Goal: Task Accomplishment & Management: Manage account settings

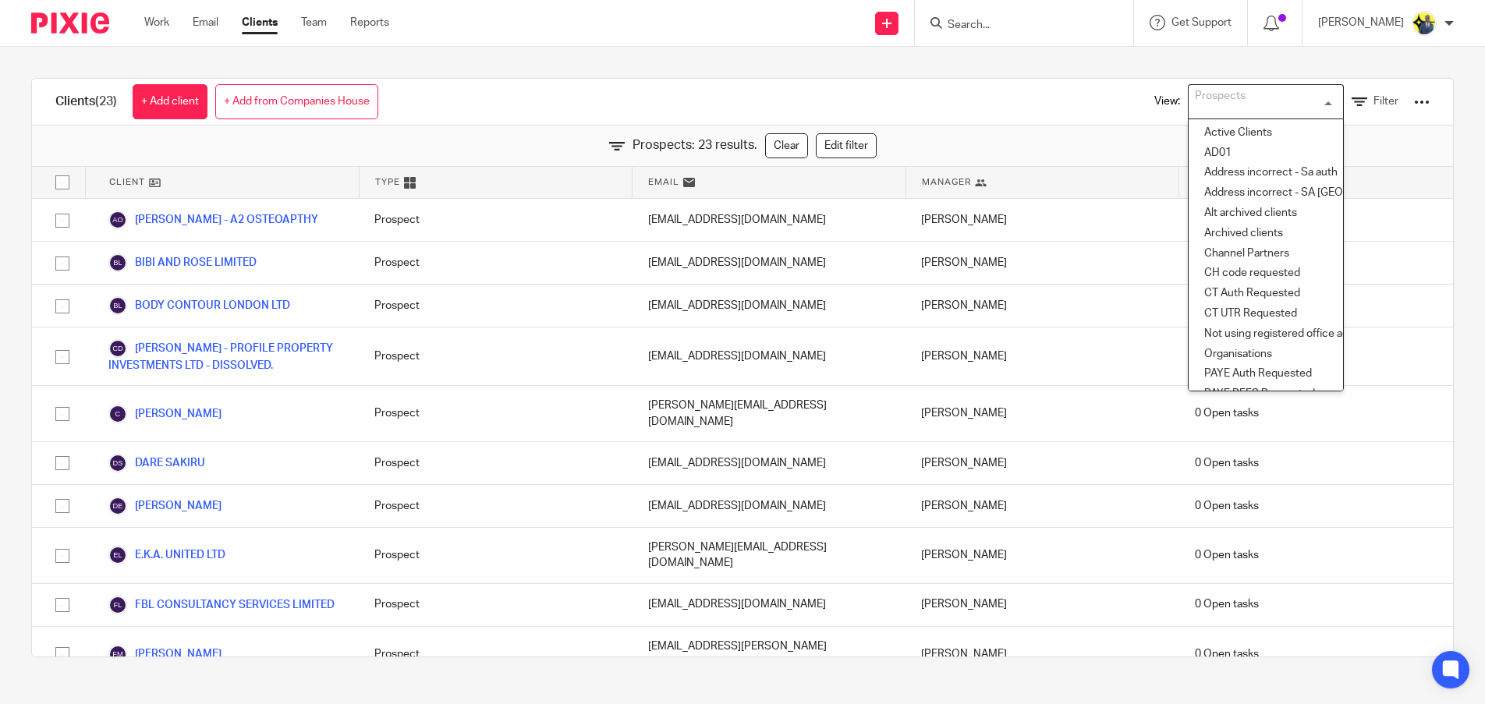
scroll to position [409, 0]
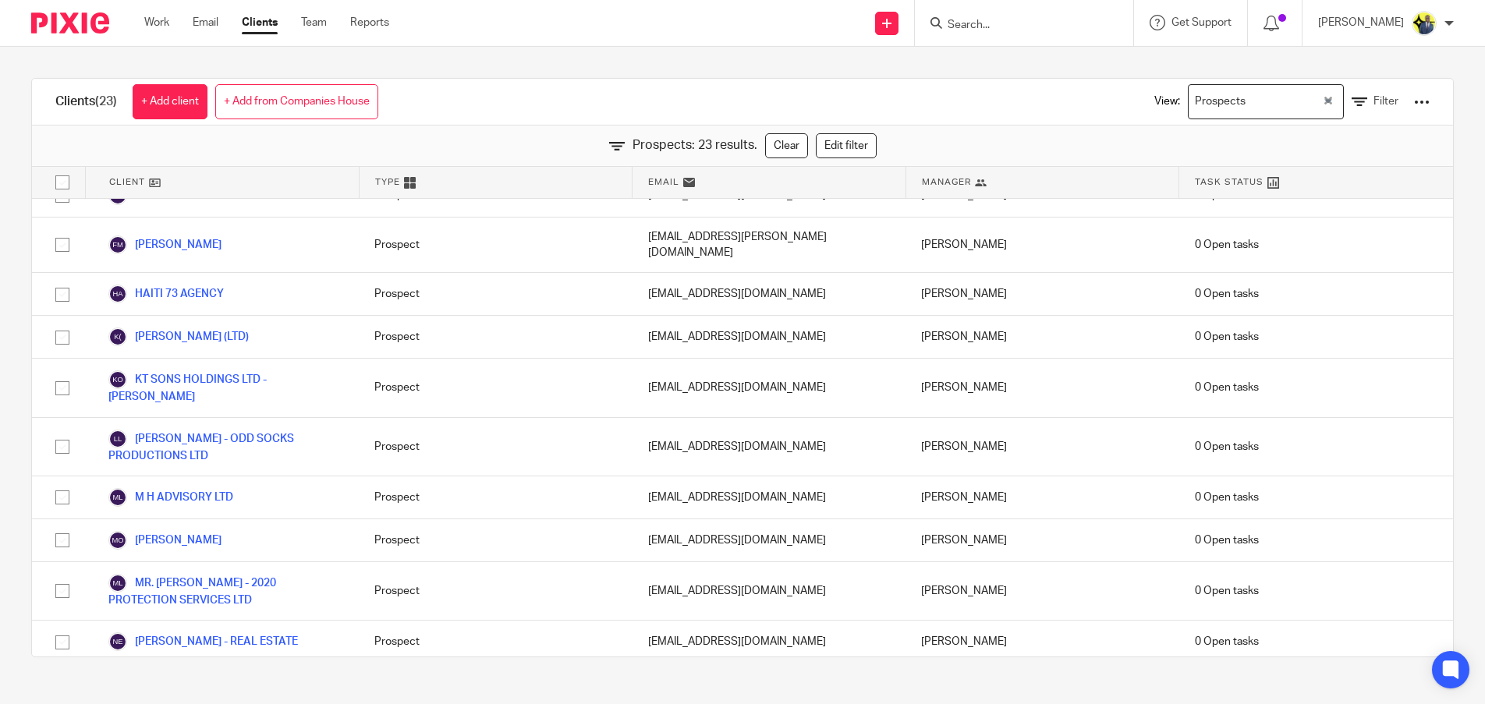
click at [974, 24] on input "Search" at bounding box center [1016, 26] width 140 height 14
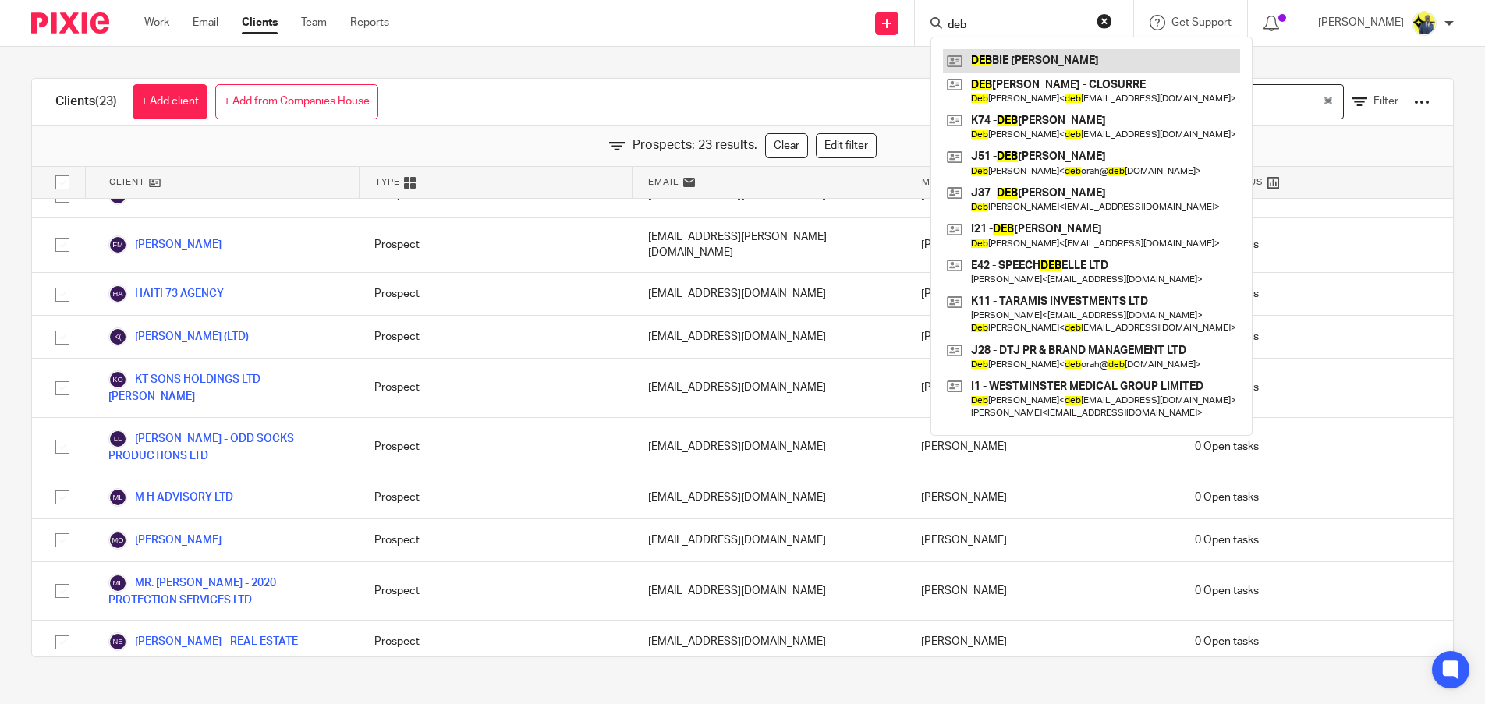
type input "deb"
click at [1099, 66] on link at bounding box center [1091, 60] width 297 height 23
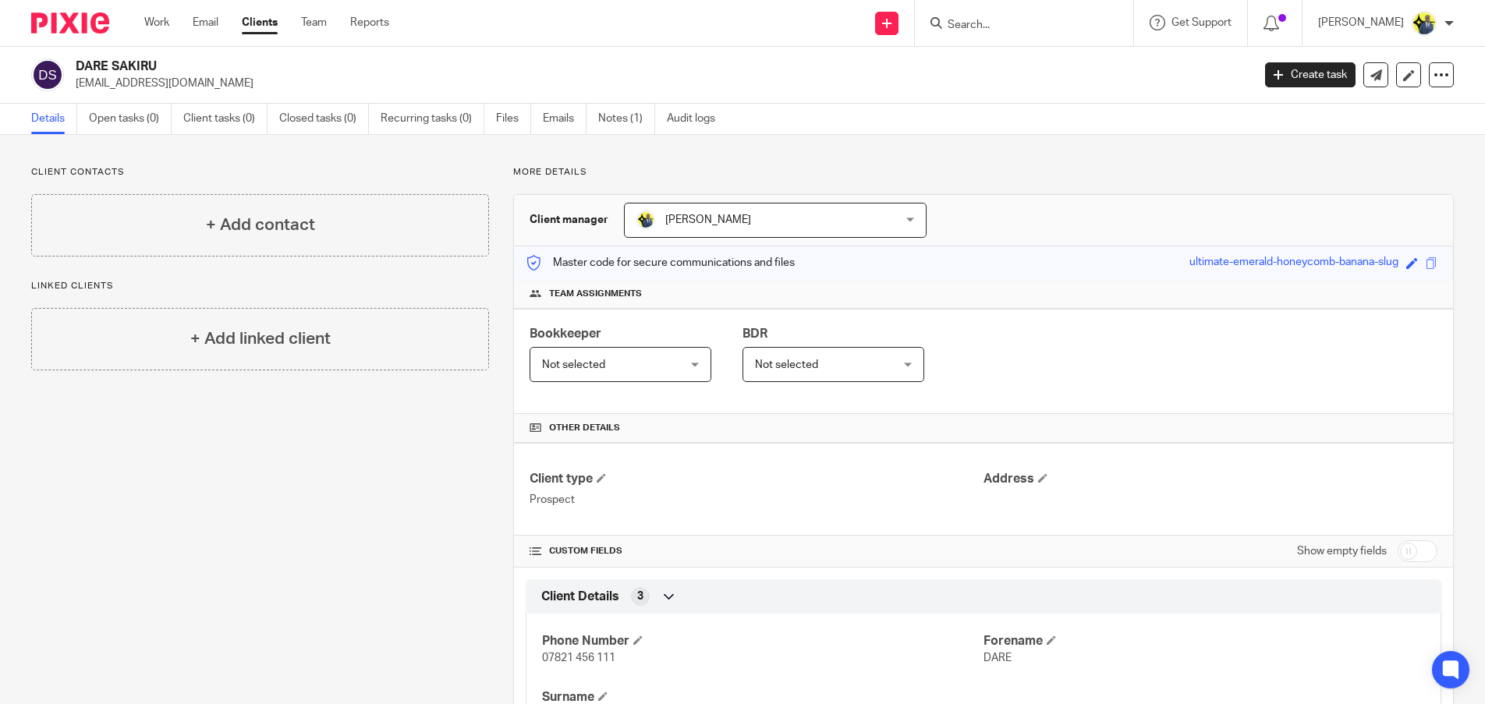
click at [265, 26] on link "Clients" at bounding box center [260, 23] width 36 height 16
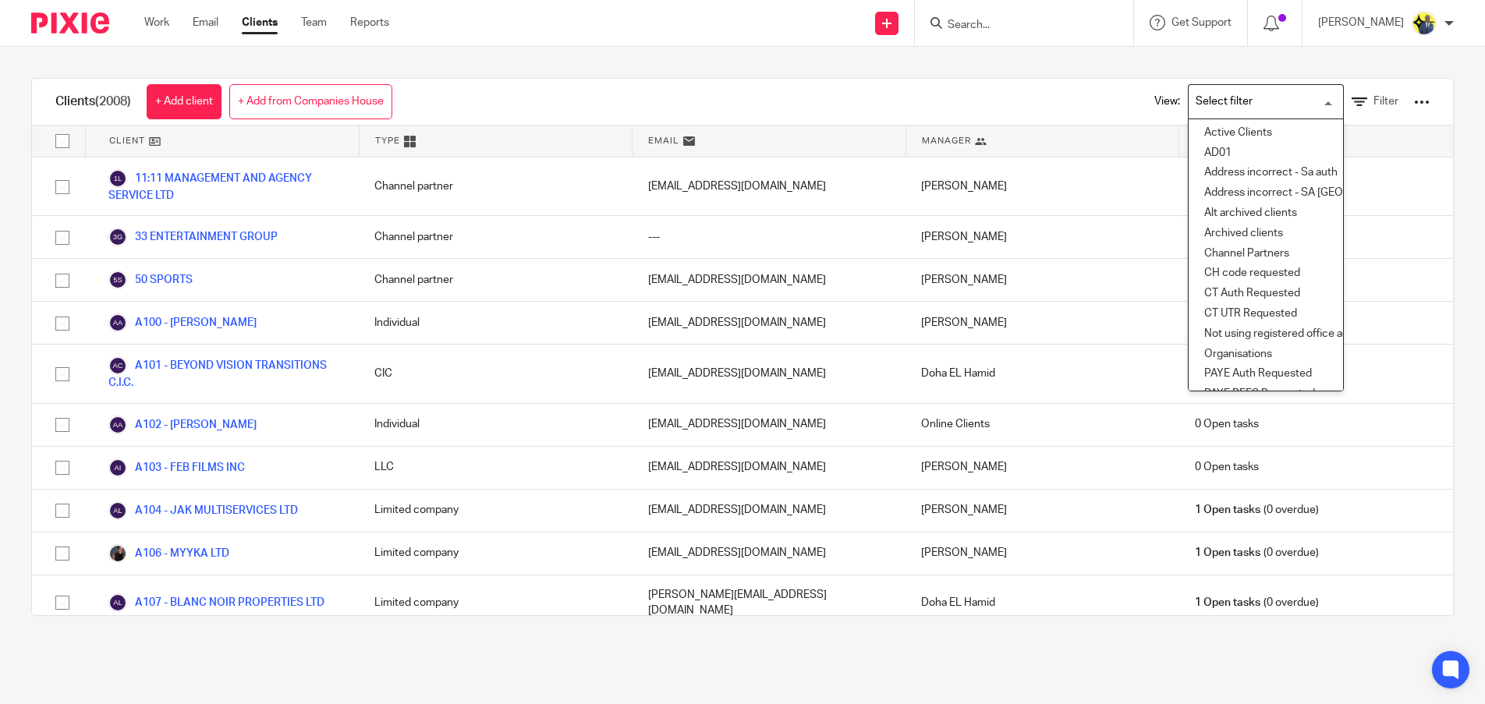
click at [1220, 99] on input "Search for option" at bounding box center [1262, 101] width 144 height 27
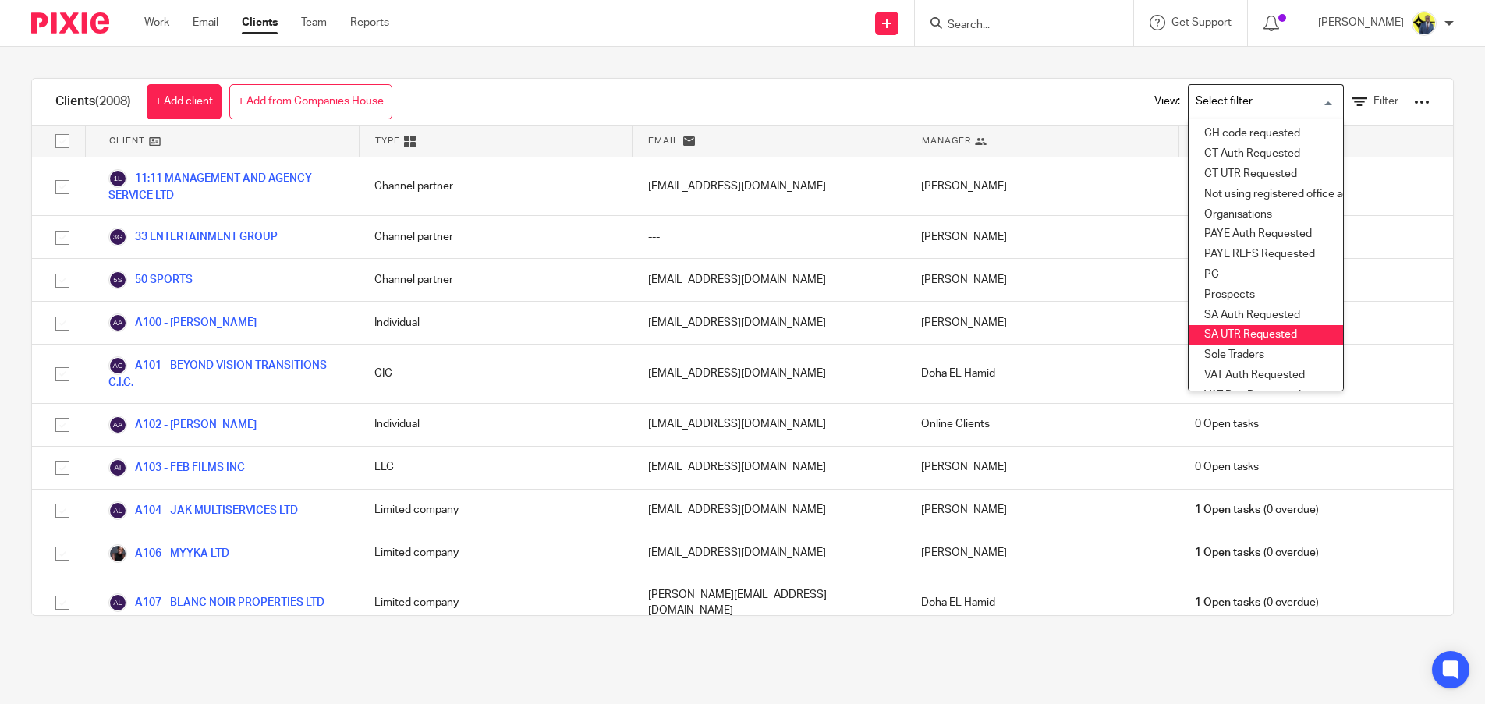
scroll to position [171, 0]
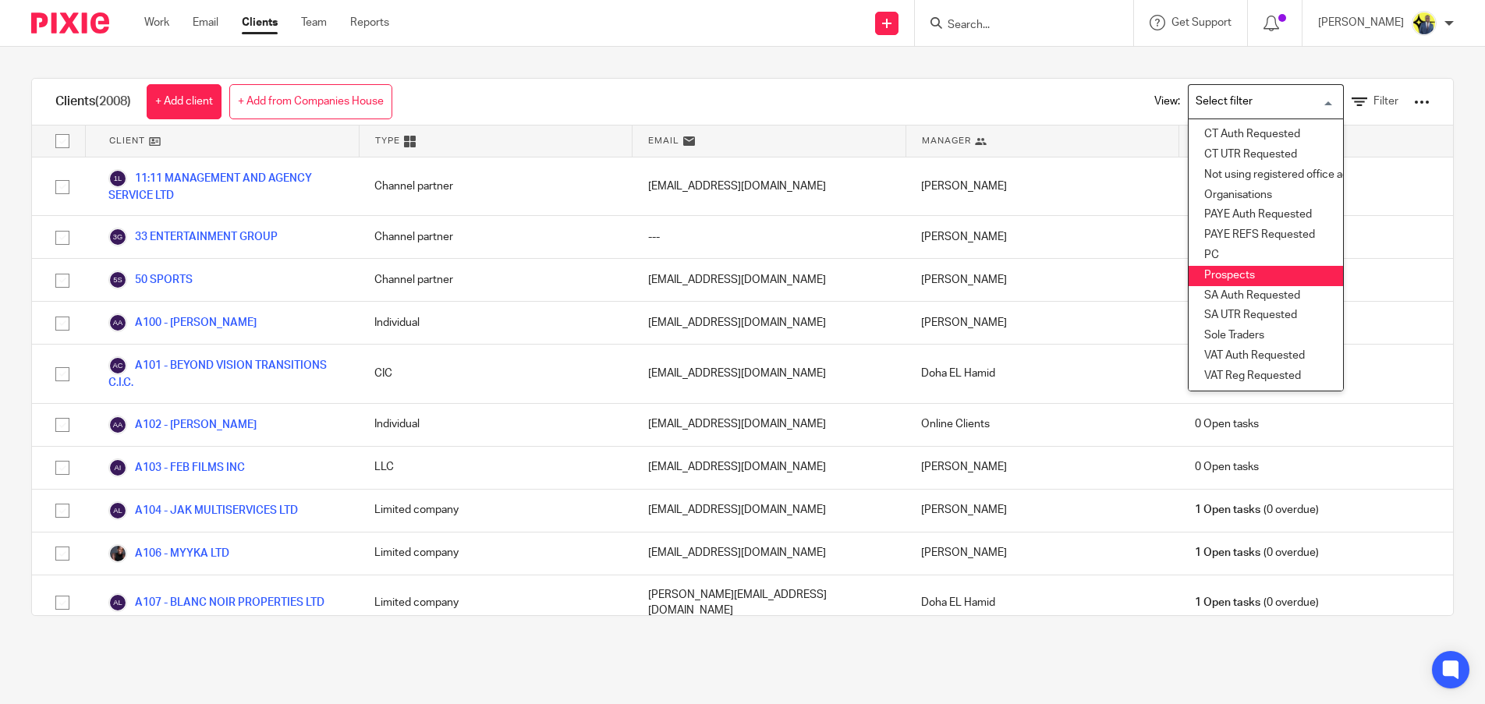
click at [1234, 266] on li "Prospects" at bounding box center [1265, 276] width 154 height 20
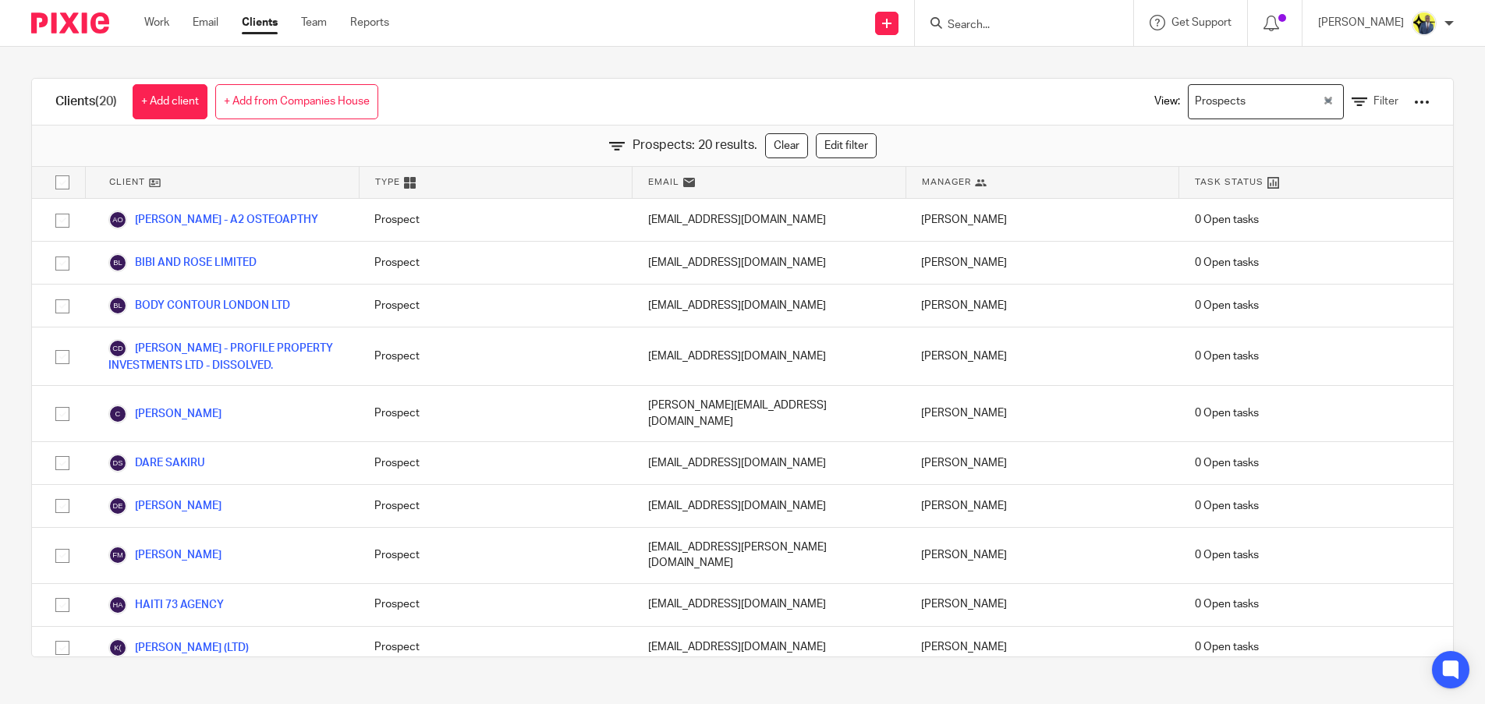
click at [1311, 102] on div "Prospects Loading..." at bounding box center [1266, 101] width 156 height 35
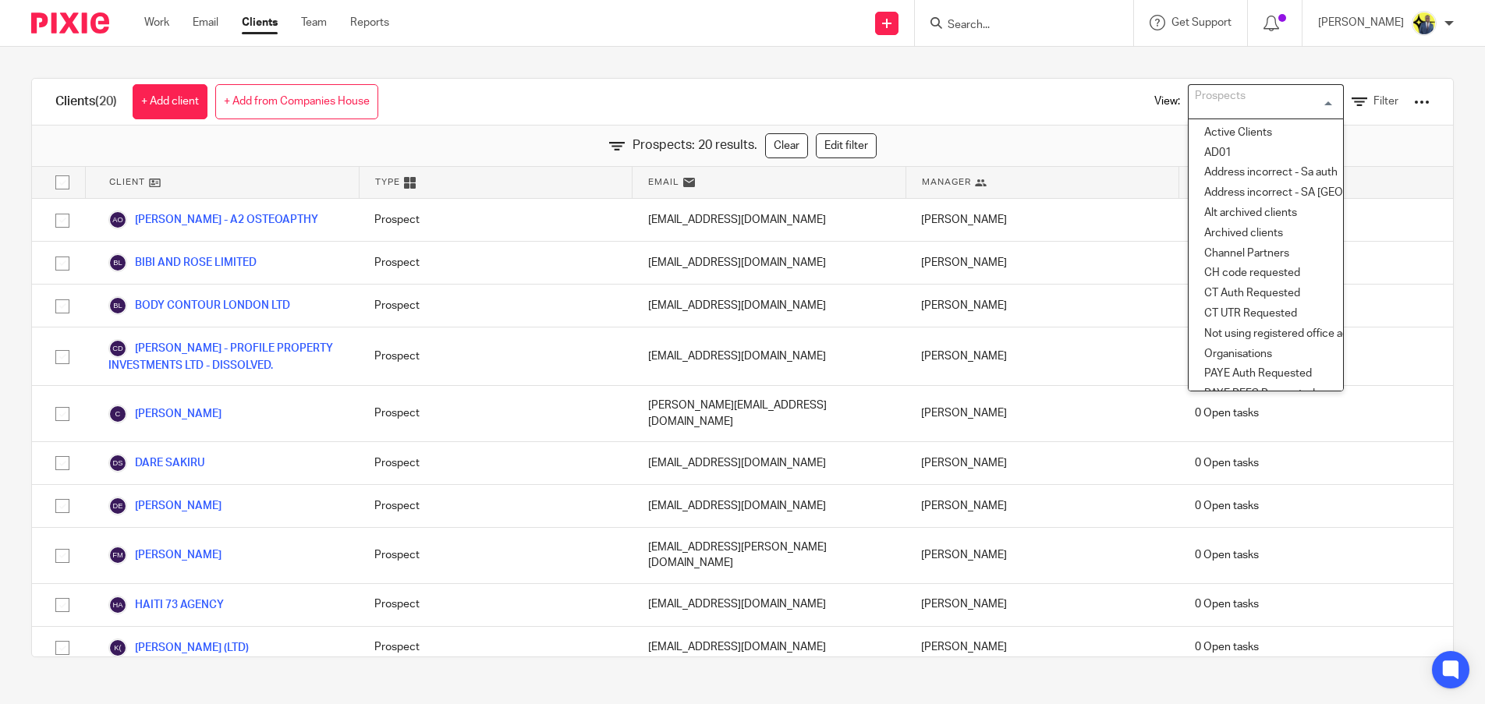
scroll to position [53, 0]
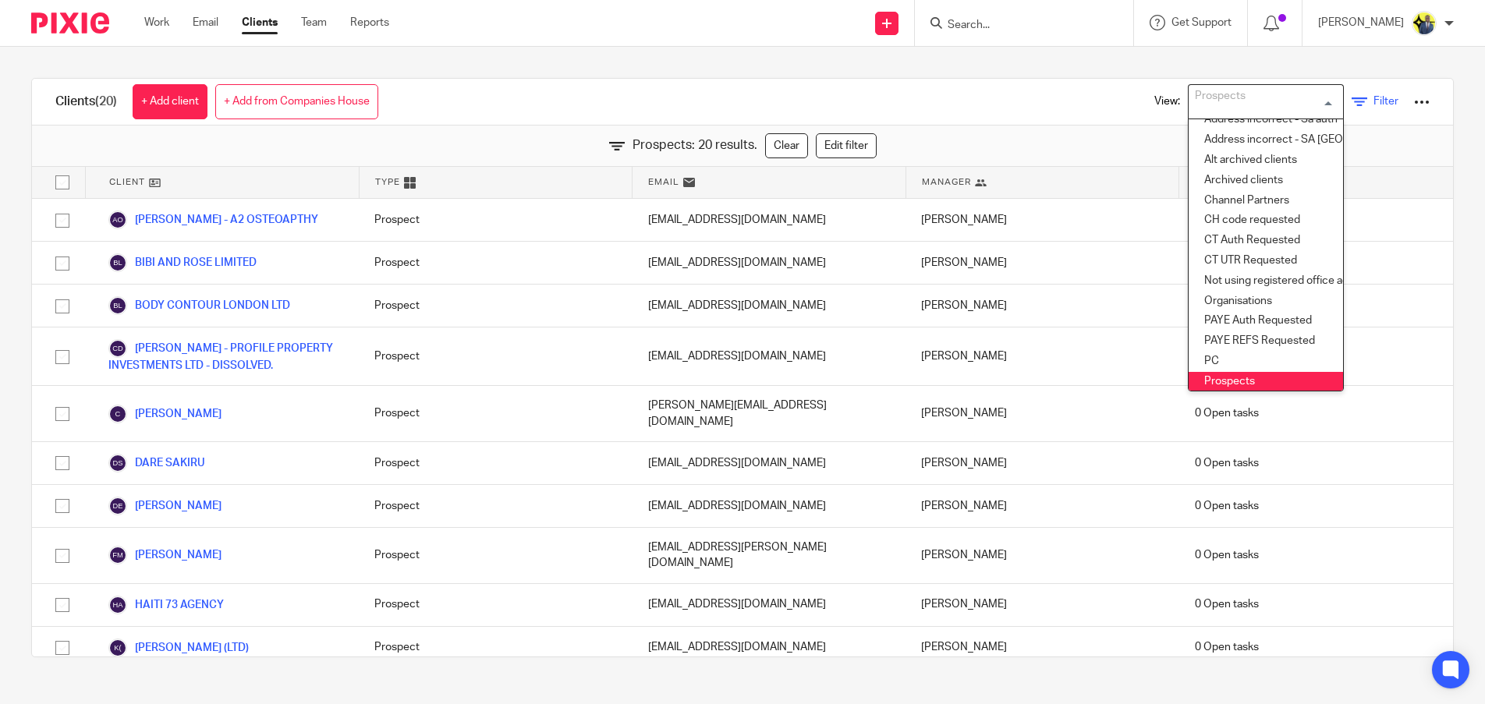
click at [1351, 106] on link "Filter" at bounding box center [1374, 102] width 47 height 16
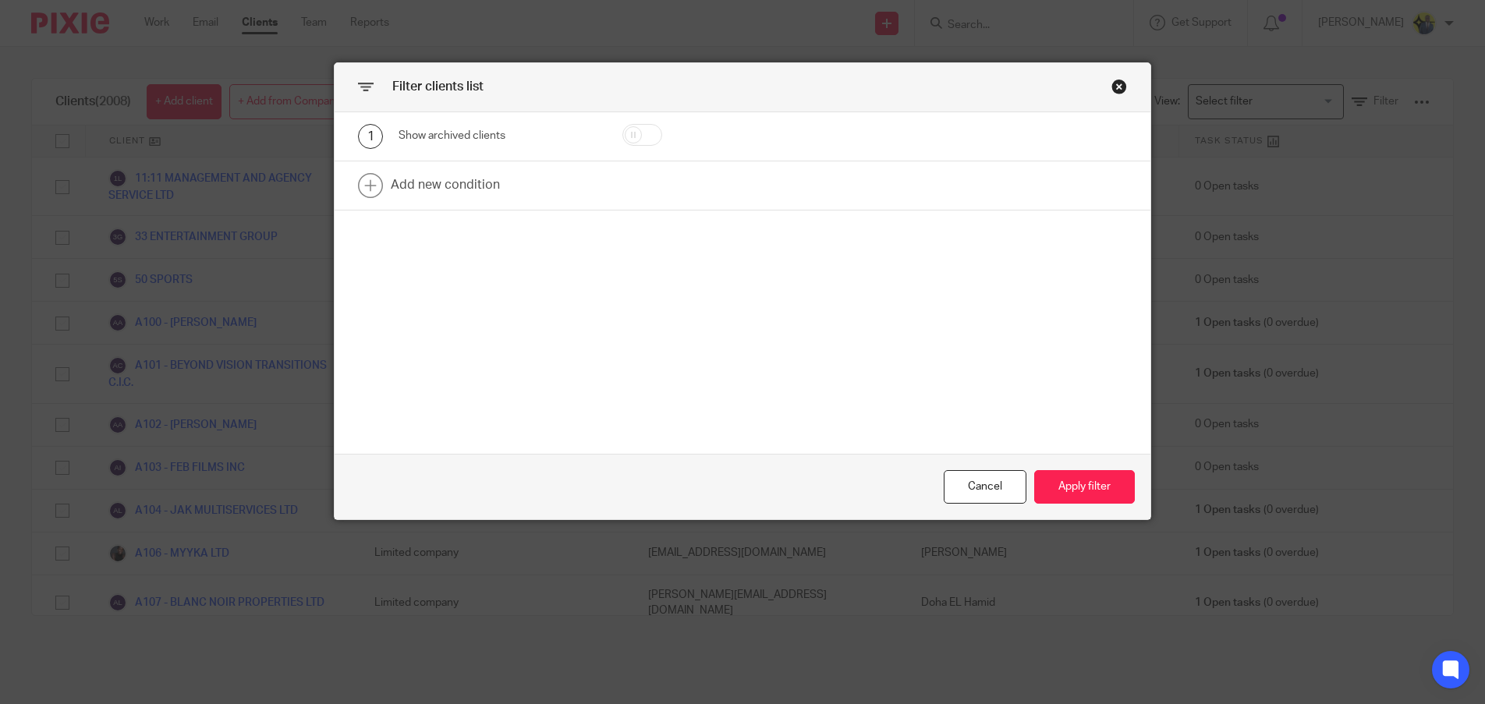
click at [630, 133] on input "checkbox" at bounding box center [642, 135] width 40 height 22
checkbox input "true"
click at [1054, 492] on button "Apply filter" at bounding box center [1084, 487] width 101 height 34
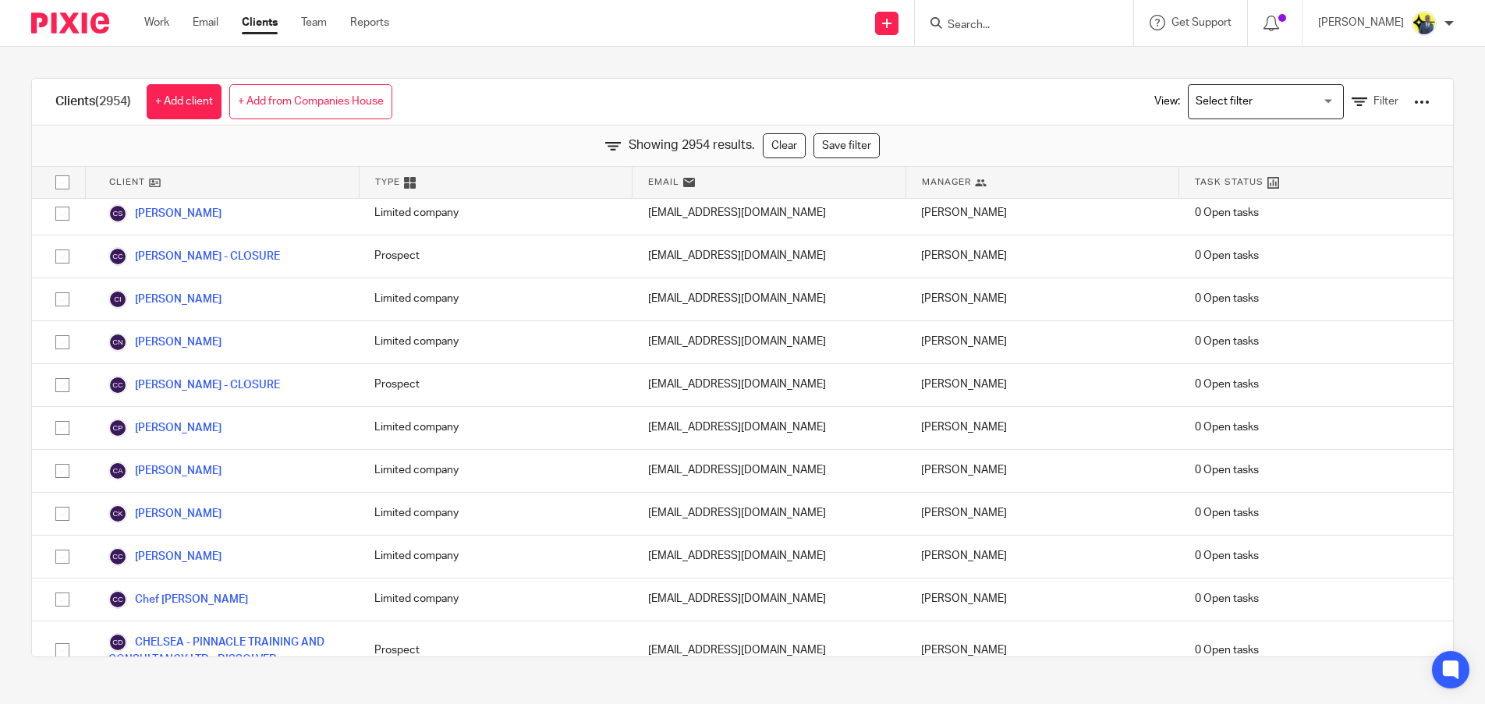
scroll to position [122735, 0]
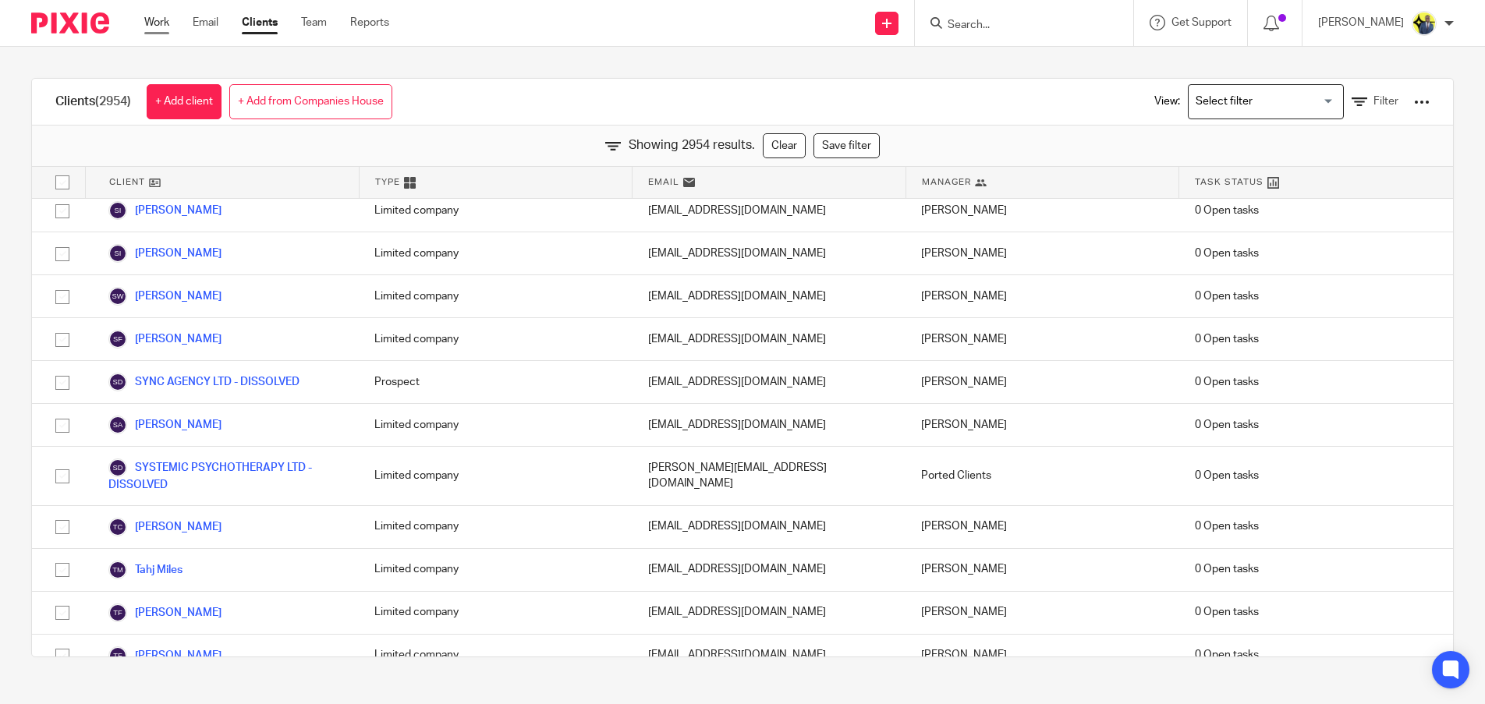
click at [163, 28] on link "Work" at bounding box center [156, 23] width 25 height 16
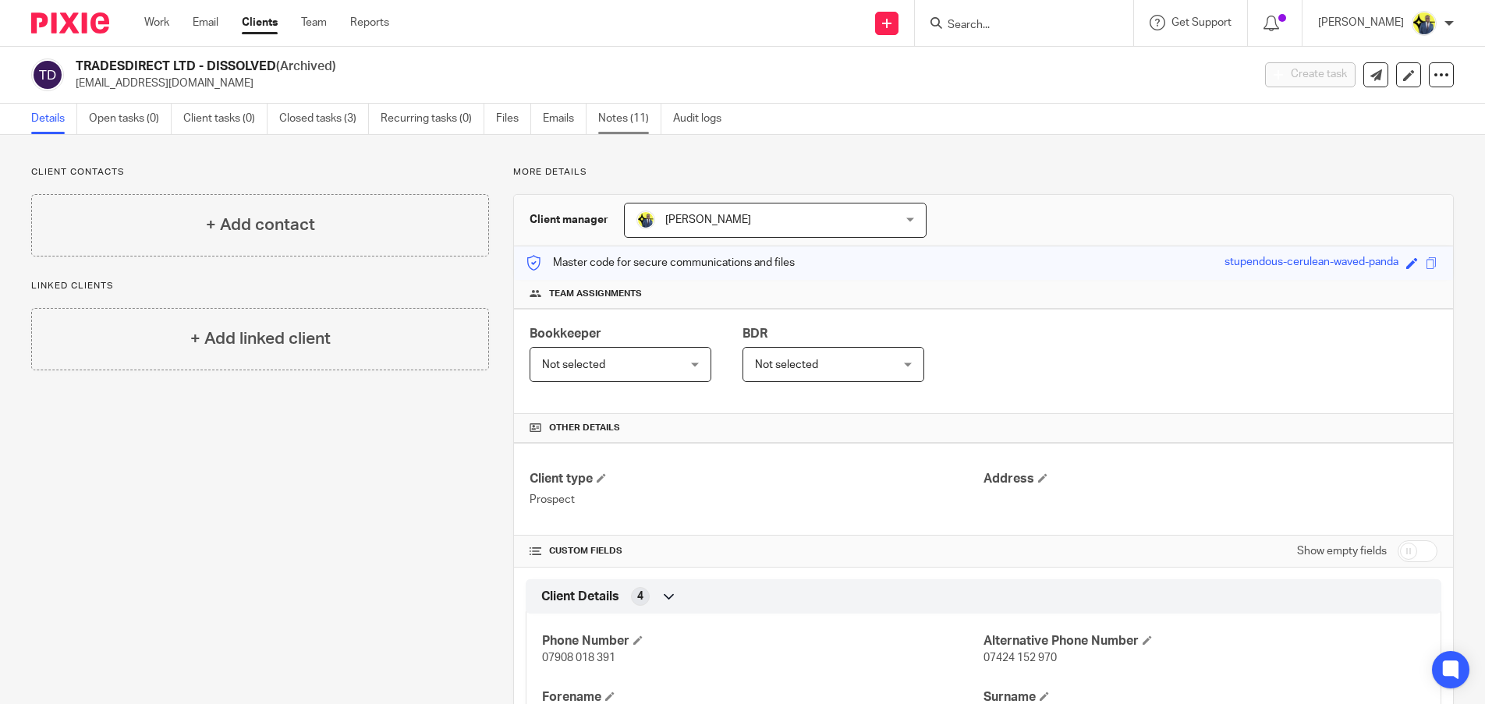
click at [625, 123] on link "Notes (11)" at bounding box center [629, 119] width 63 height 30
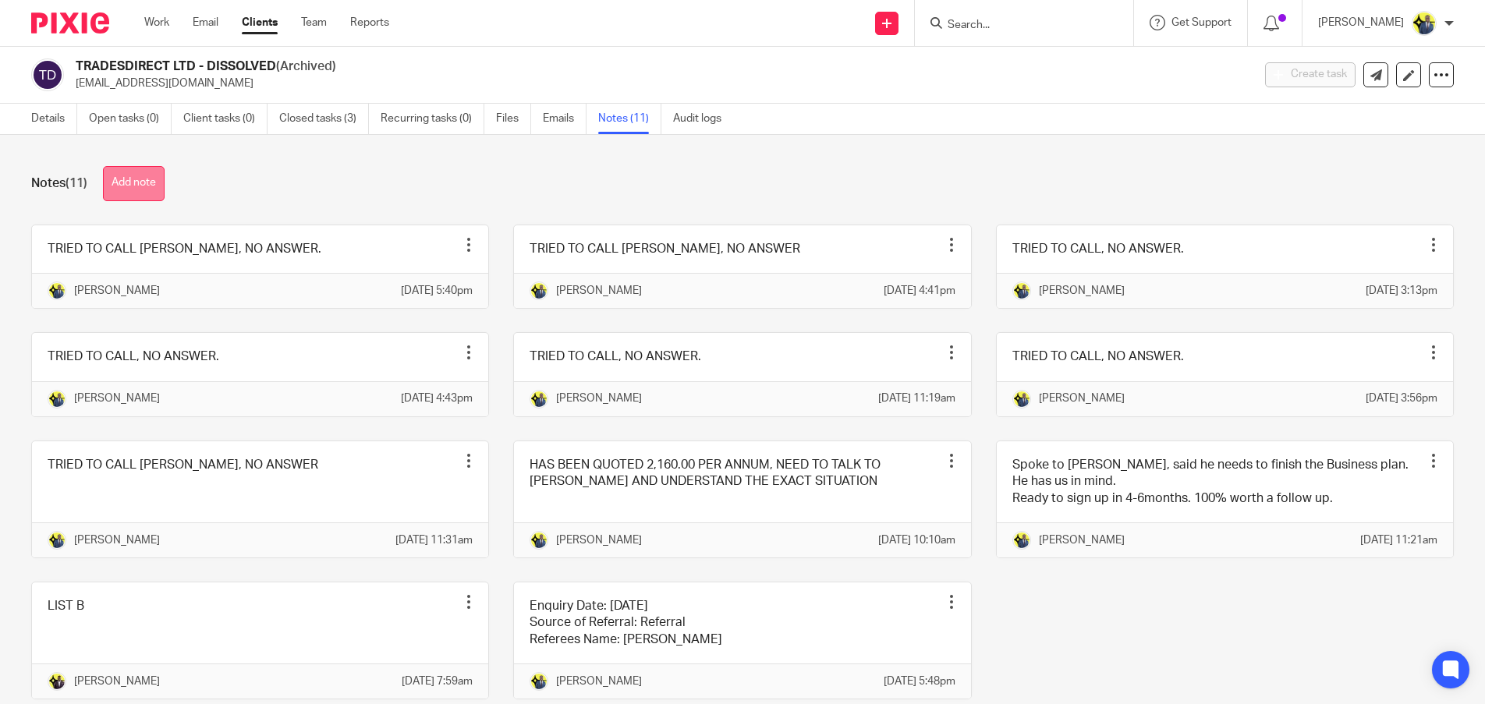
click at [148, 196] on button "Add note" at bounding box center [134, 183] width 62 height 35
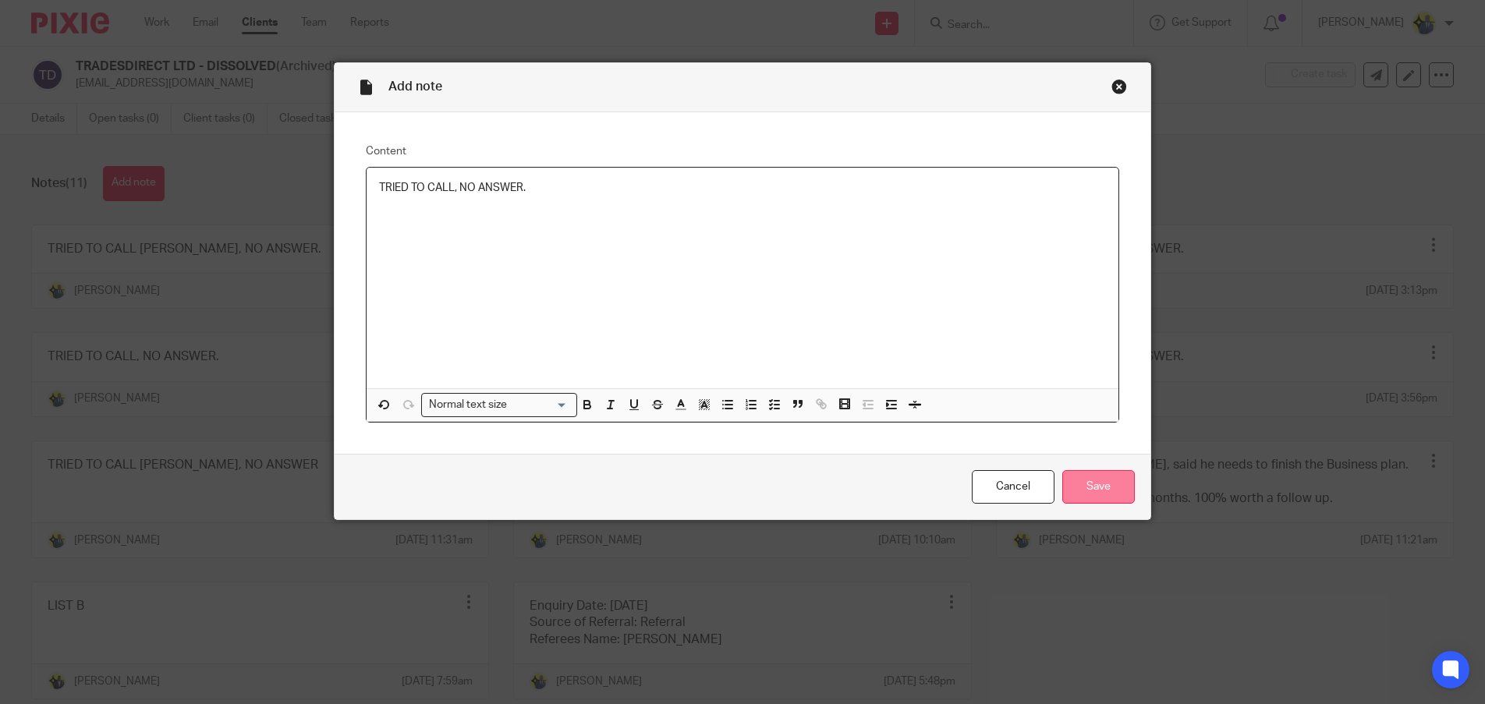
click at [1066, 483] on input "Save" at bounding box center [1098, 487] width 73 height 34
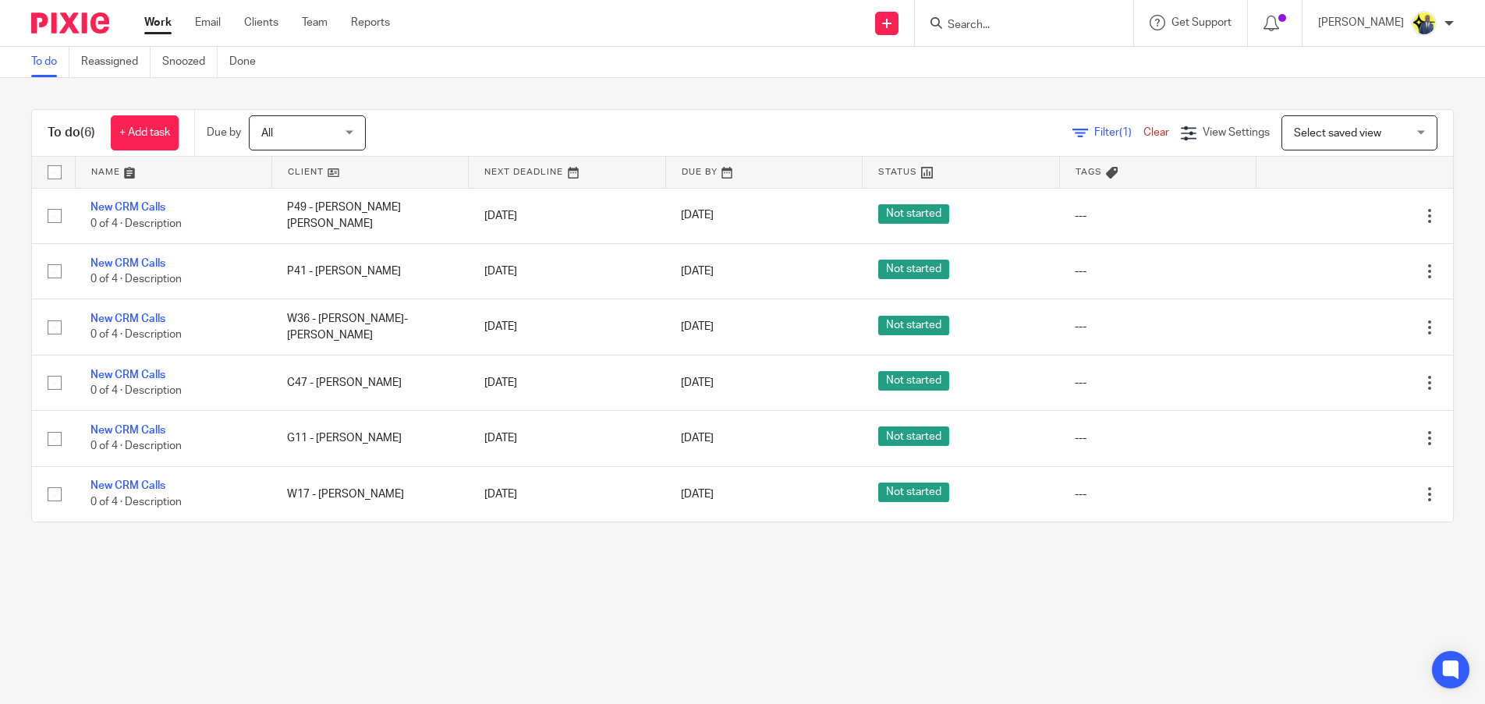
click at [1053, 28] on input "Search" at bounding box center [1016, 26] width 140 height 14
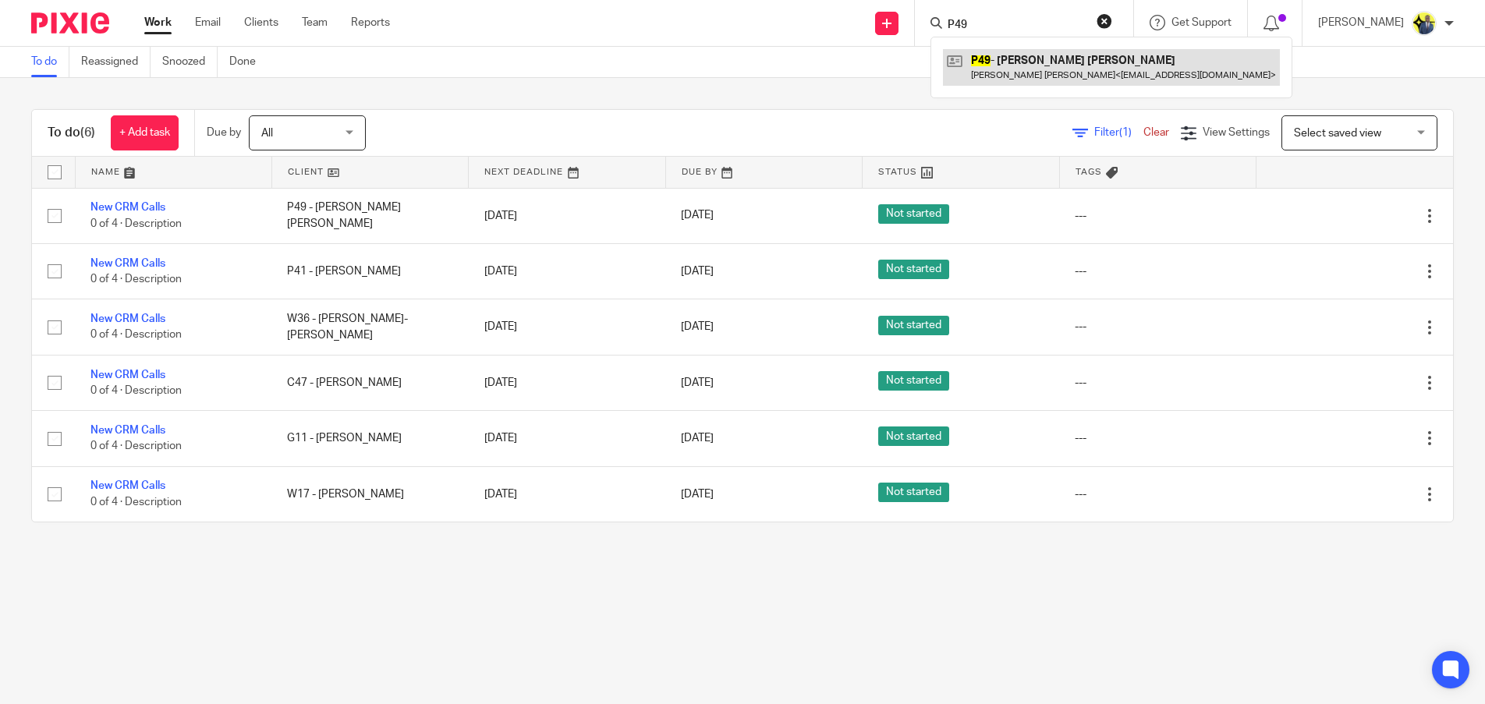
type input "P49"
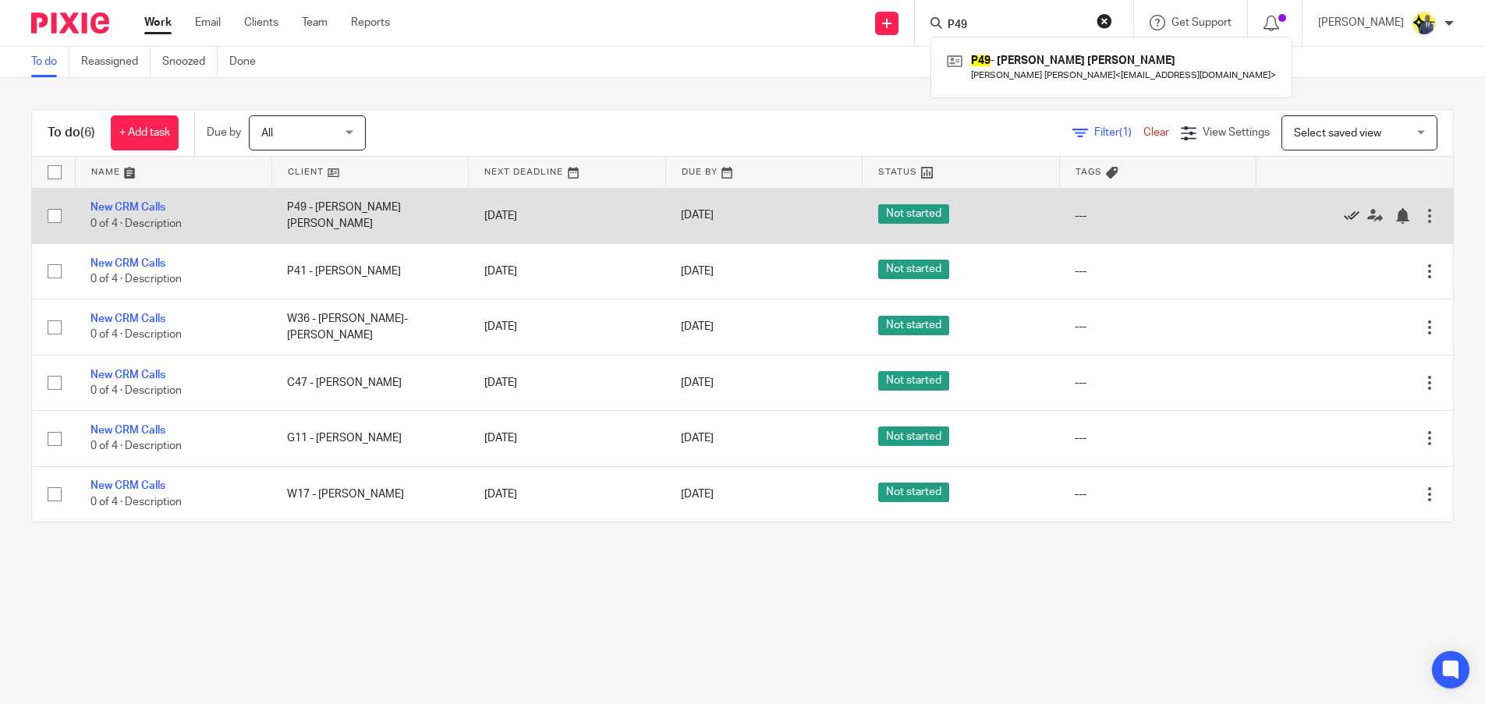
click at [1343, 209] on icon at bounding box center [1351, 216] width 16 height 16
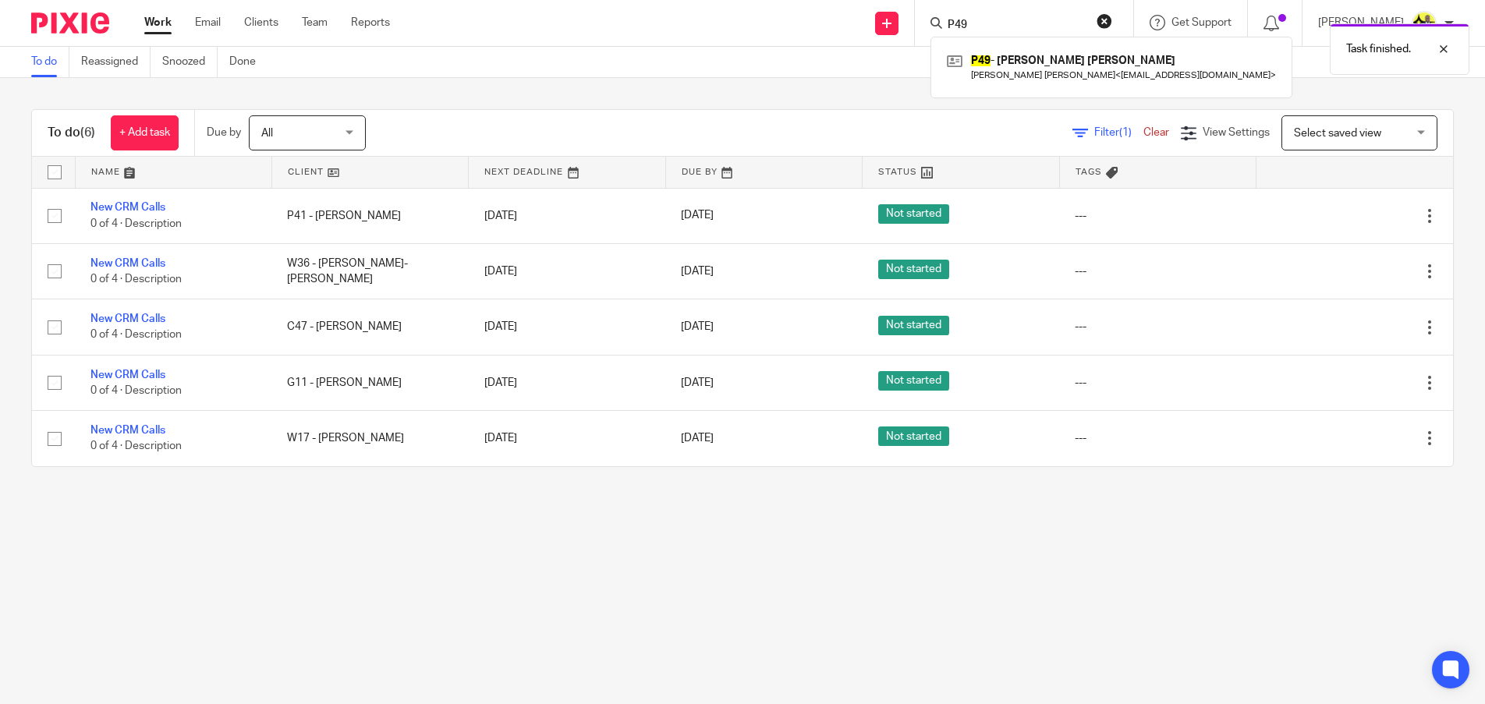
click at [1014, 15] on form "P49" at bounding box center [1029, 22] width 166 height 19
click at [997, 25] on div "Task finished." at bounding box center [1105, 45] width 727 height 59
click at [990, 27] on div "Task finished." at bounding box center [1105, 45] width 727 height 59
click at [985, 21] on input "Search" at bounding box center [1016, 26] width 140 height 14
type input "P41"
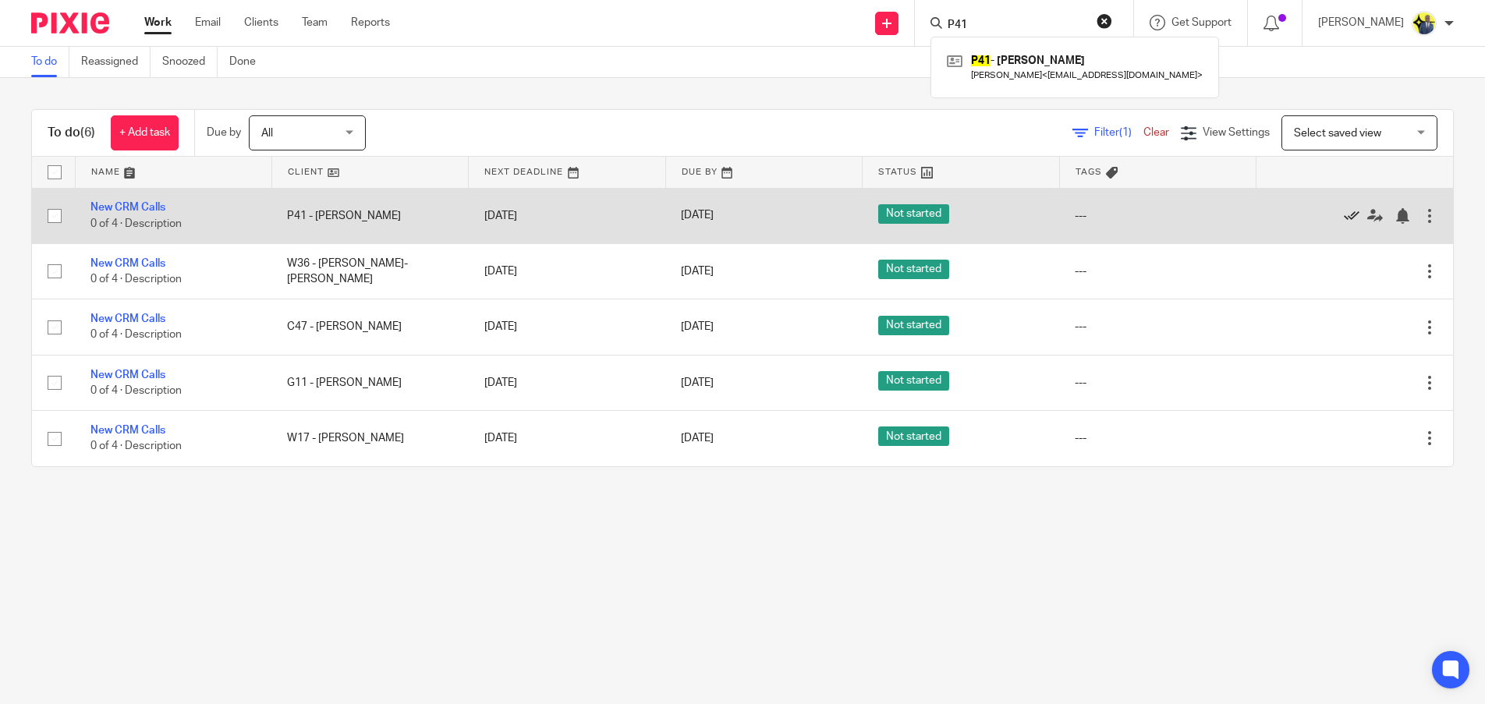
click at [1343, 214] on icon at bounding box center [1351, 216] width 16 height 16
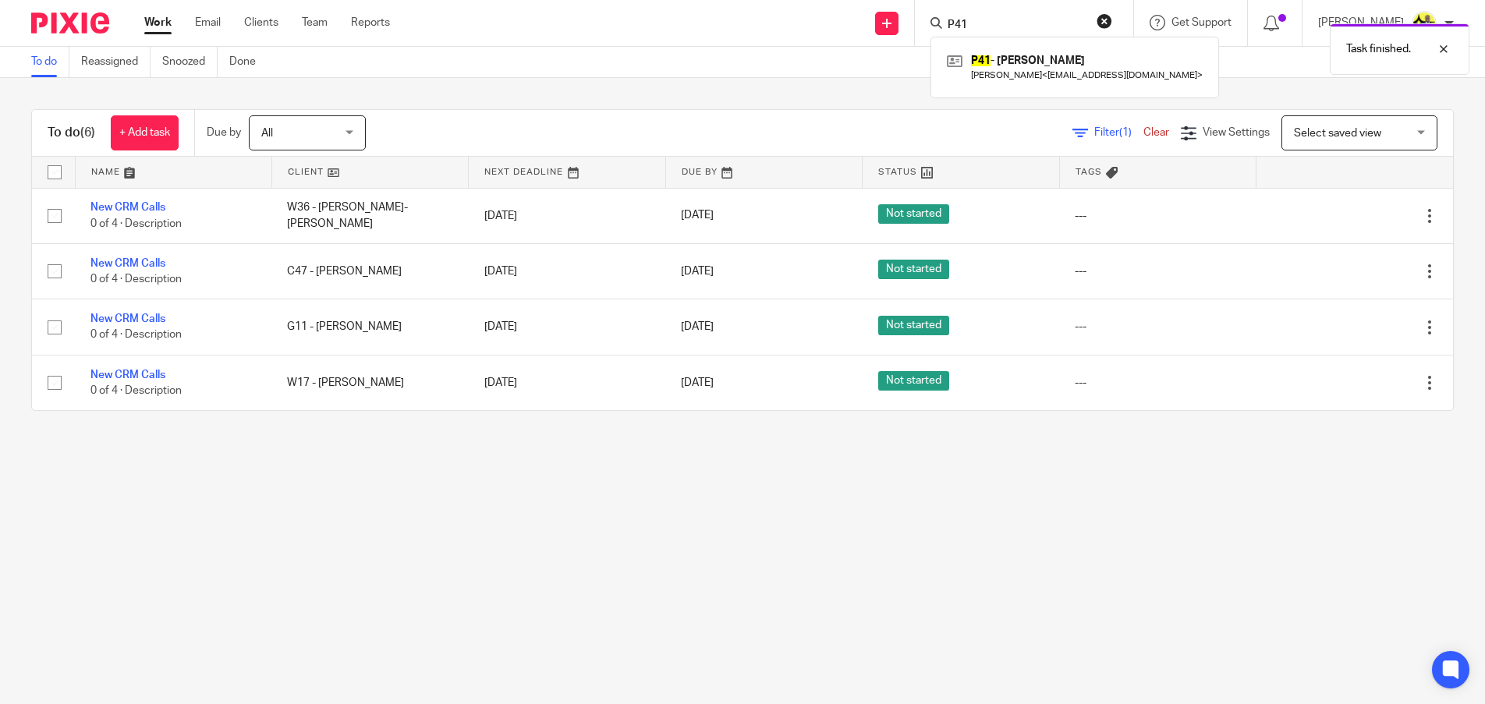
click at [1122, 20] on div "Task finished." at bounding box center [1105, 45] width 727 height 59
click at [1084, 21] on div "Task finished." at bounding box center [1105, 45] width 727 height 59
click at [1029, 23] on div "Task finished." at bounding box center [1105, 45] width 727 height 59
click at [983, 27] on input "Search" at bounding box center [1016, 26] width 140 height 14
click at [982, 19] on input "Search" at bounding box center [1016, 26] width 140 height 14
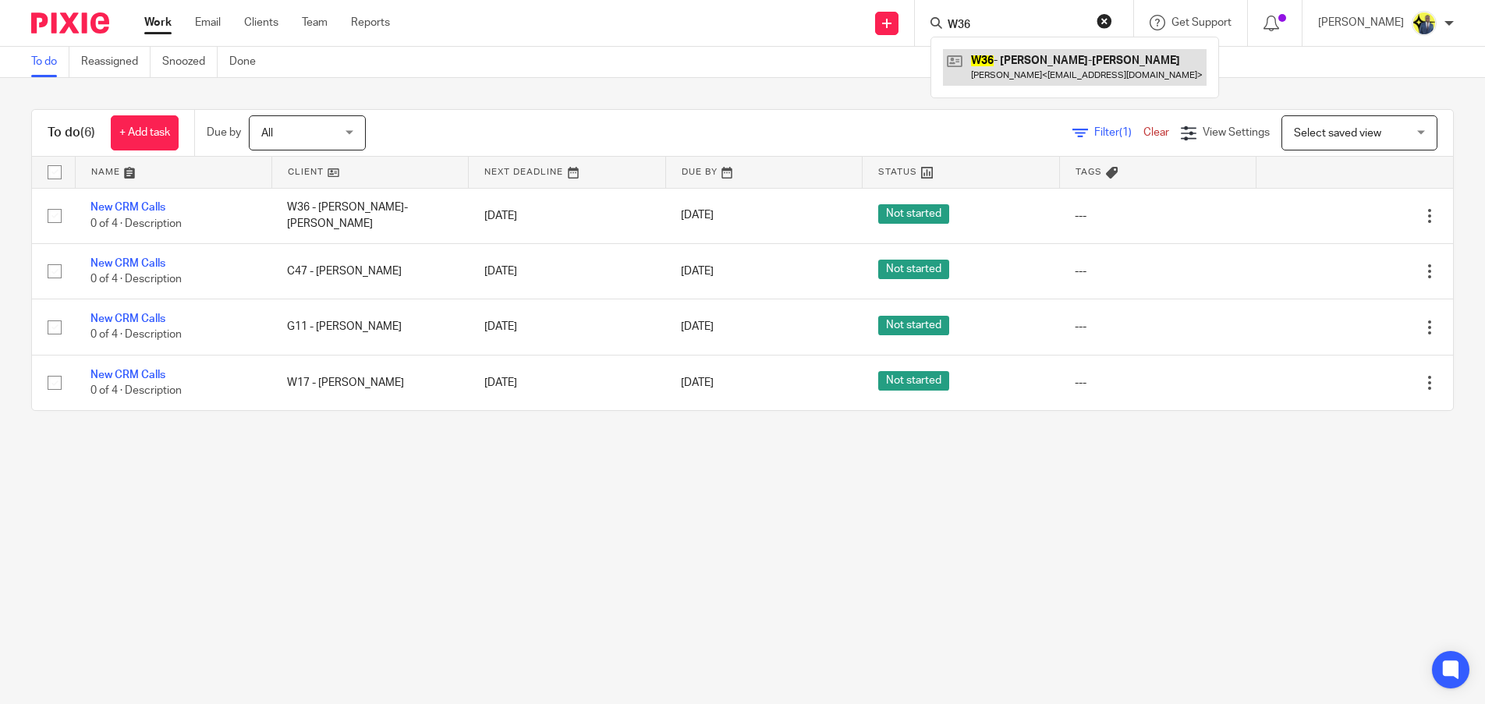
type input "W36"
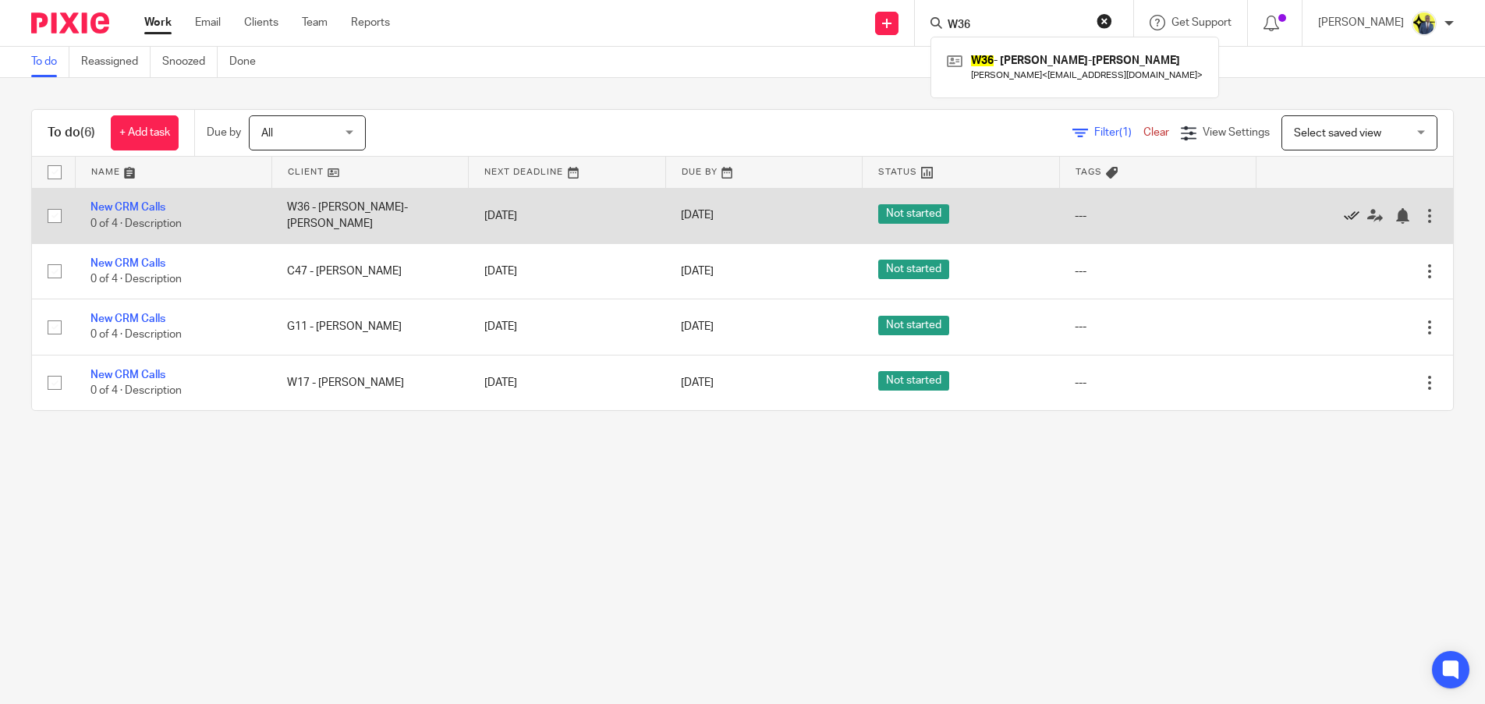
click at [1343, 218] on icon at bounding box center [1351, 216] width 16 height 16
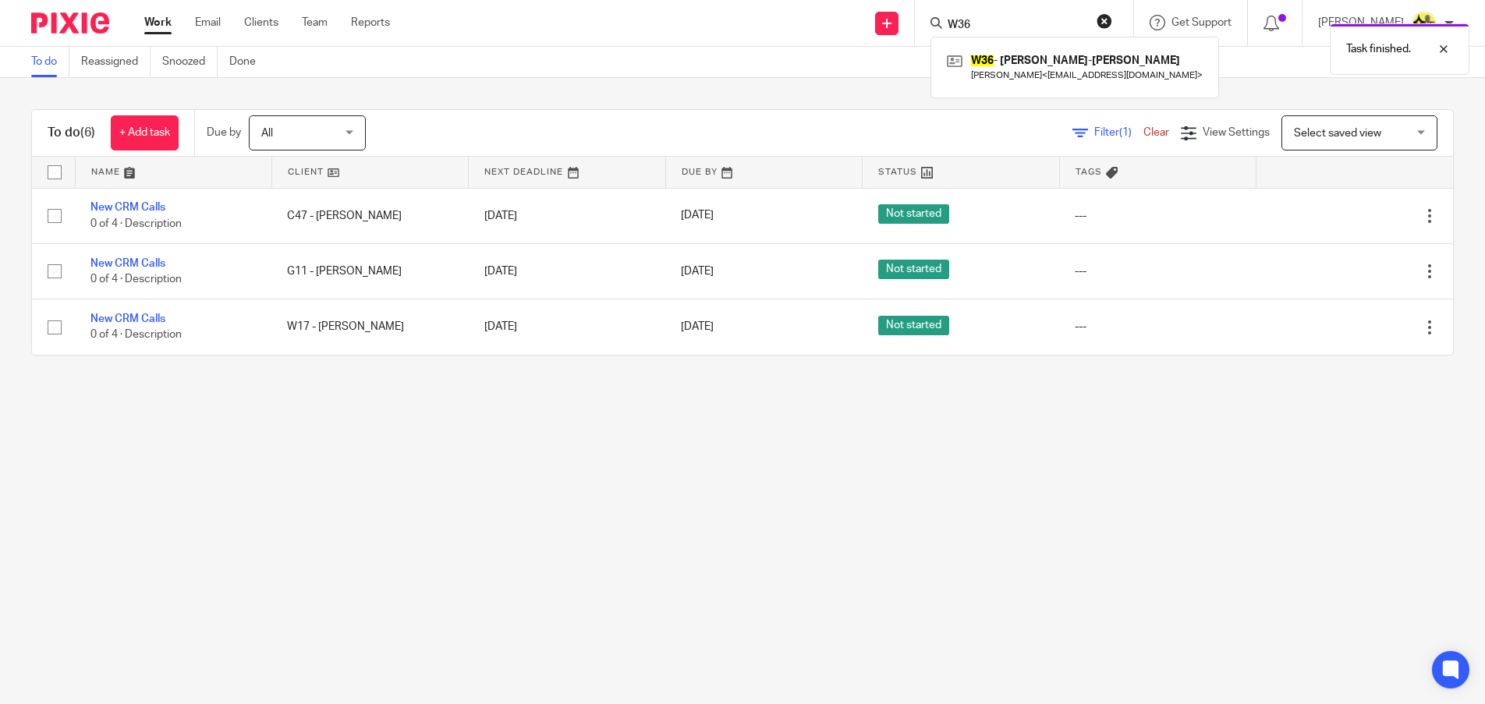
click at [1014, 21] on div "Task finished." at bounding box center [1105, 45] width 727 height 59
click at [1064, 21] on div "Task finished." at bounding box center [1105, 45] width 727 height 59
click at [1028, 27] on div "Task finished." at bounding box center [1105, 45] width 727 height 59
click at [968, 27] on div "Task finished." at bounding box center [1105, 45] width 727 height 59
click at [1002, 26] on div "Task finished." at bounding box center [1105, 45] width 727 height 59
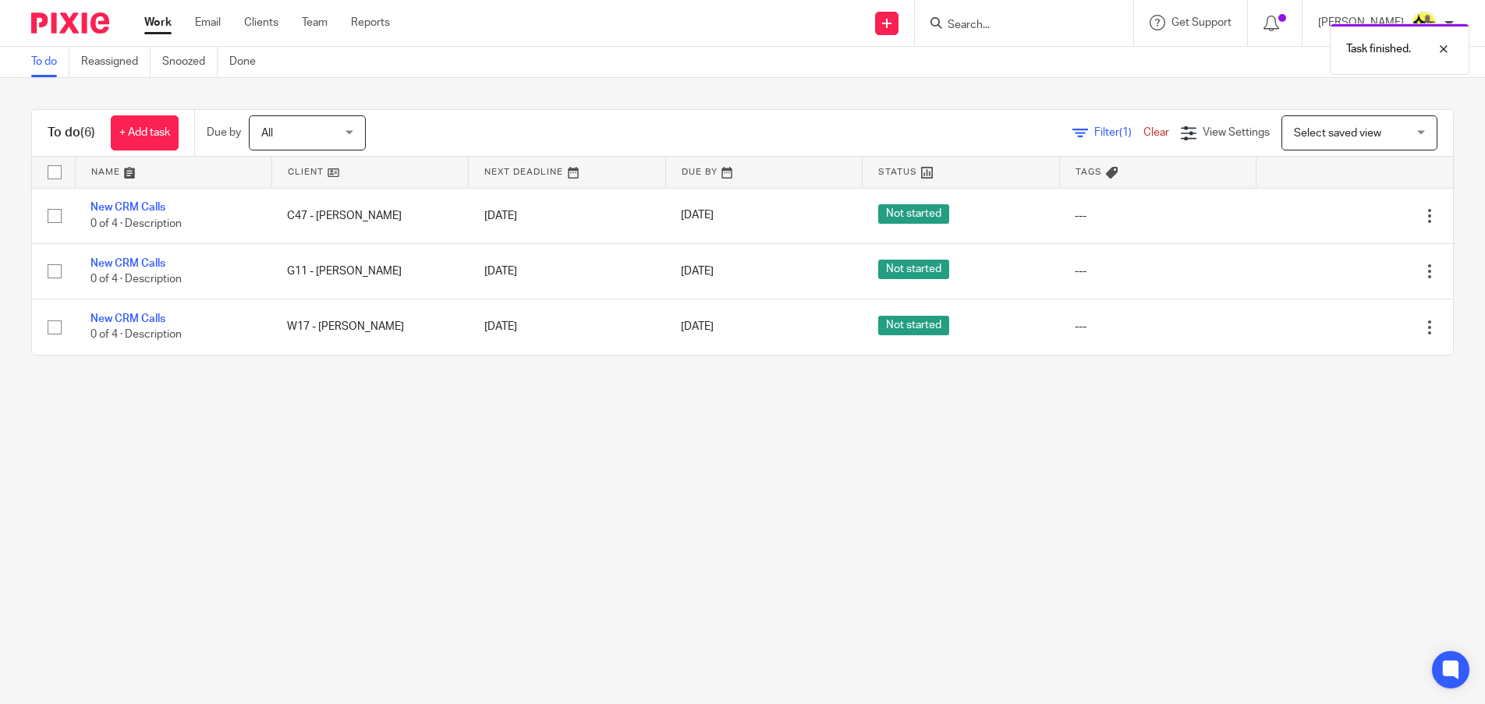
click at [958, 13] on div at bounding box center [1021, 22] width 182 height 19
click at [980, 23] on input "Search" at bounding box center [1016, 26] width 140 height 14
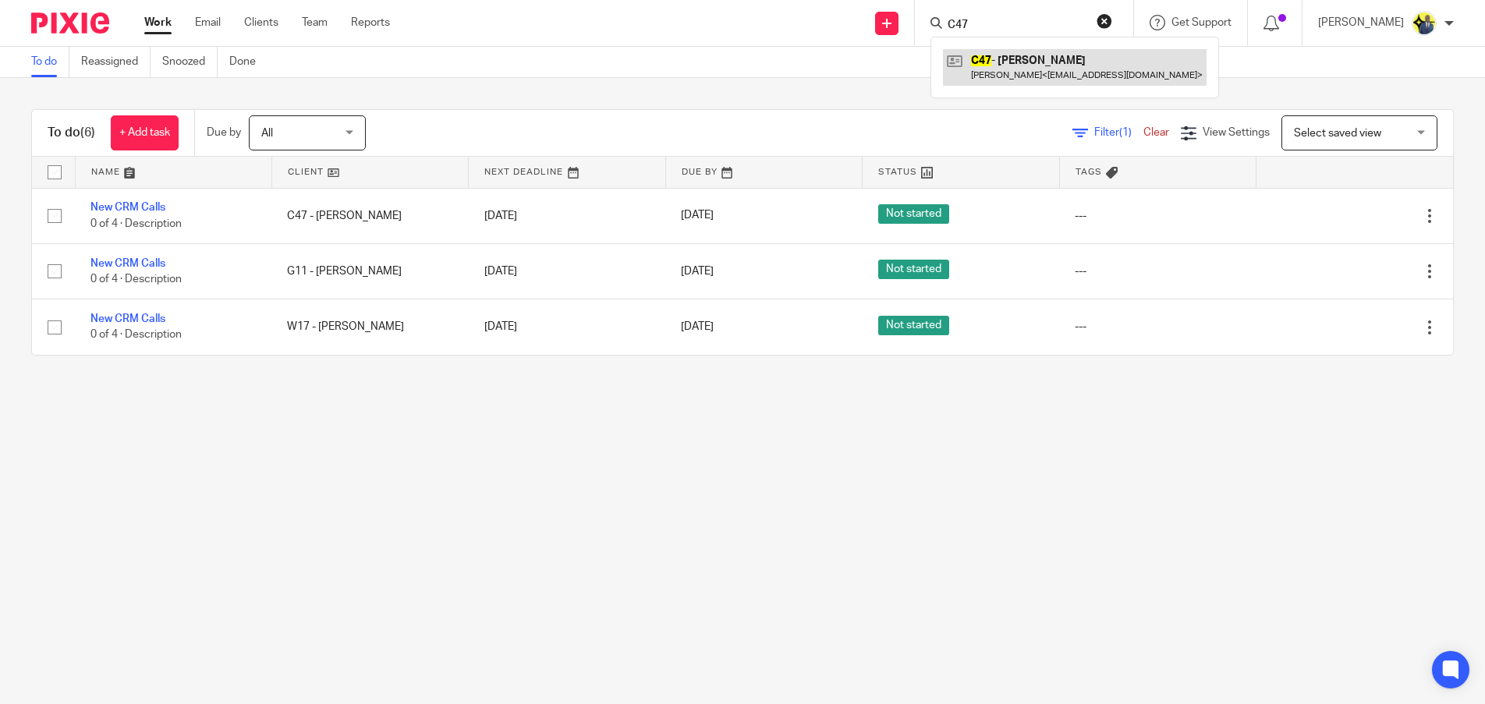
type input "C47"
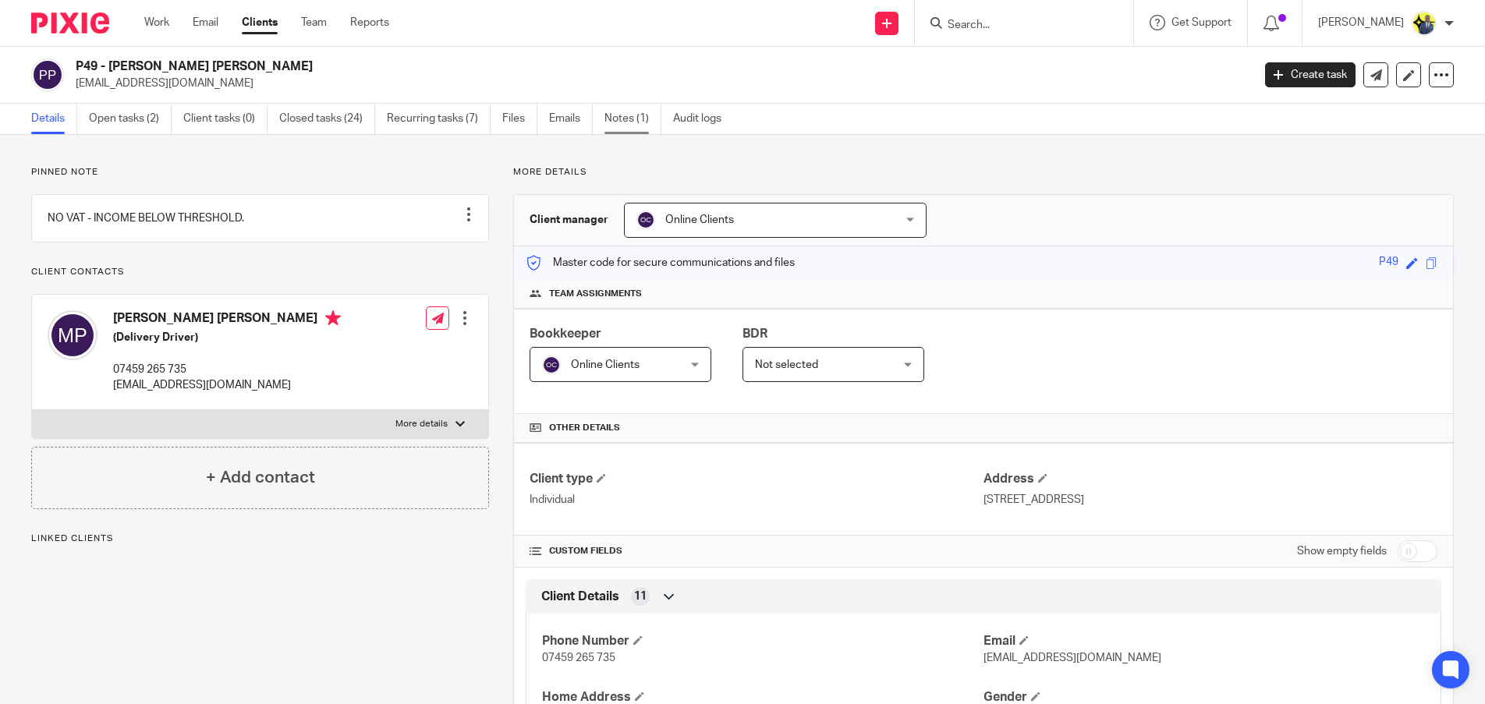
click at [625, 118] on link "Notes (1)" at bounding box center [632, 119] width 57 height 30
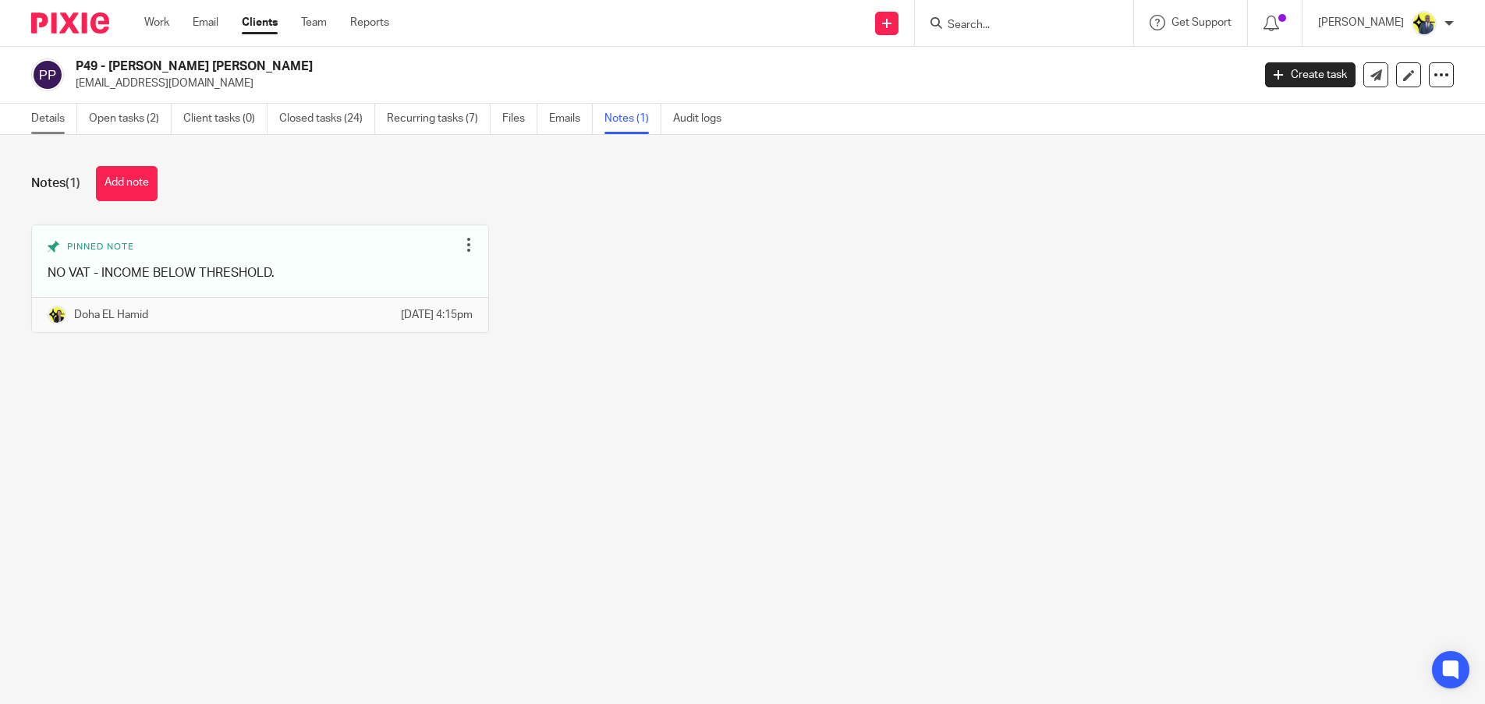
click at [56, 115] on link "Details" at bounding box center [54, 119] width 46 height 30
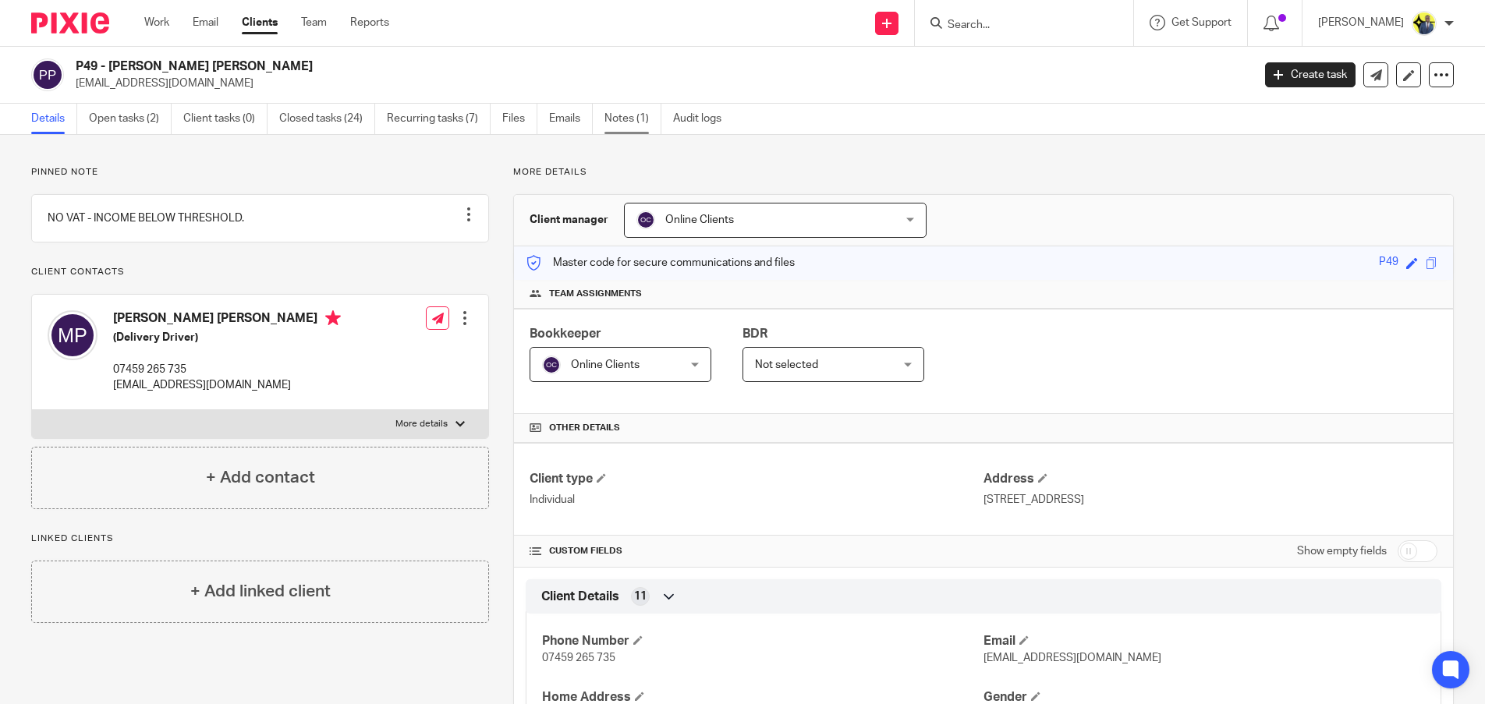
click at [634, 119] on link "Notes (1)" at bounding box center [632, 119] width 57 height 30
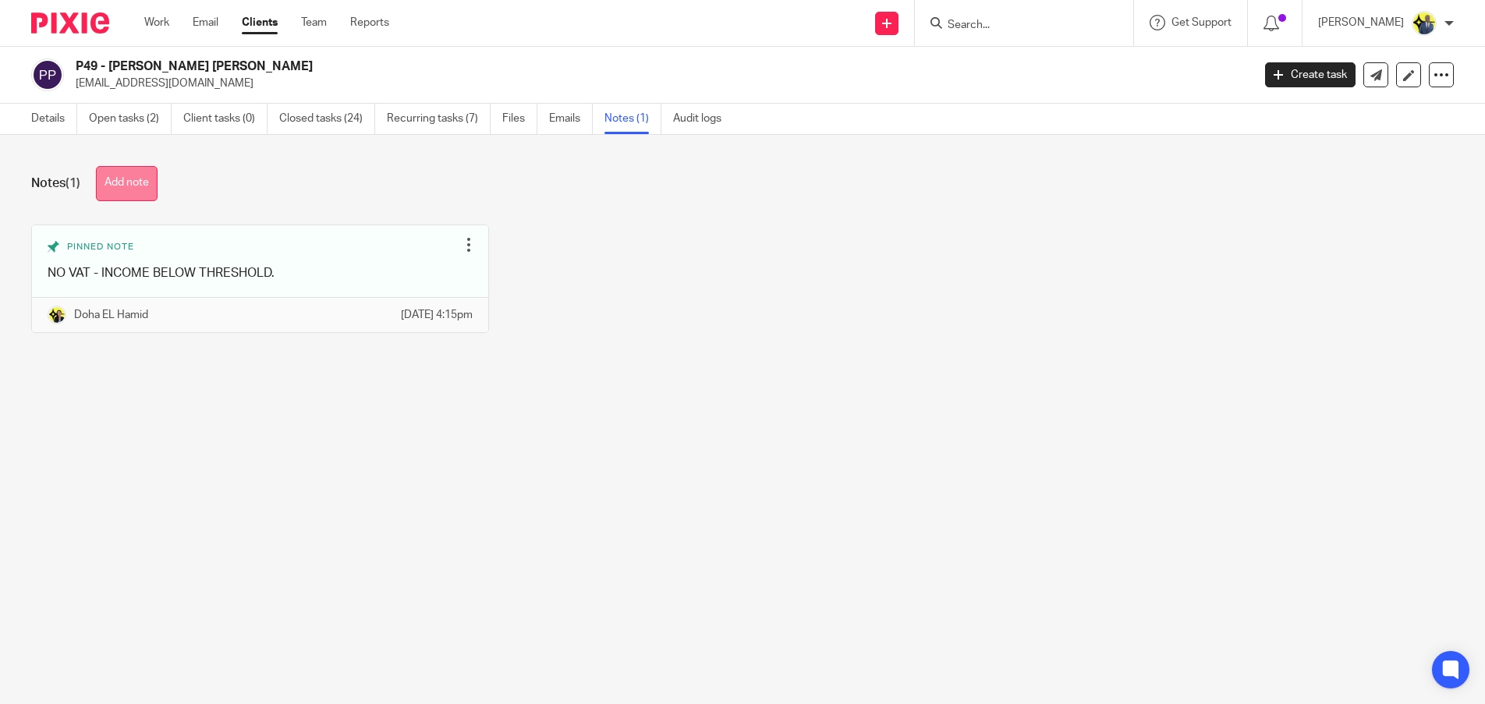
click at [132, 169] on button "Add note" at bounding box center [127, 183] width 62 height 35
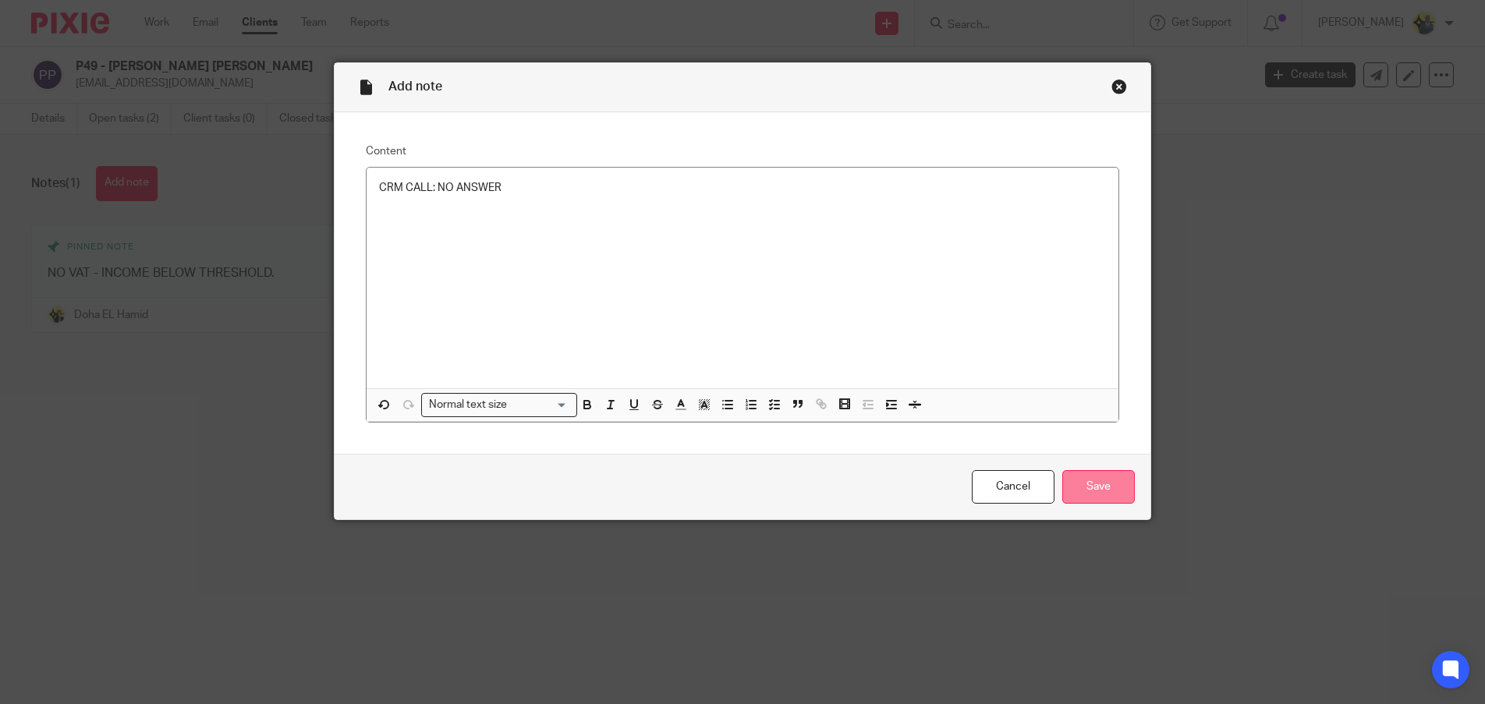
click at [1113, 490] on input "Save" at bounding box center [1098, 487] width 73 height 34
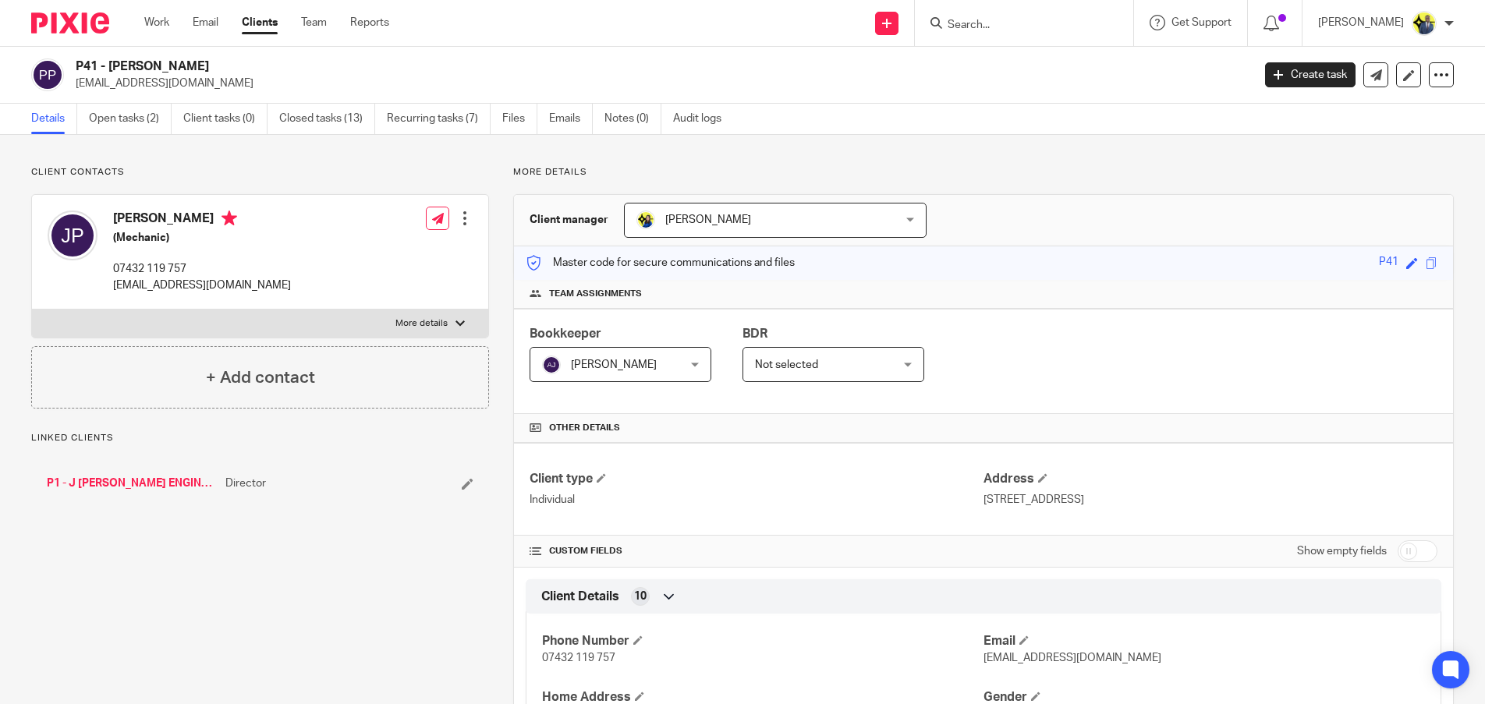
click at [133, 483] on link "P1 - J [PERSON_NAME] ENGINEERING LTD" at bounding box center [132, 484] width 171 height 16
click at [636, 124] on link "Notes (10)" at bounding box center [635, 119] width 63 height 30
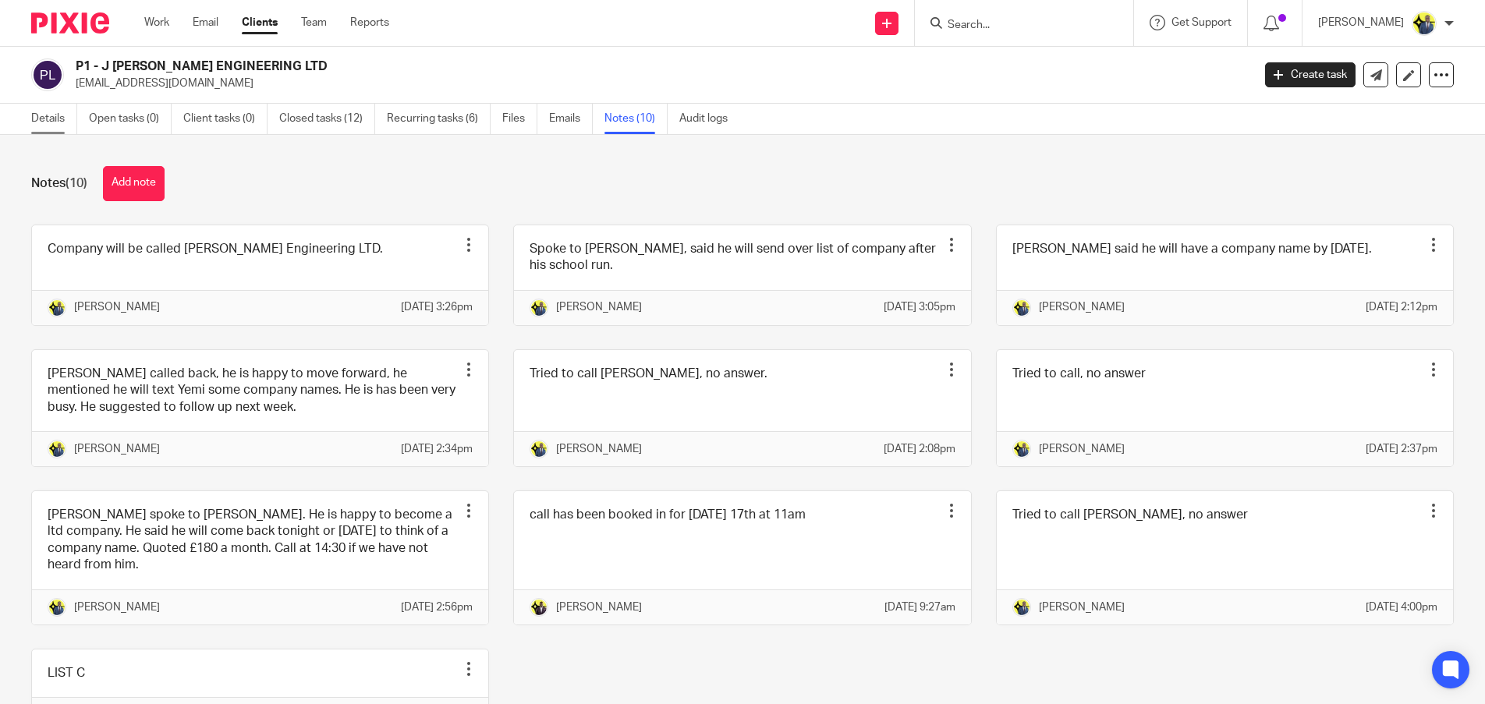
click at [41, 121] on link "Details" at bounding box center [54, 119] width 46 height 30
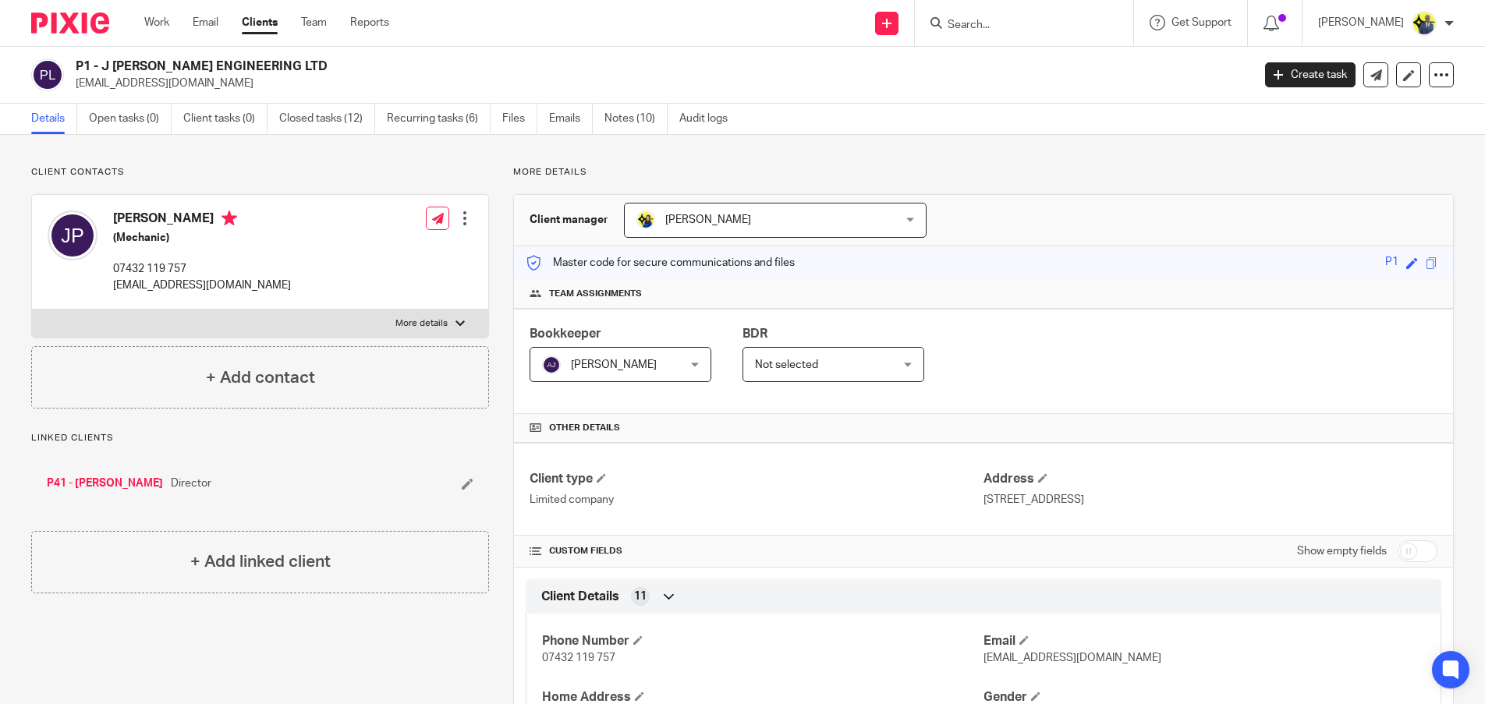
click at [147, 86] on p "[EMAIL_ADDRESS][DOMAIN_NAME]" at bounding box center [659, 84] width 1166 height 16
copy main "jdpalmer94@outlook.com Create task Update from Companies House Export data Merg…"
click at [624, 112] on link "Notes (10)" at bounding box center [635, 119] width 63 height 30
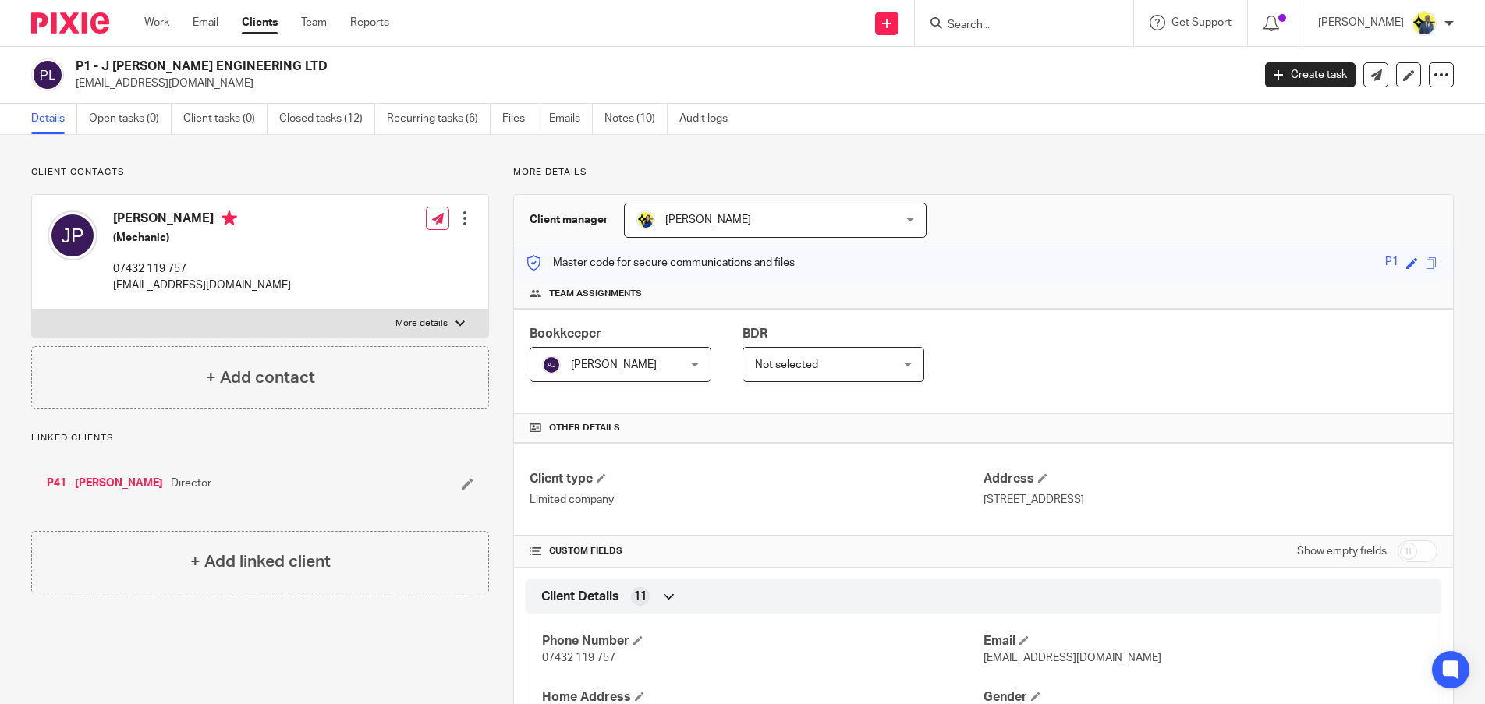
click at [94, 490] on link "P41 - [PERSON_NAME]" at bounding box center [105, 484] width 116 height 16
click at [607, 118] on link "Notes (0)" at bounding box center [632, 119] width 57 height 30
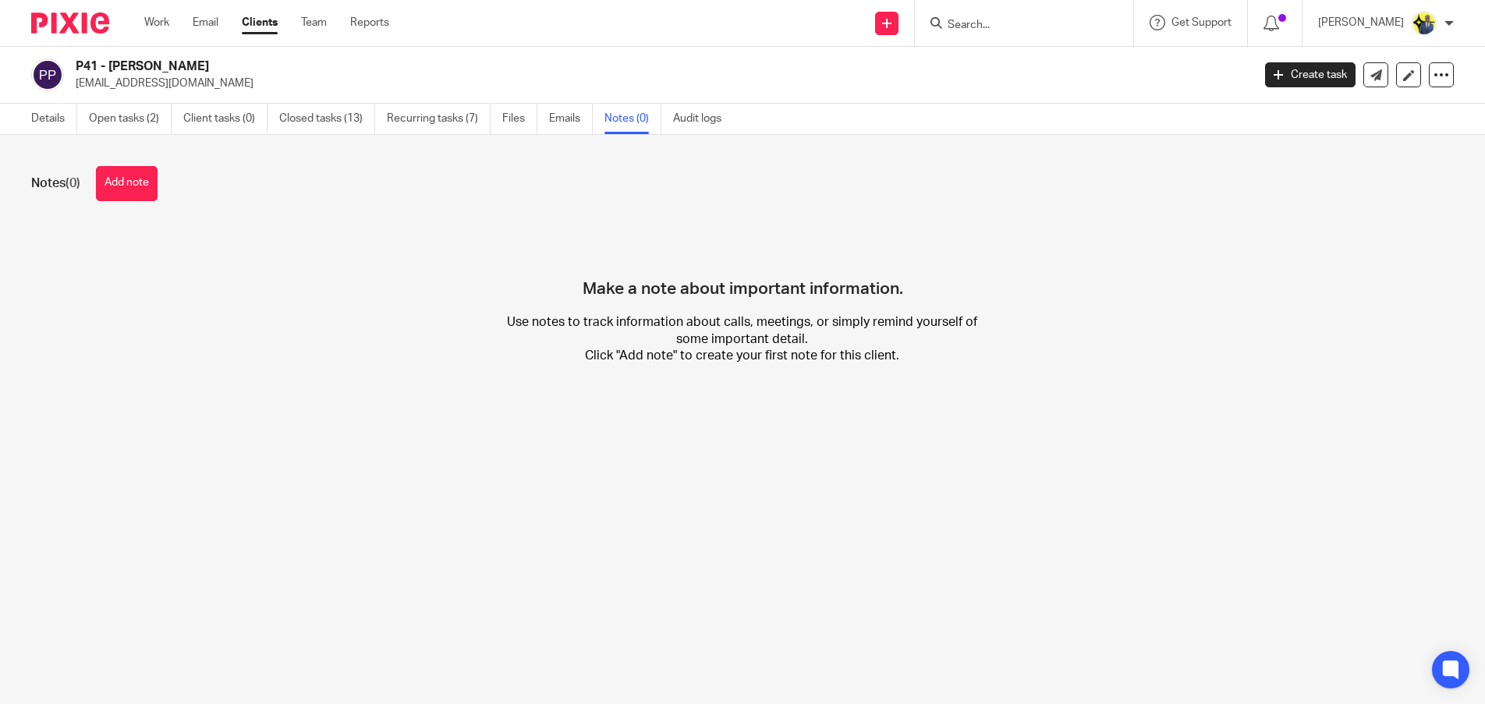
click at [70, 178] on span "(0)" at bounding box center [72, 183] width 15 height 12
click at [106, 193] on button "Add note" at bounding box center [127, 183] width 62 height 35
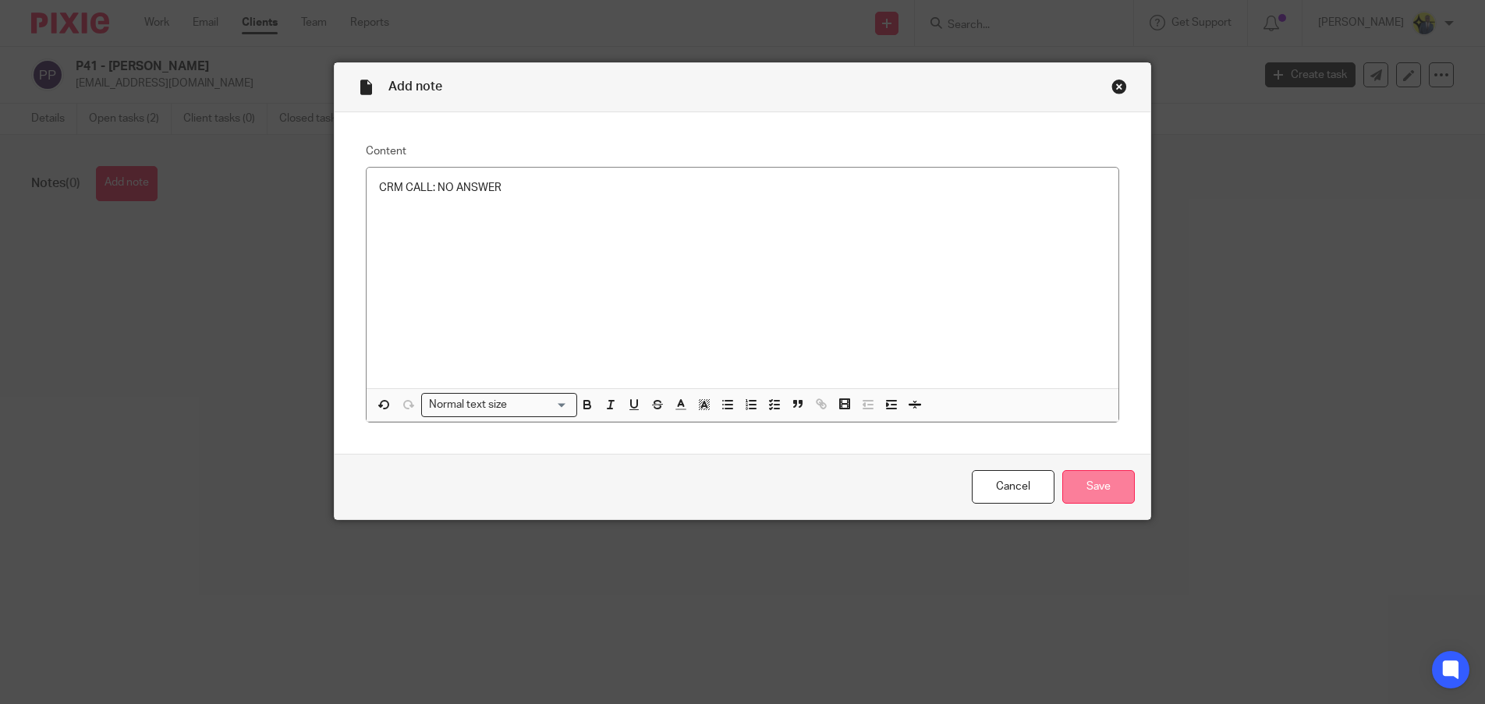
click at [1076, 494] on input "Save" at bounding box center [1098, 487] width 73 height 34
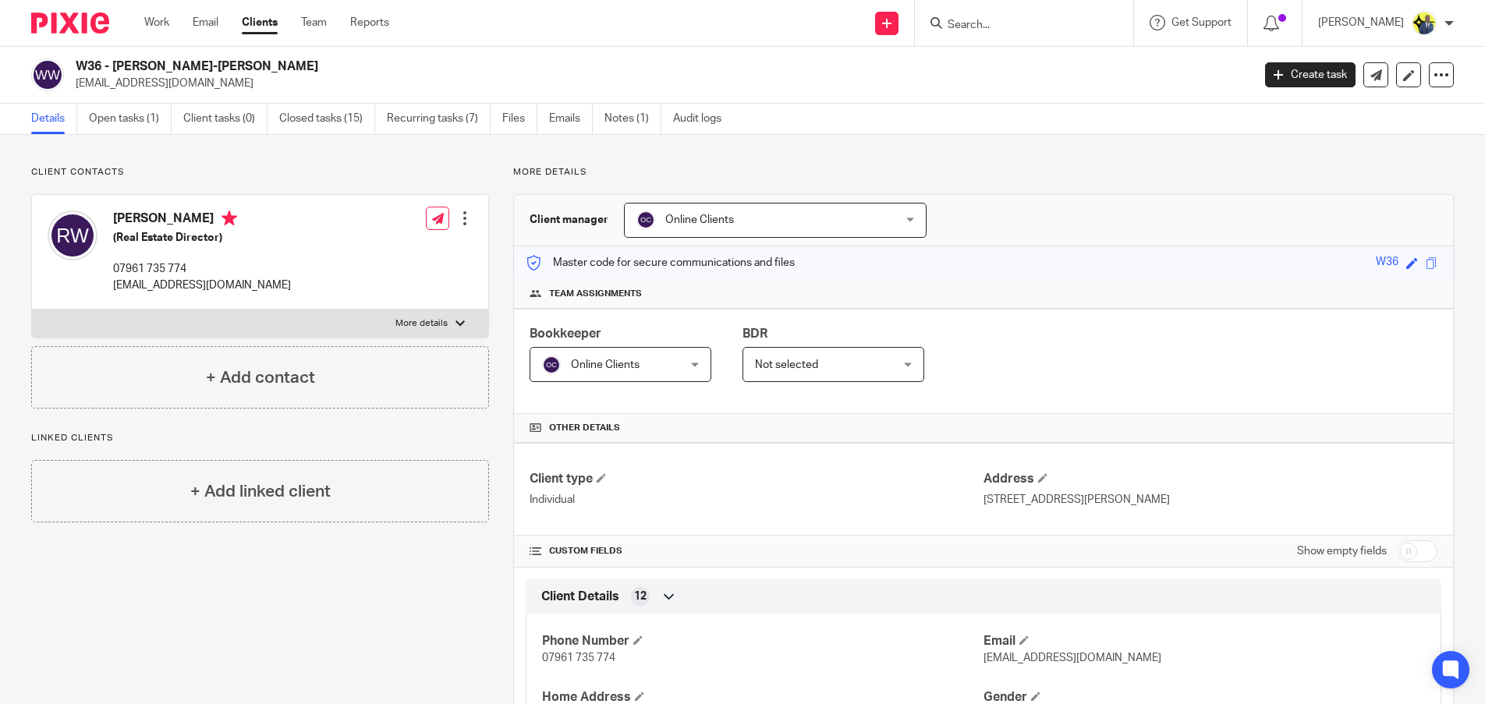
click at [993, 19] on input "Search" at bounding box center [1016, 26] width 140 height 14
type input "P41"
drag, startPoint x: 1066, startPoint y: 62, endPoint x: 634, endPoint y: 120, distance: 435.9
click at [634, 120] on link "Notes (1)" at bounding box center [632, 119] width 57 height 30
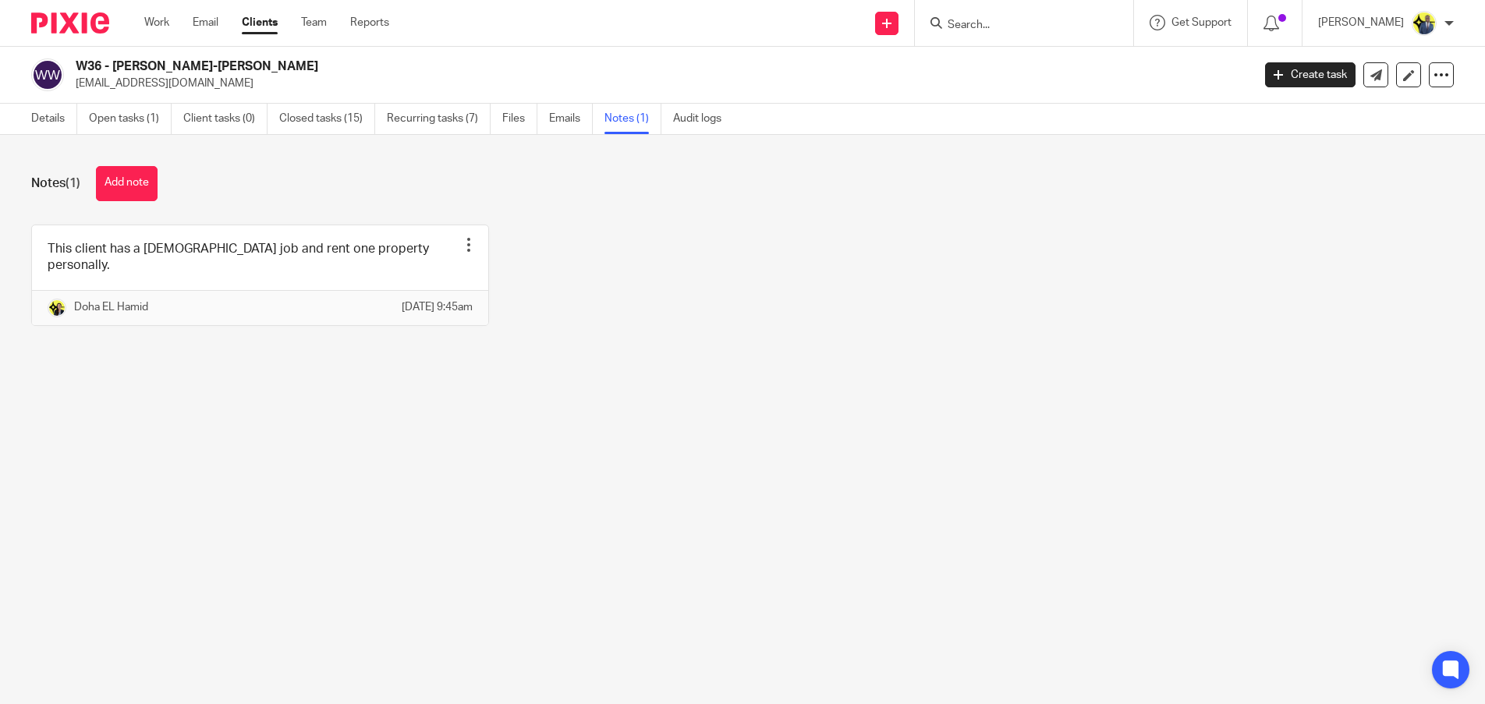
click at [633, 116] on link "Notes (1)" at bounding box center [632, 119] width 57 height 30
click at [1053, 23] on input "Search" at bounding box center [1016, 26] width 140 height 14
type input "P41"
click at [48, 111] on link "Details" at bounding box center [54, 119] width 46 height 30
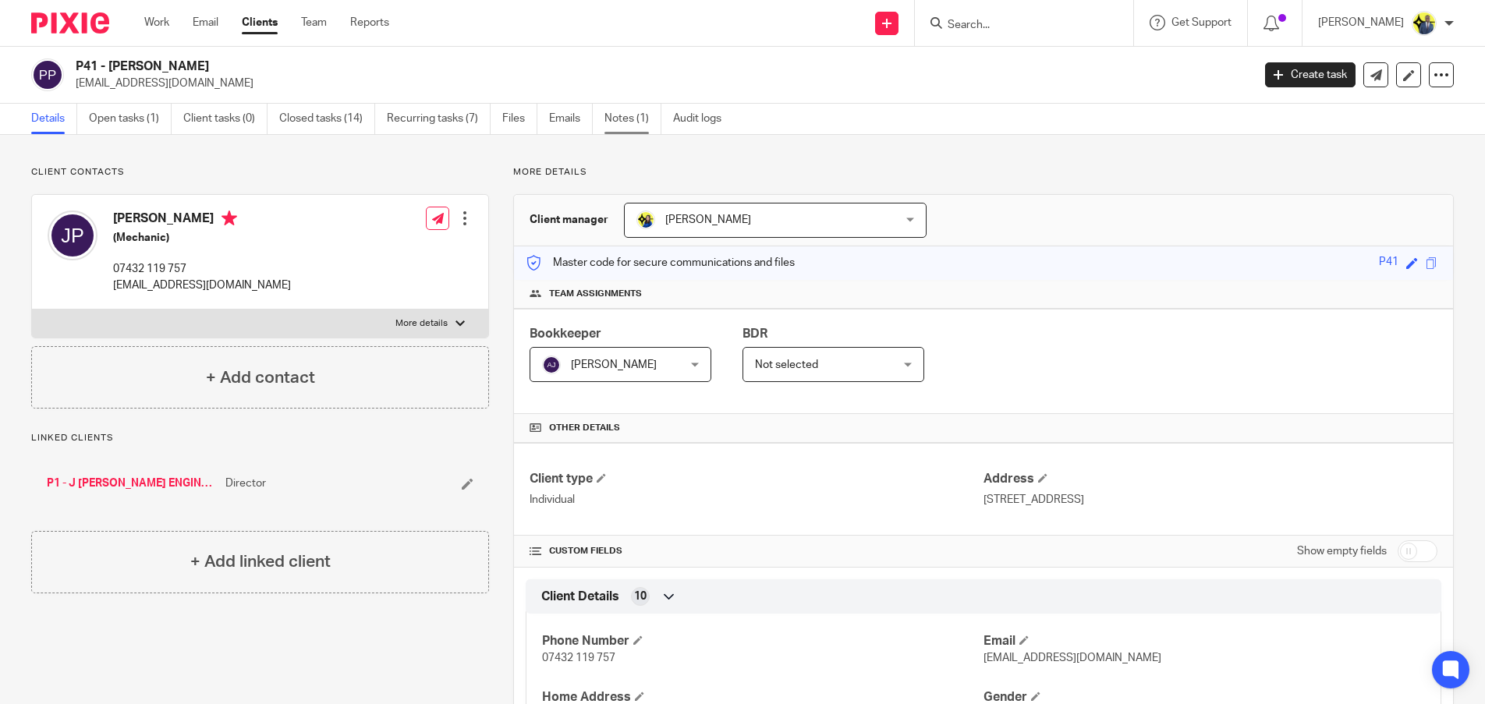
click at [612, 122] on link "Notes (1)" at bounding box center [632, 119] width 57 height 30
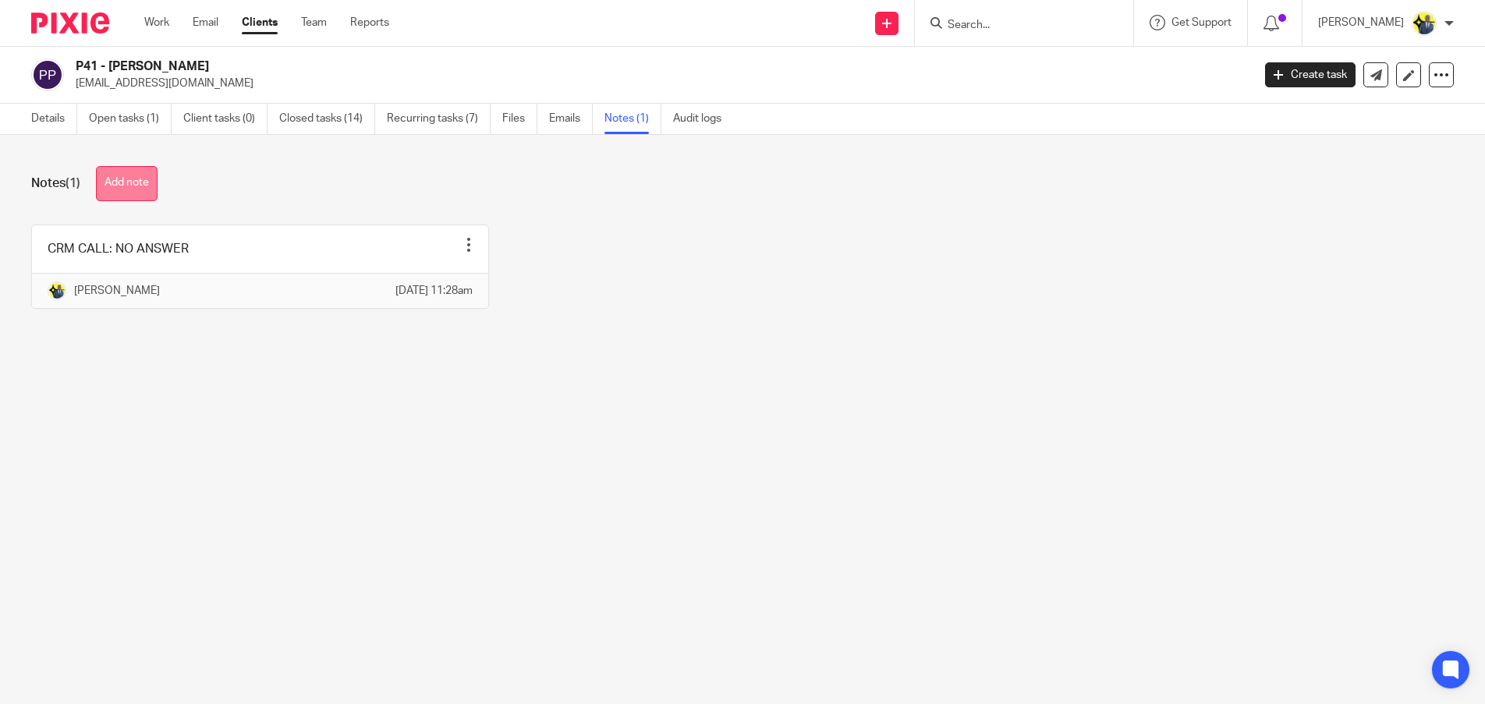
click at [115, 174] on button "Add note" at bounding box center [127, 183] width 62 height 35
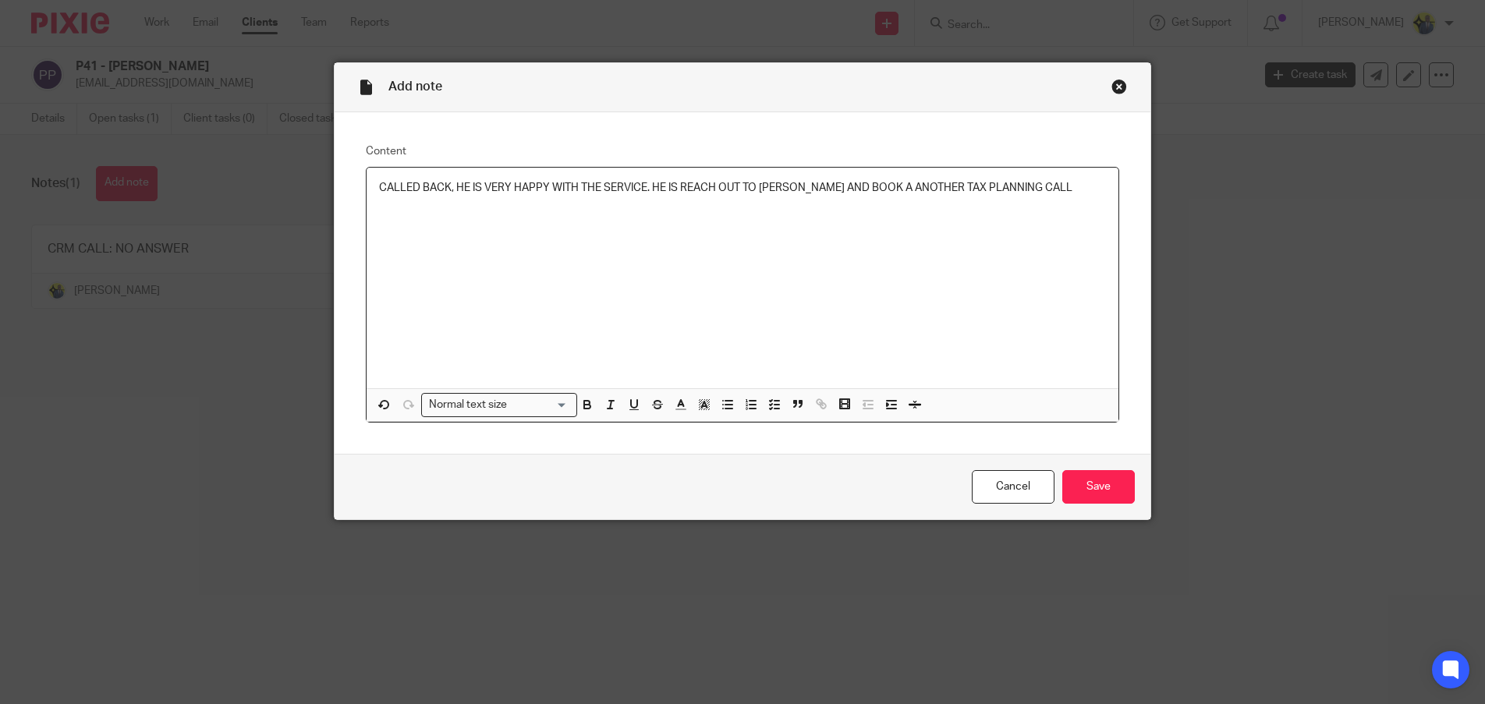
click at [1033, 194] on p "CALLED BACK, HE IS VERY HAPPY WITH THE SERVICE. HE IS REACH OUT TO BOBO AND BOO…" at bounding box center [742, 188] width 726 height 16
click at [1096, 484] on input "Save" at bounding box center [1098, 487] width 73 height 34
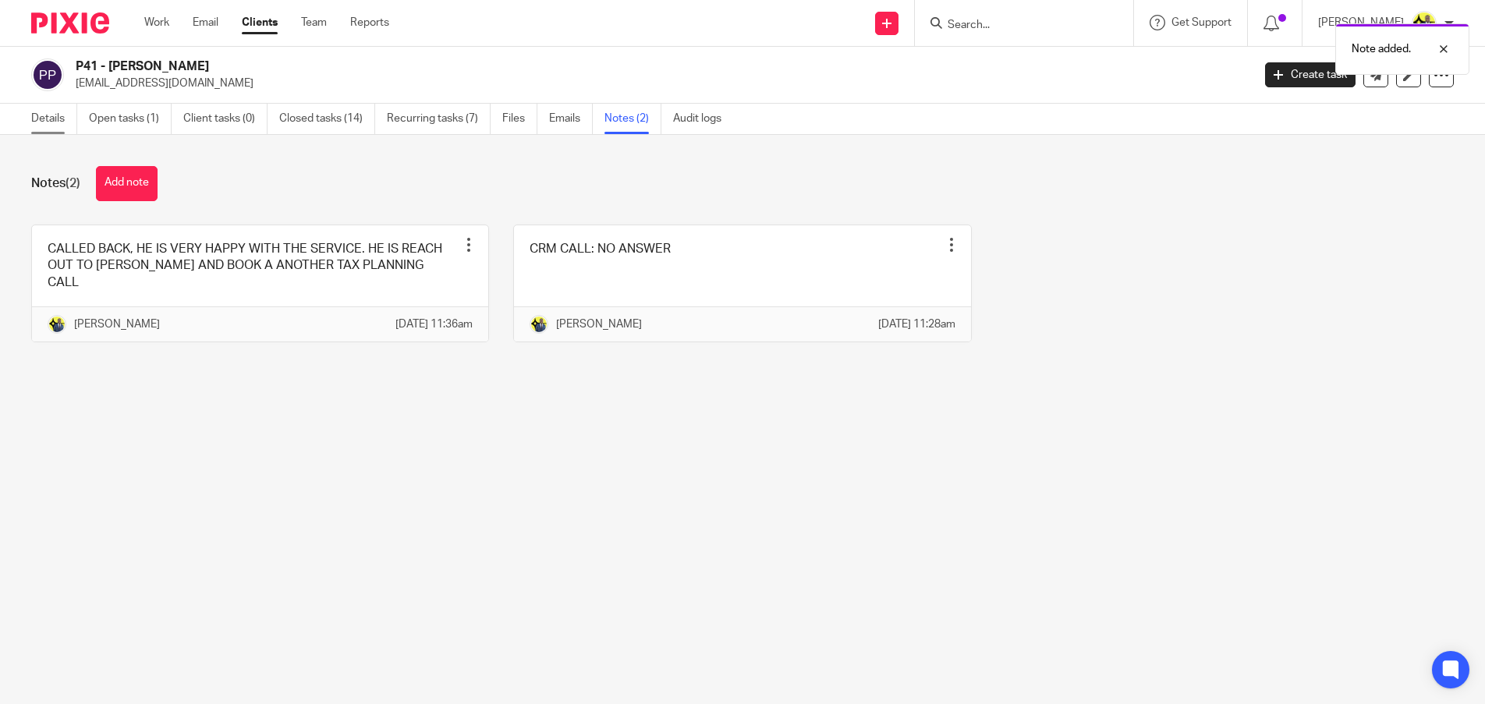
click at [60, 127] on link "Details" at bounding box center [54, 119] width 46 height 30
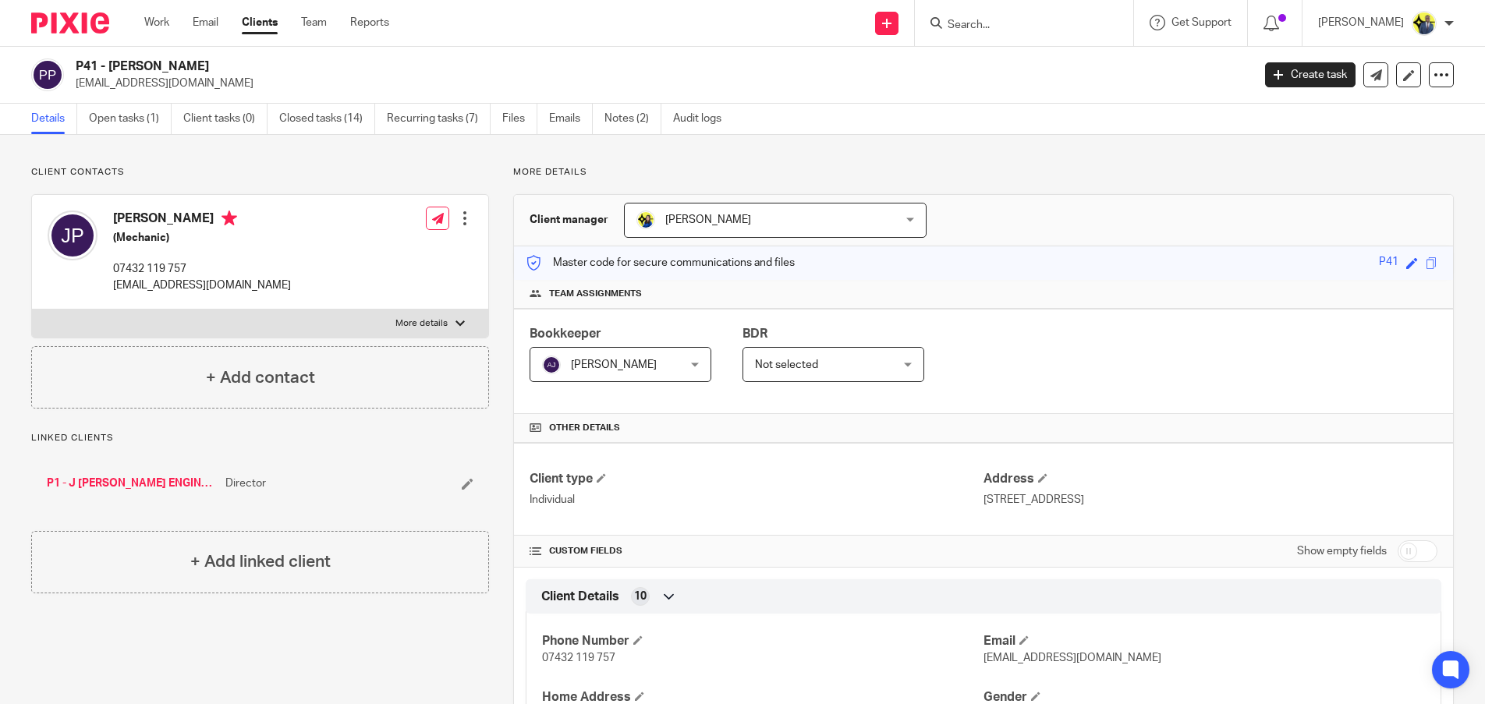
click at [1000, 30] on input "Search" at bounding box center [1016, 26] width 140 height 14
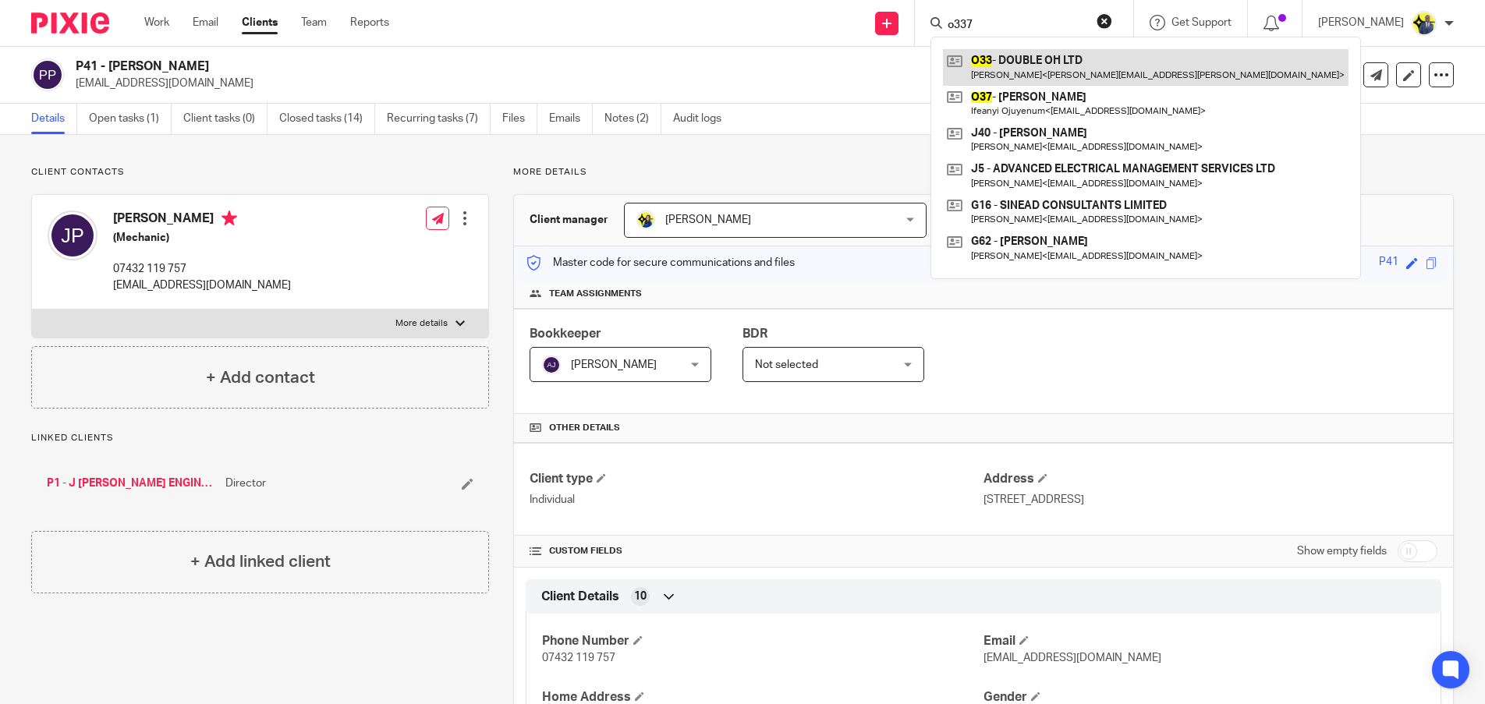
type input "o337"
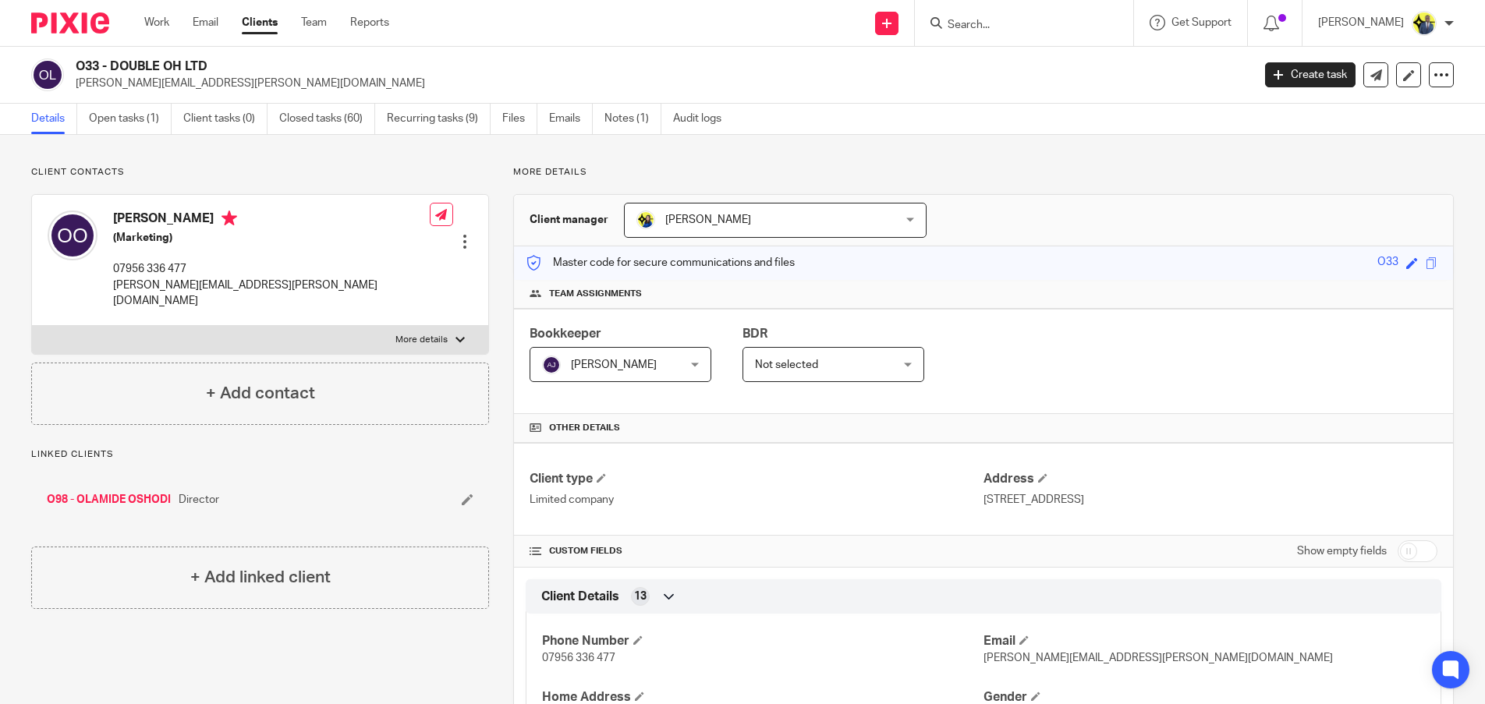
click at [1028, 30] on input "Search" at bounding box center [1016, 26] width 140 height 14
type input "o37"
click at [1046, 70] on link at bounding box center [1076, 67] width 267 height 36
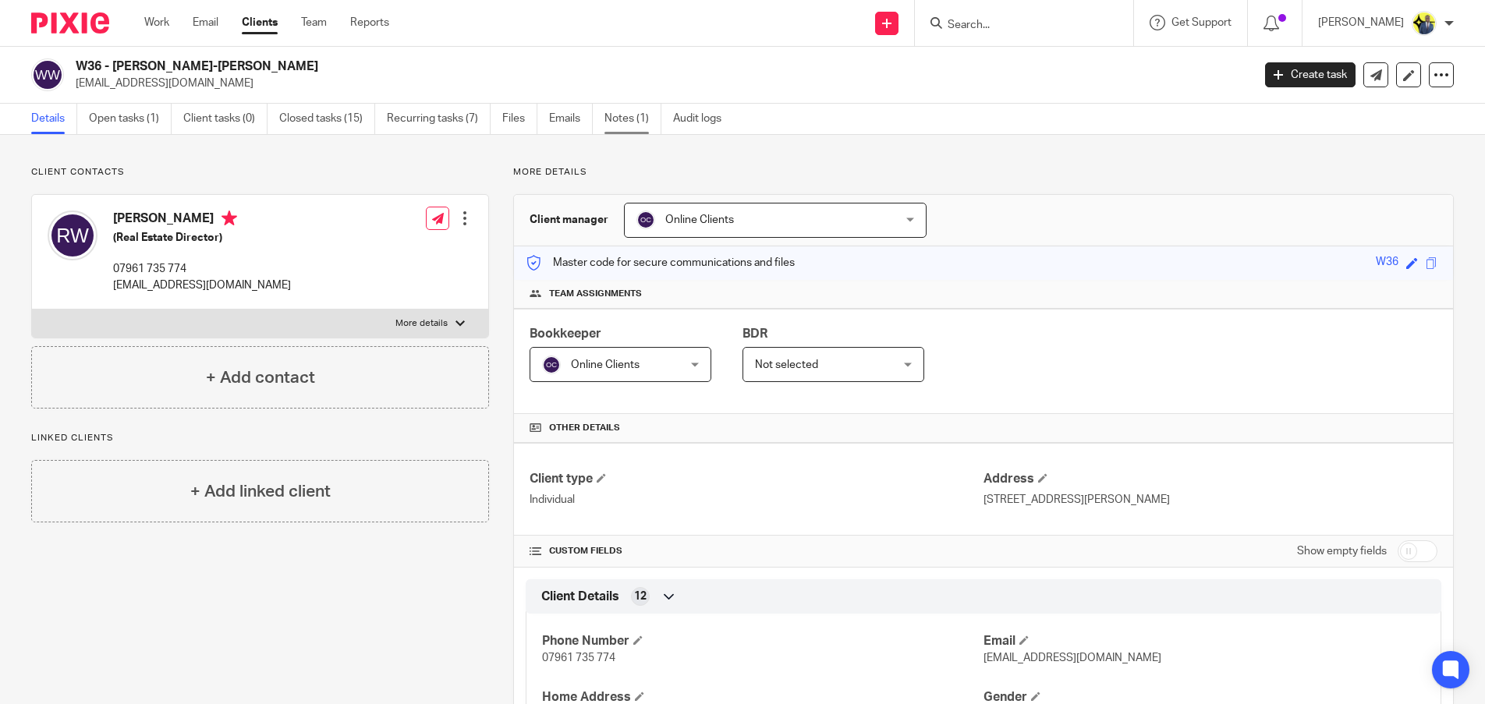
click at [635, 115] on link "Notes (1)" at bounding box center [632, 119] width 57 height 30
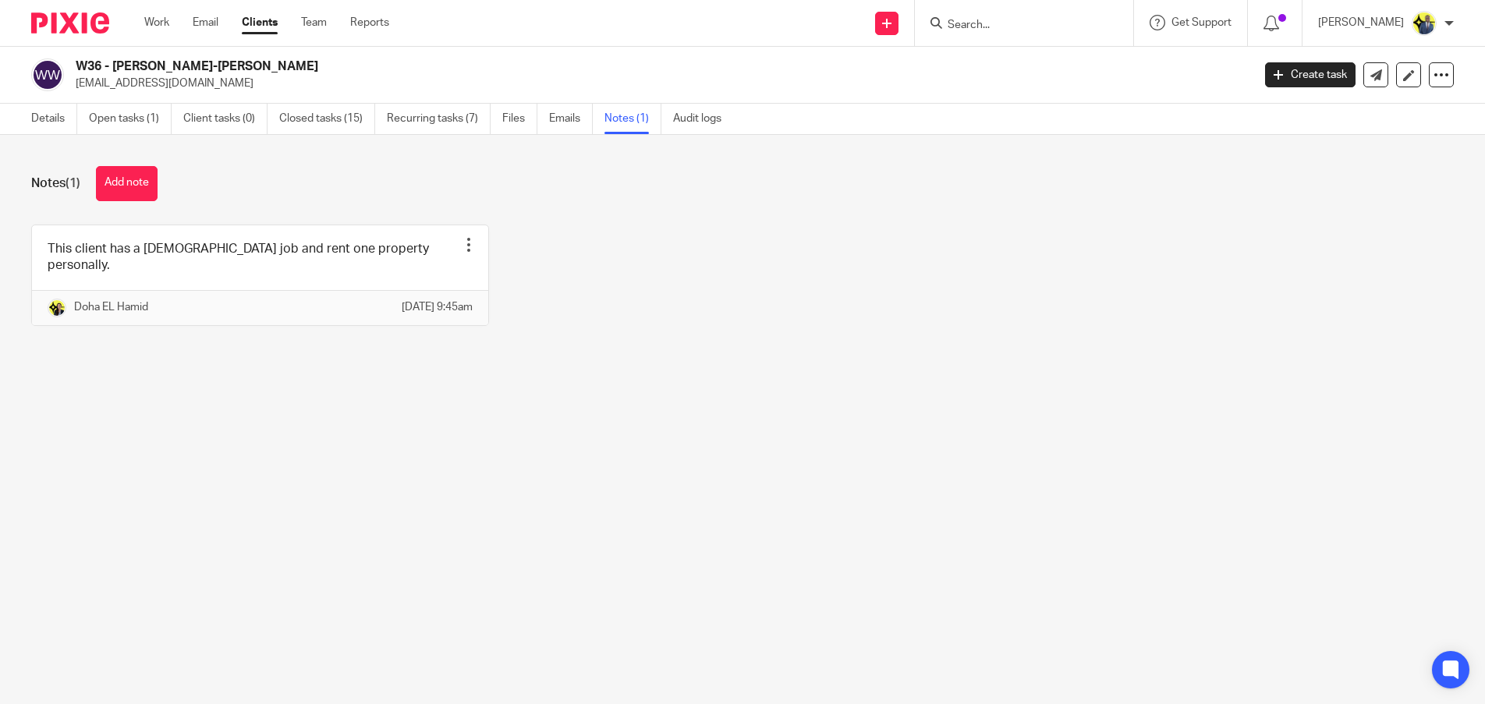
click at [119, 195] on button "Add note" at bounding box center [127, 183] width 62 height 35
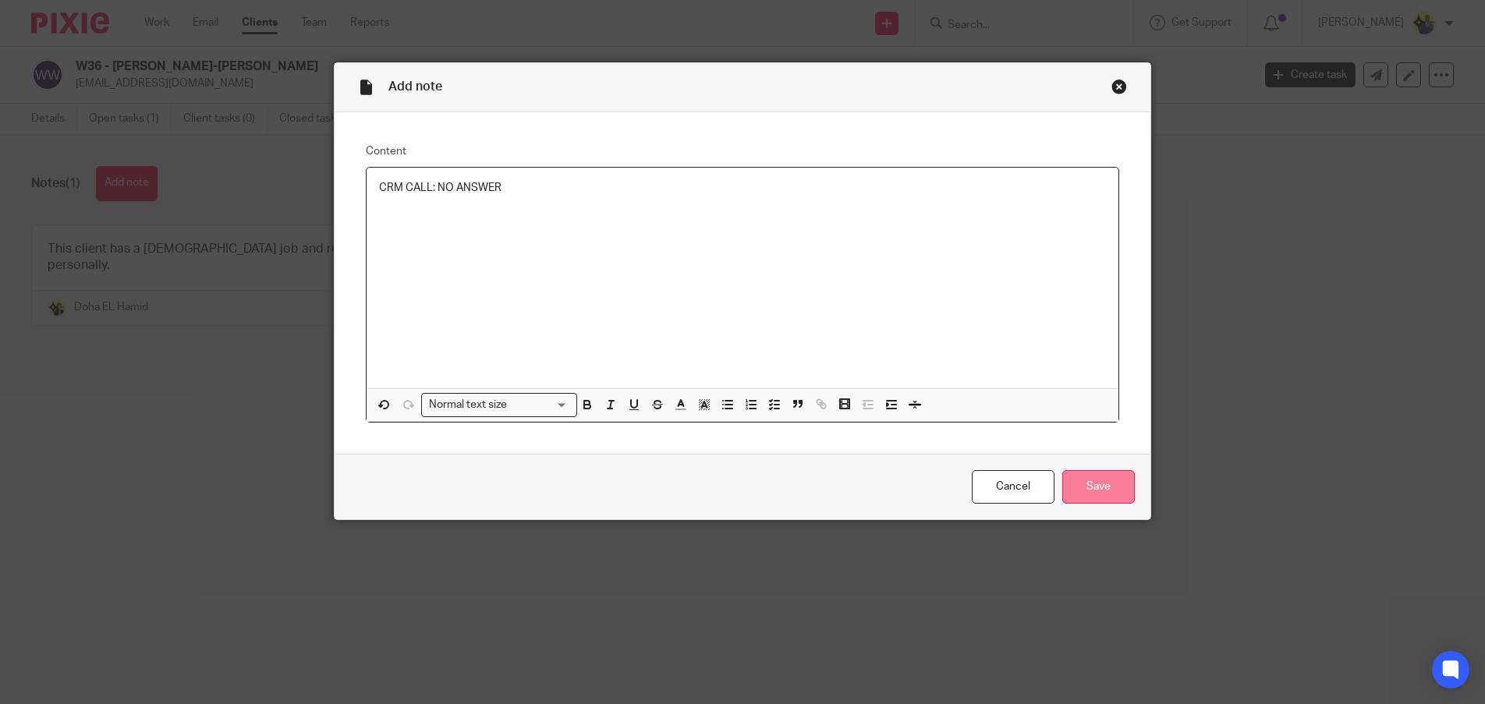
click at [1100, 476] on input "Save" at bounding box center [1098, 487] width 73 height 34
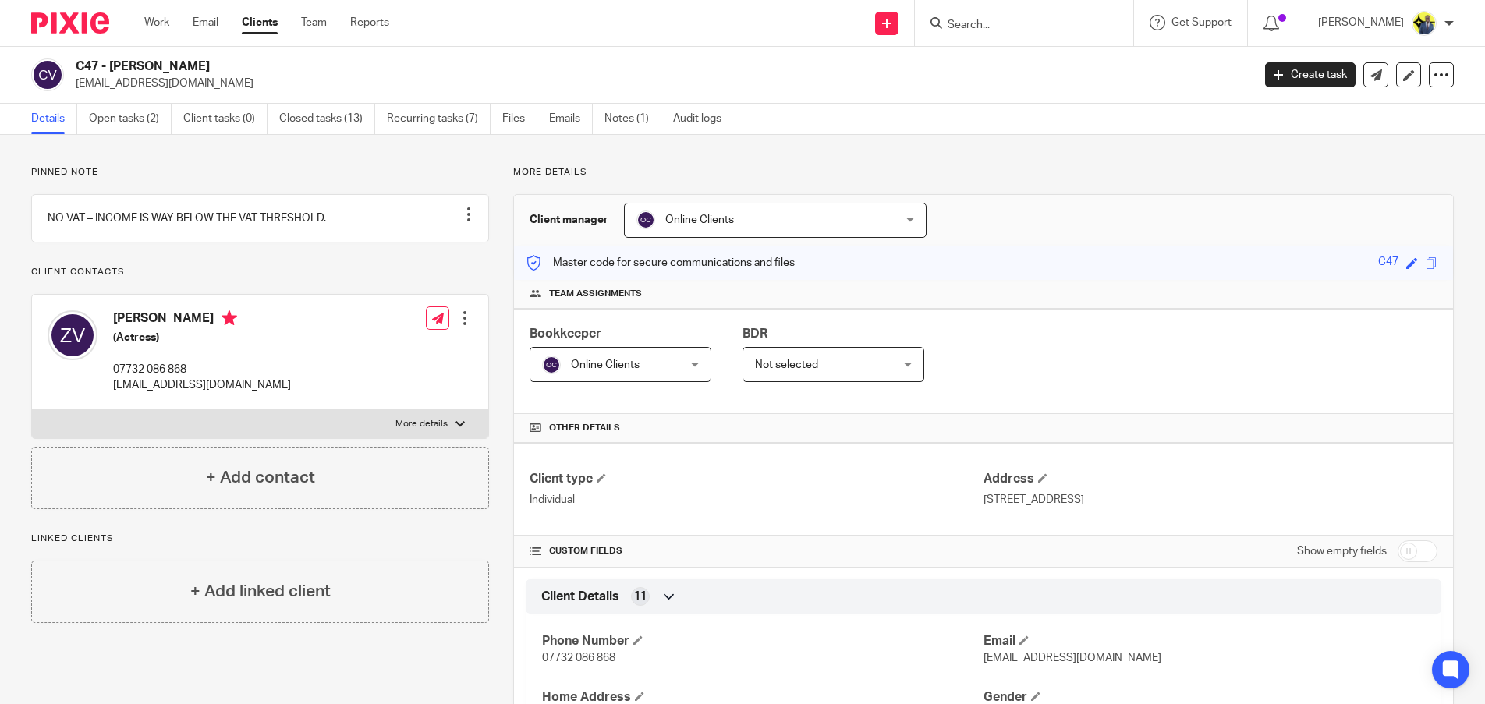
click at [998, 26] on input "Search" at bounding box center [1016, 26] width 140 height 14
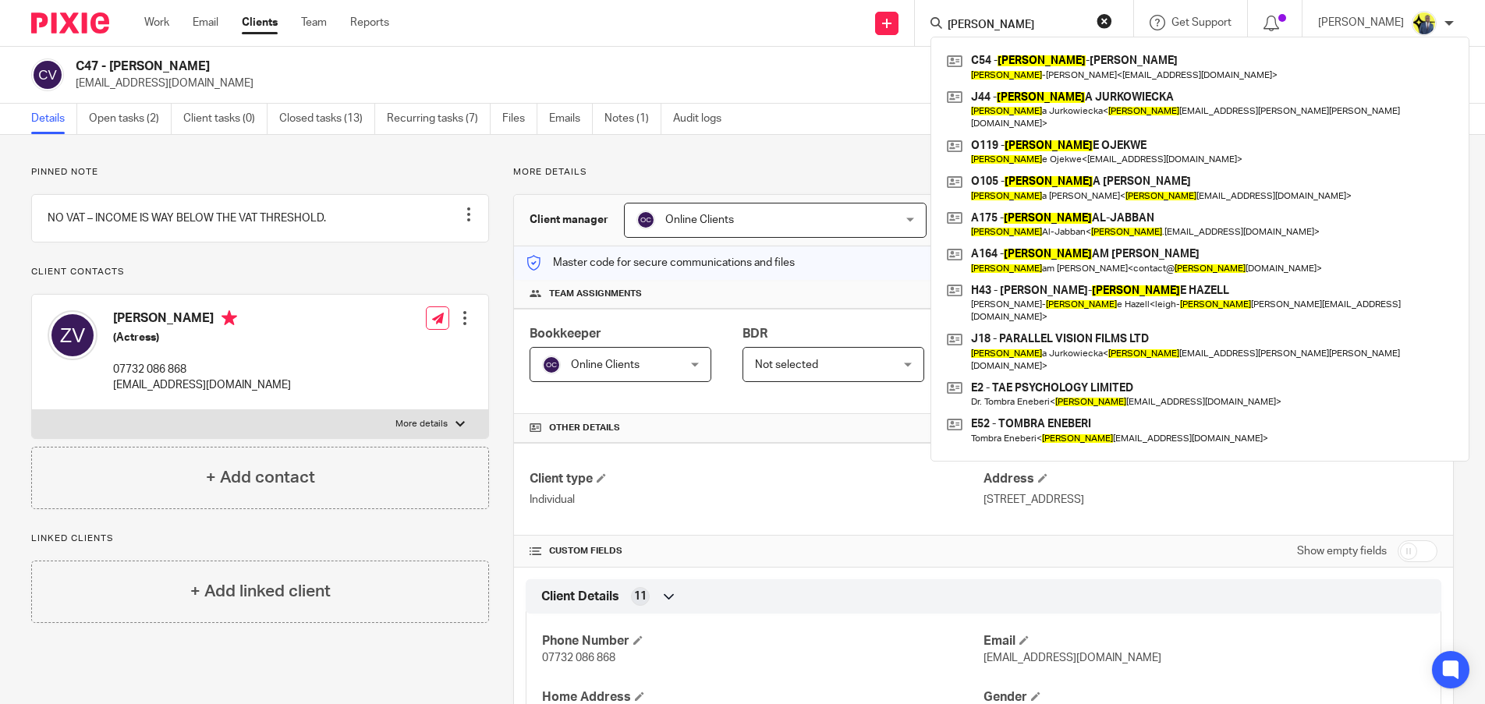
click at [1086, 19] on input "ANN" at bounding box center [1016, 26] width 140 height 14
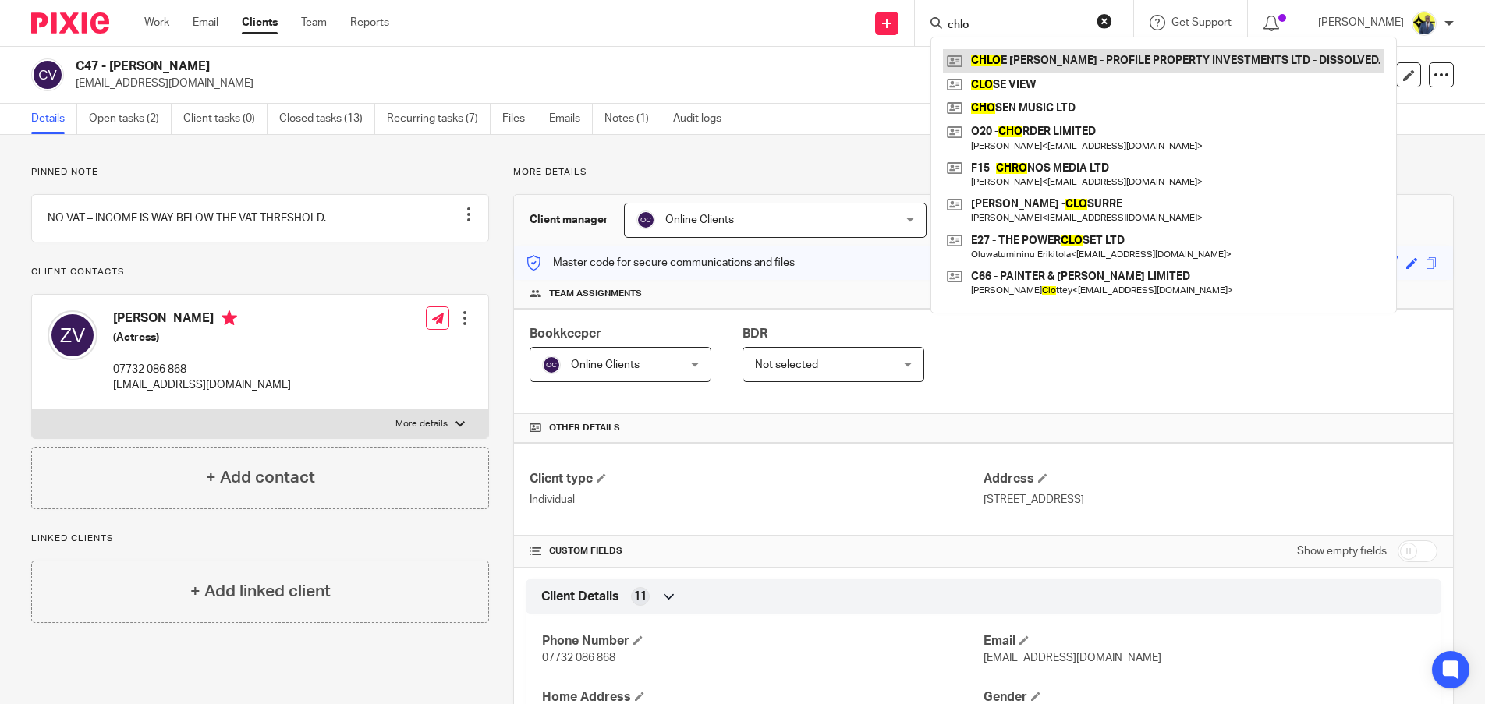
type input "chlo"
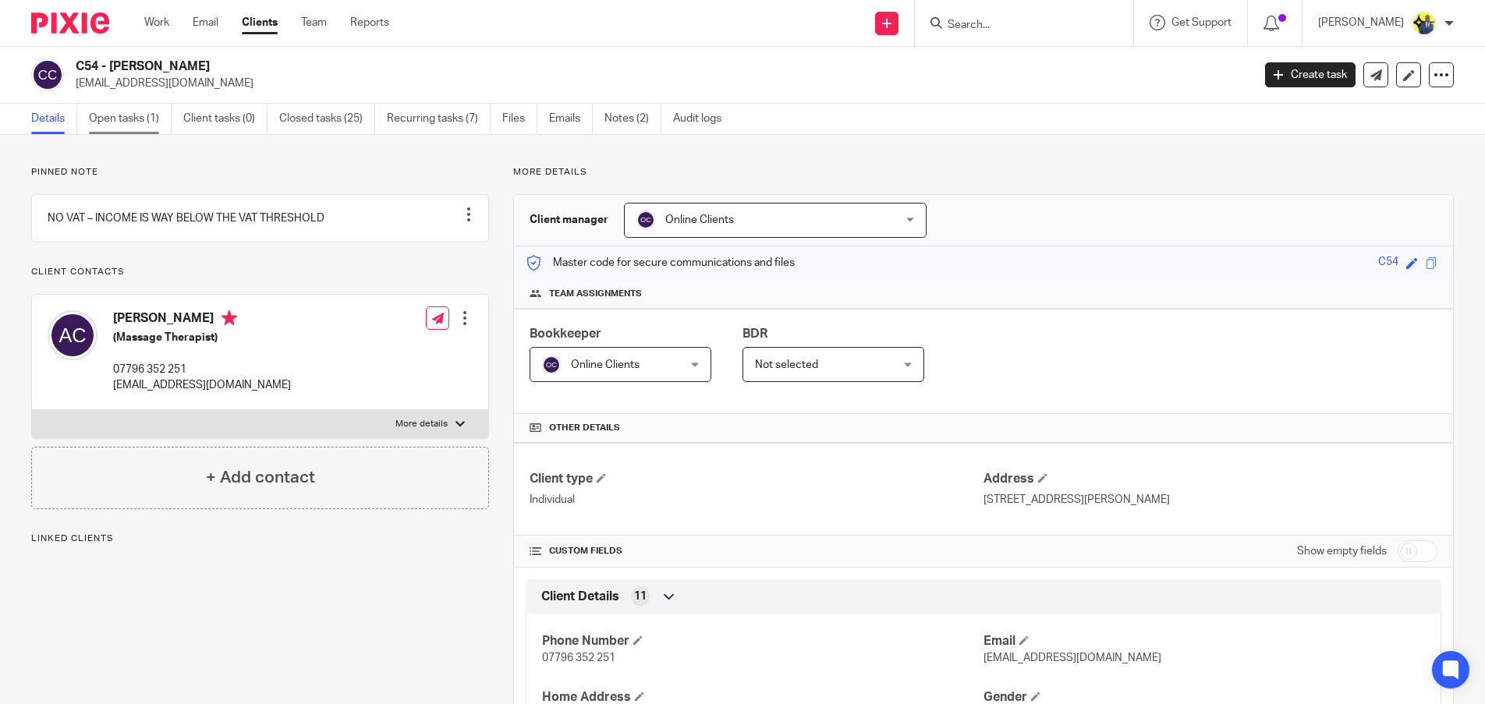
click at [126, 116] on link "Open tasks (1)" at bounding box center [130, 119] width 83 height 30
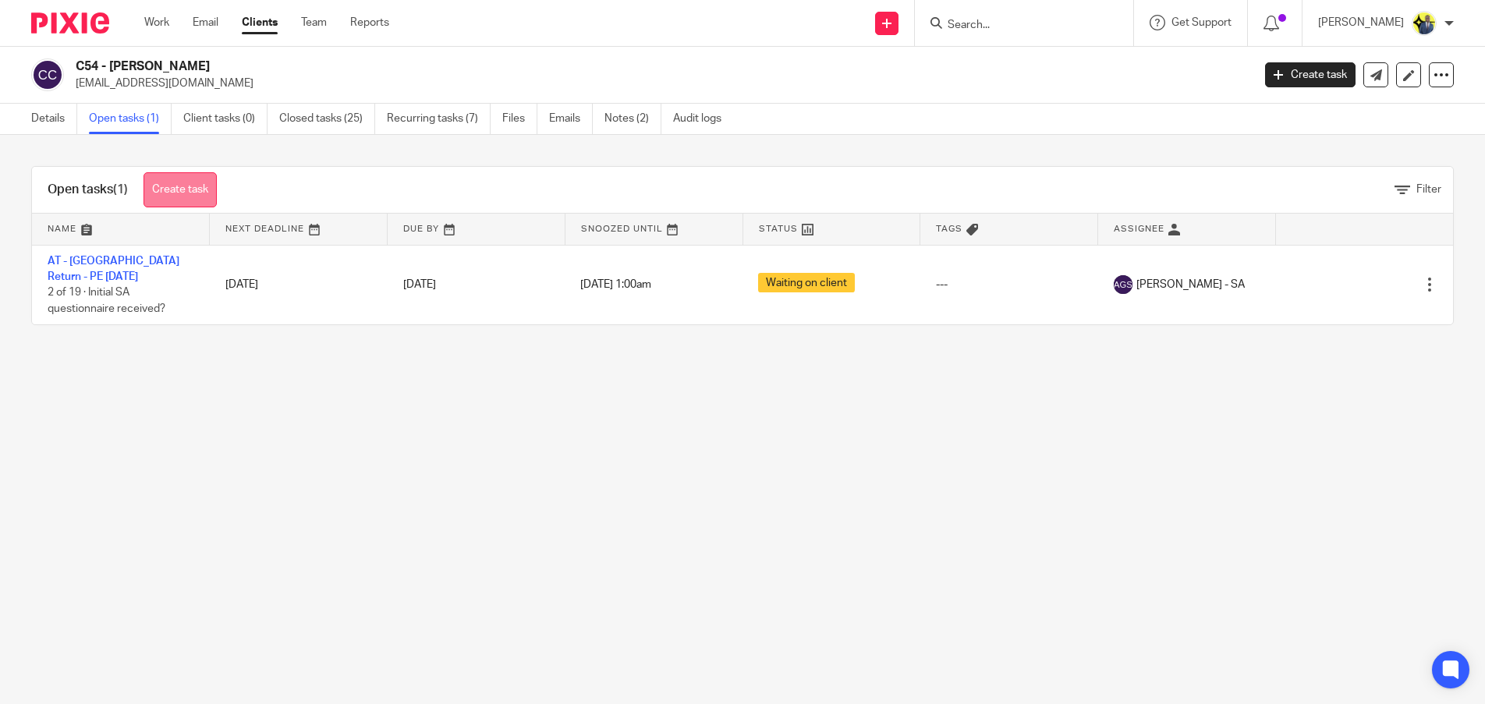
click at [193, 191] on link "Create task" at bounding box center [179, 189] width 73 height 35
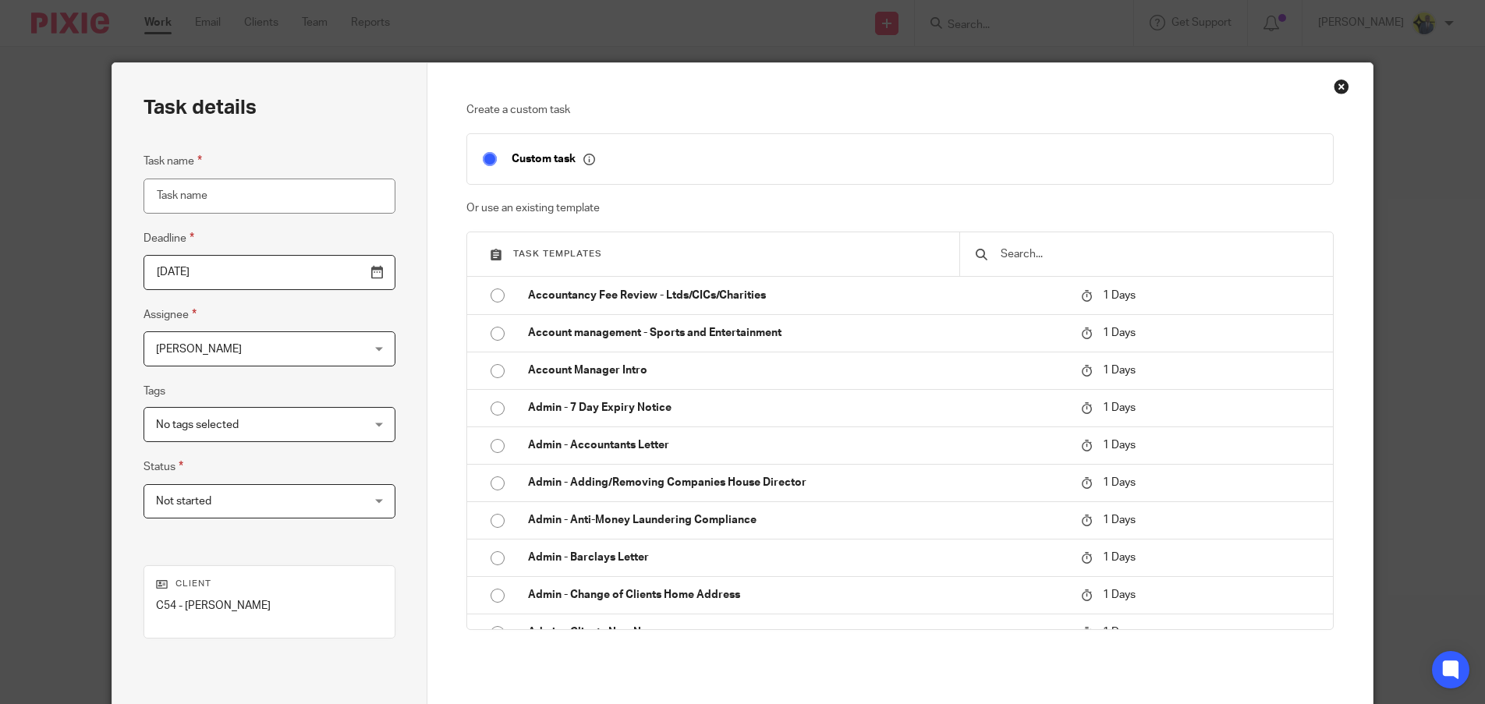
click at [1011, 258] on input "text" at bounding box center [1158, 254] width 318 height 17
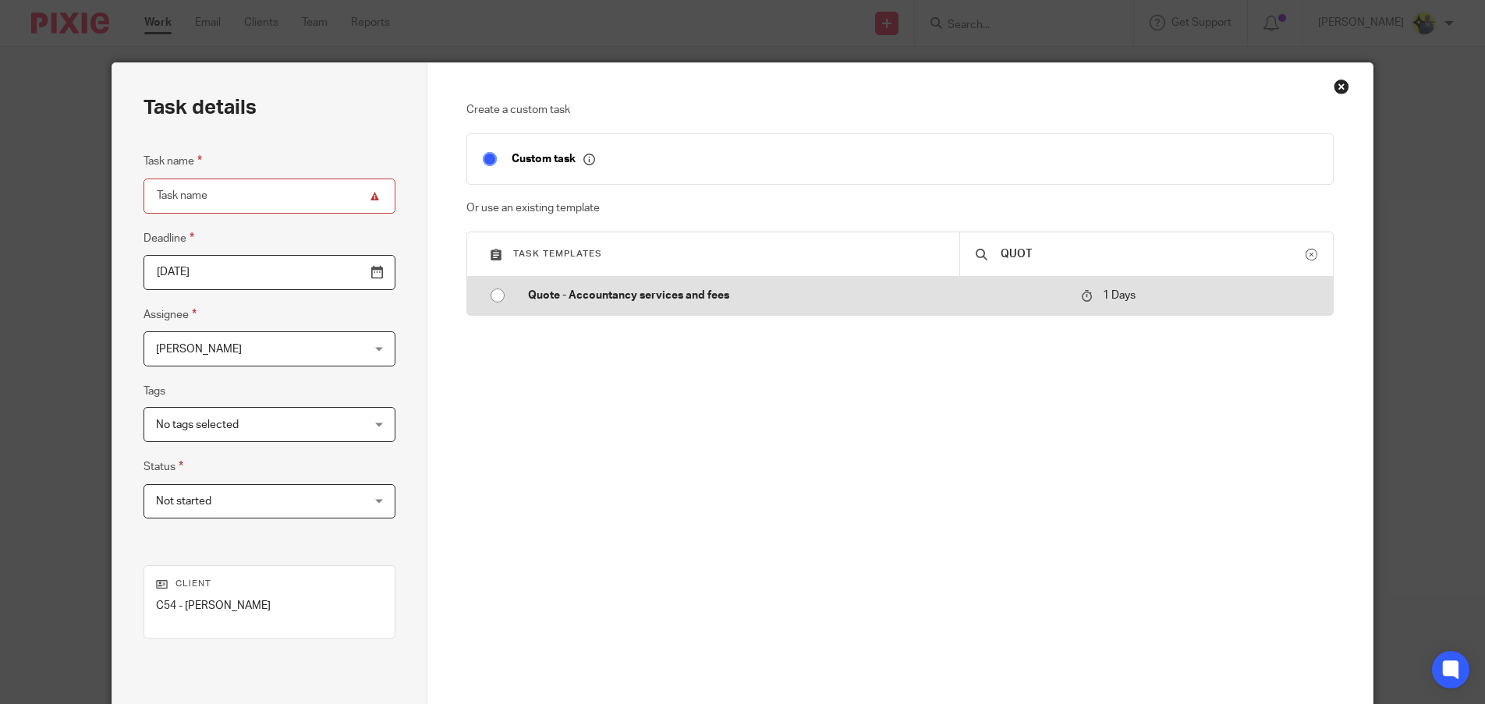
type input "QUOT"
click at [703, 296] on p "Quote - Accountancy services and fees" at bounding box center [796, 296] width 537 height 16
type input "[DATE]"
type input "Quote - Accountancy services and fees"
checkbox input "false"
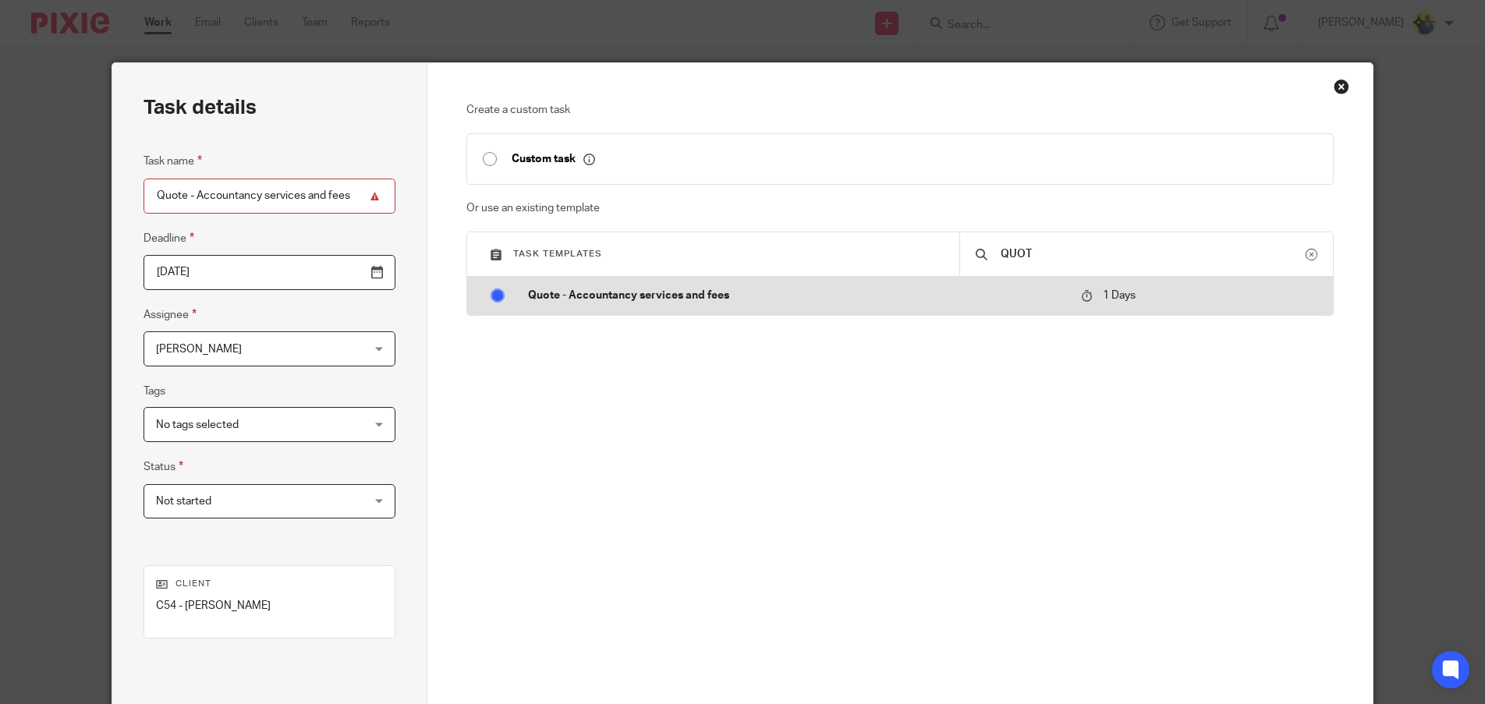
radio input "true"
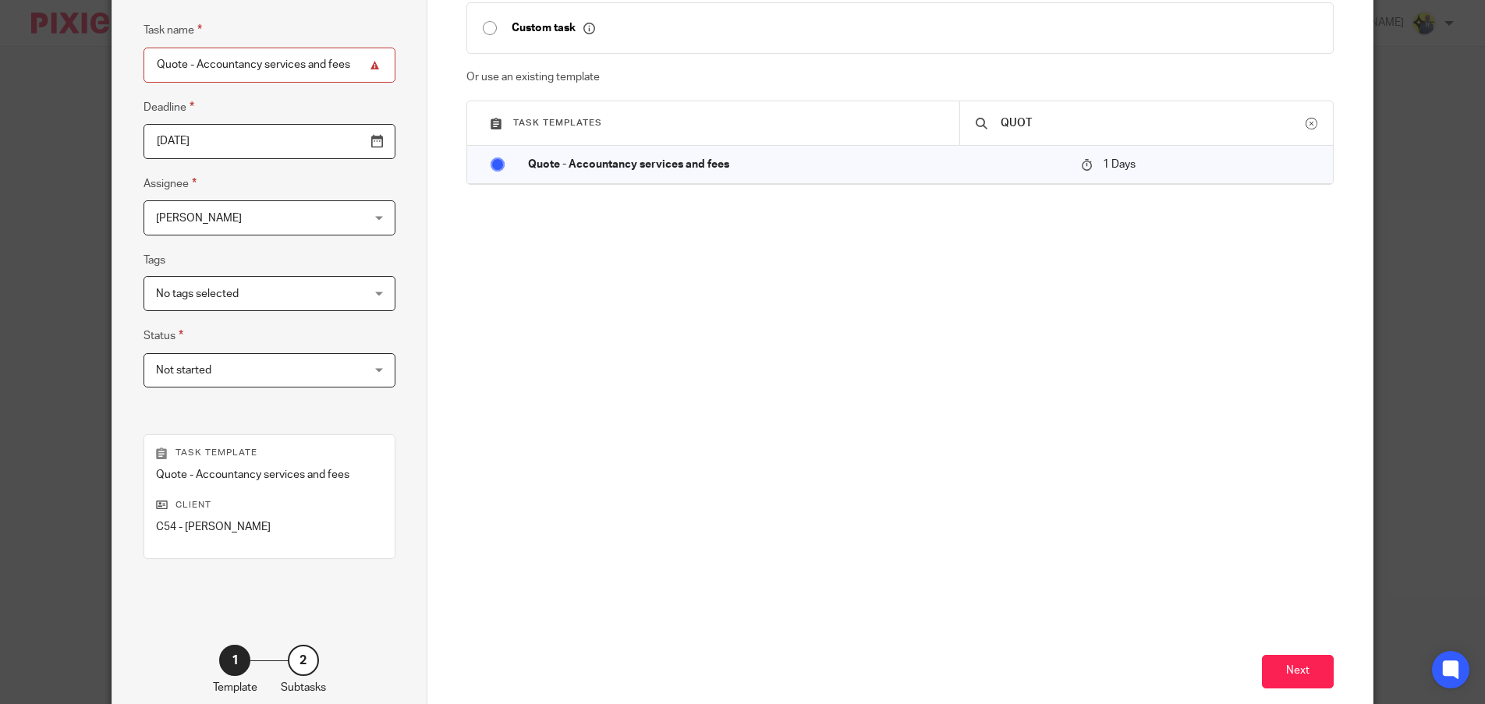
scroll to position [218, 0]
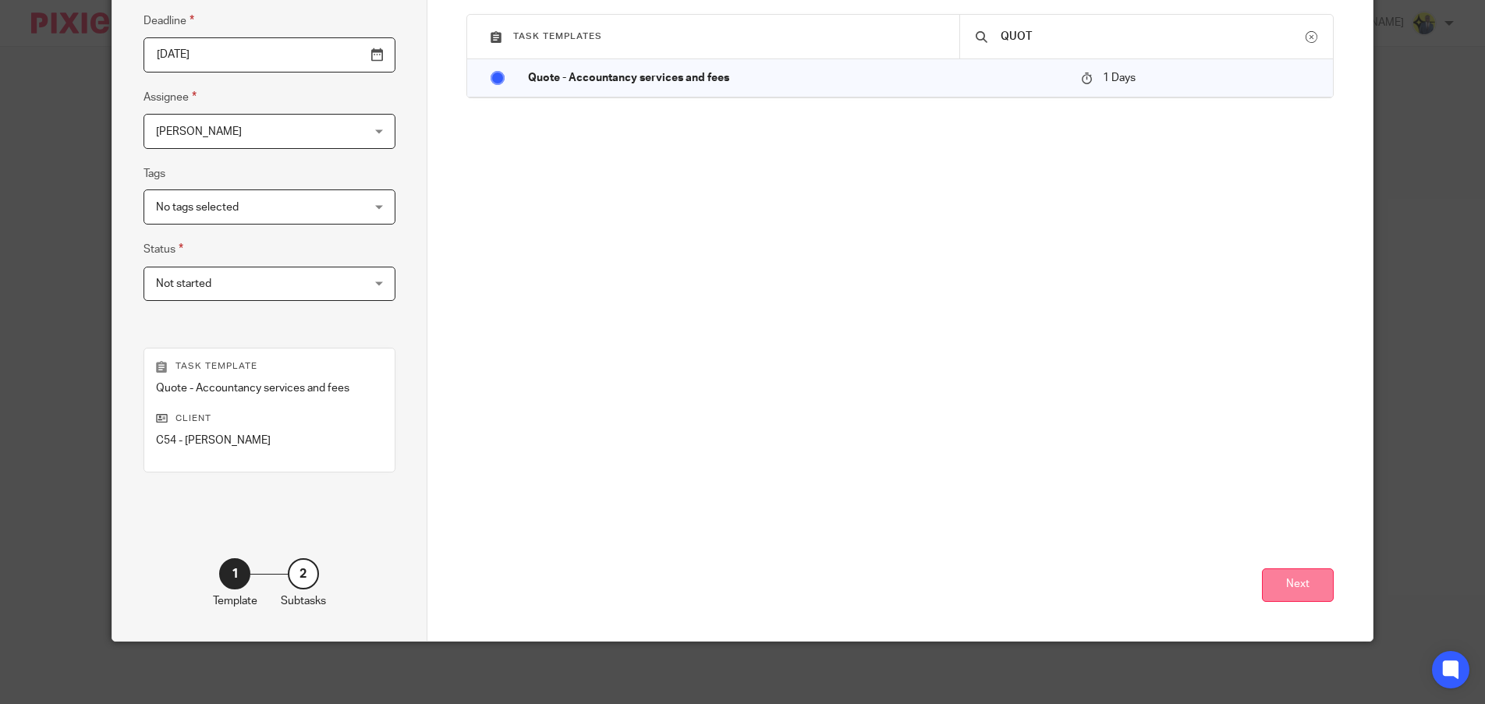
click at [1322, 593] on div "Create a custom task Custom task Or use an existing template Task templates QUO…" at bounding box center [899, 243] width 945 height 795
click at [1316, 589] on button "Next" at bounding box center [1298, 585] width 72 height 34
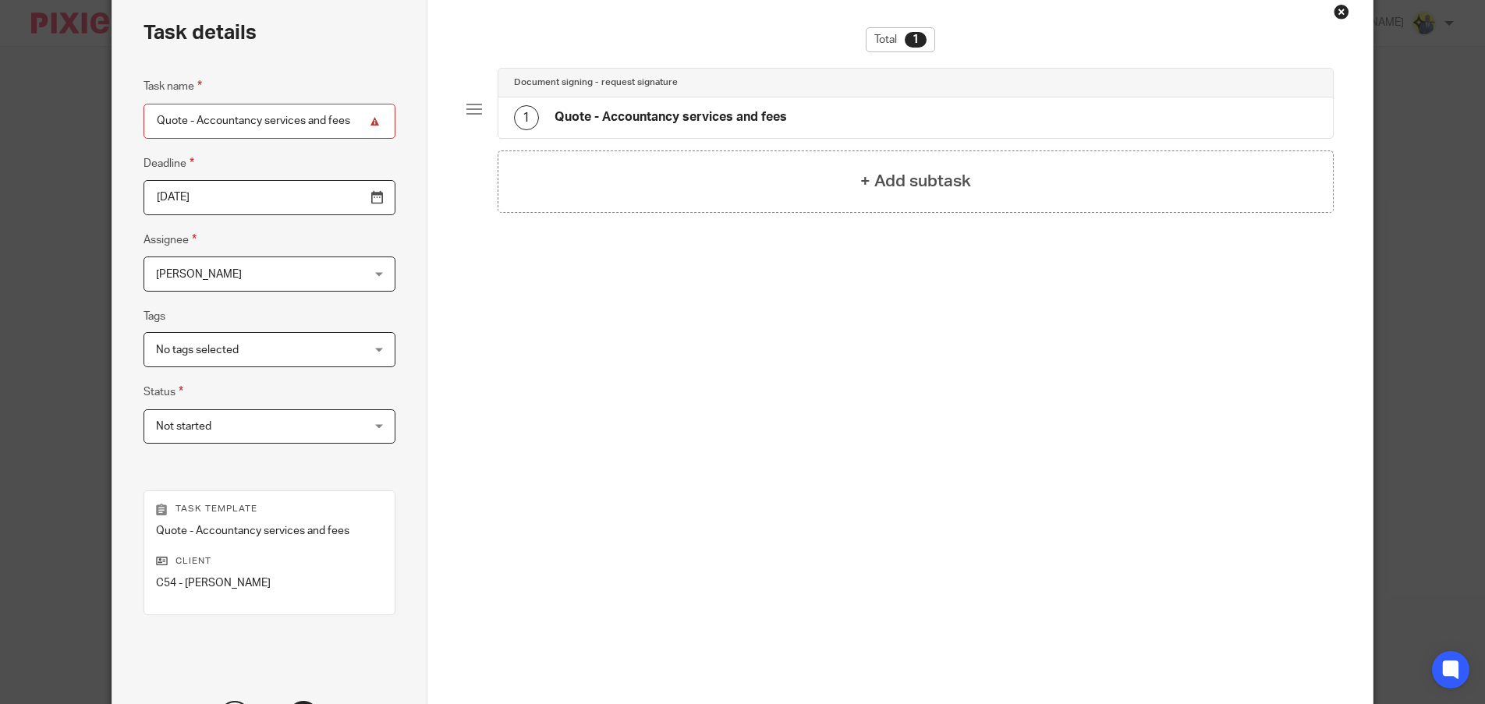
scroll to position [0, 0]
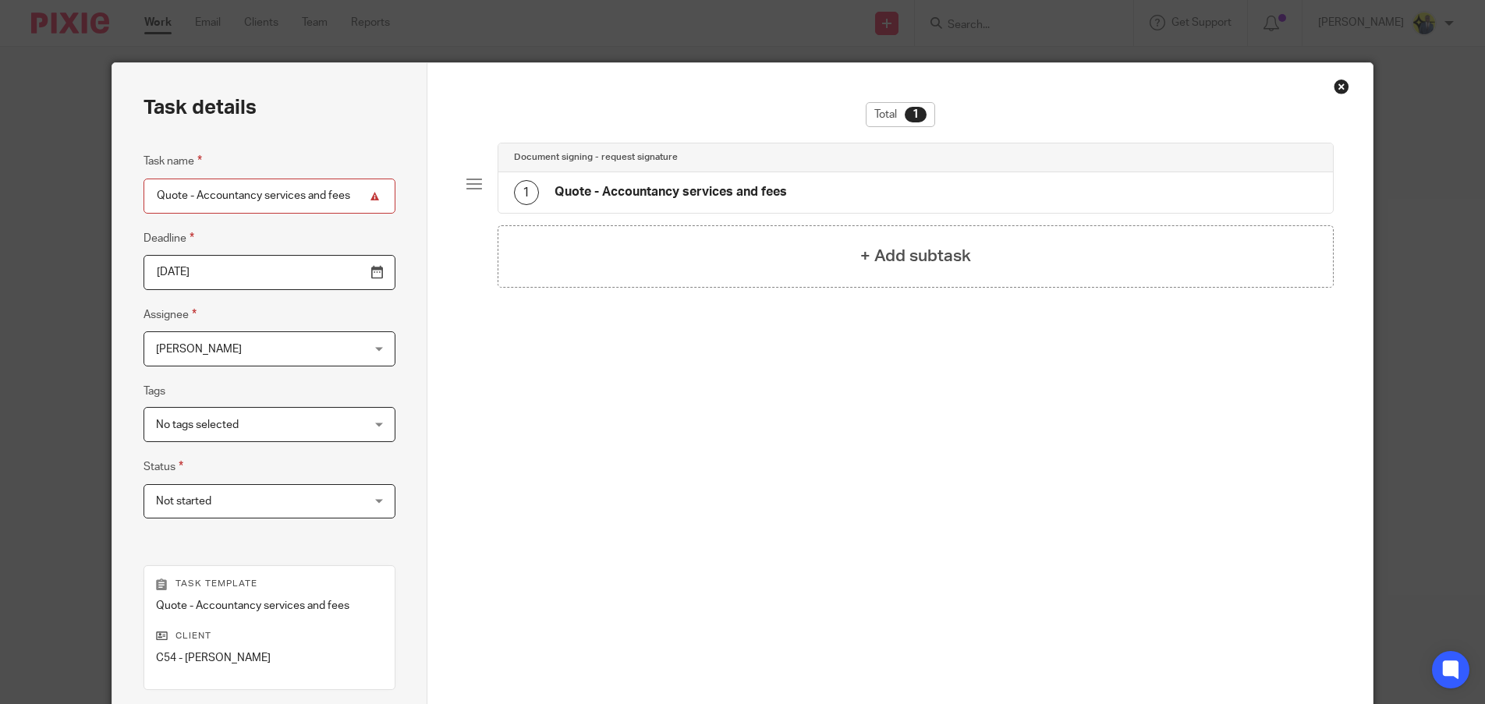
click at [710, 189] on h4 "Quote - Accountancy services and fees" at bounding box center [670, 192] width 232 height 16
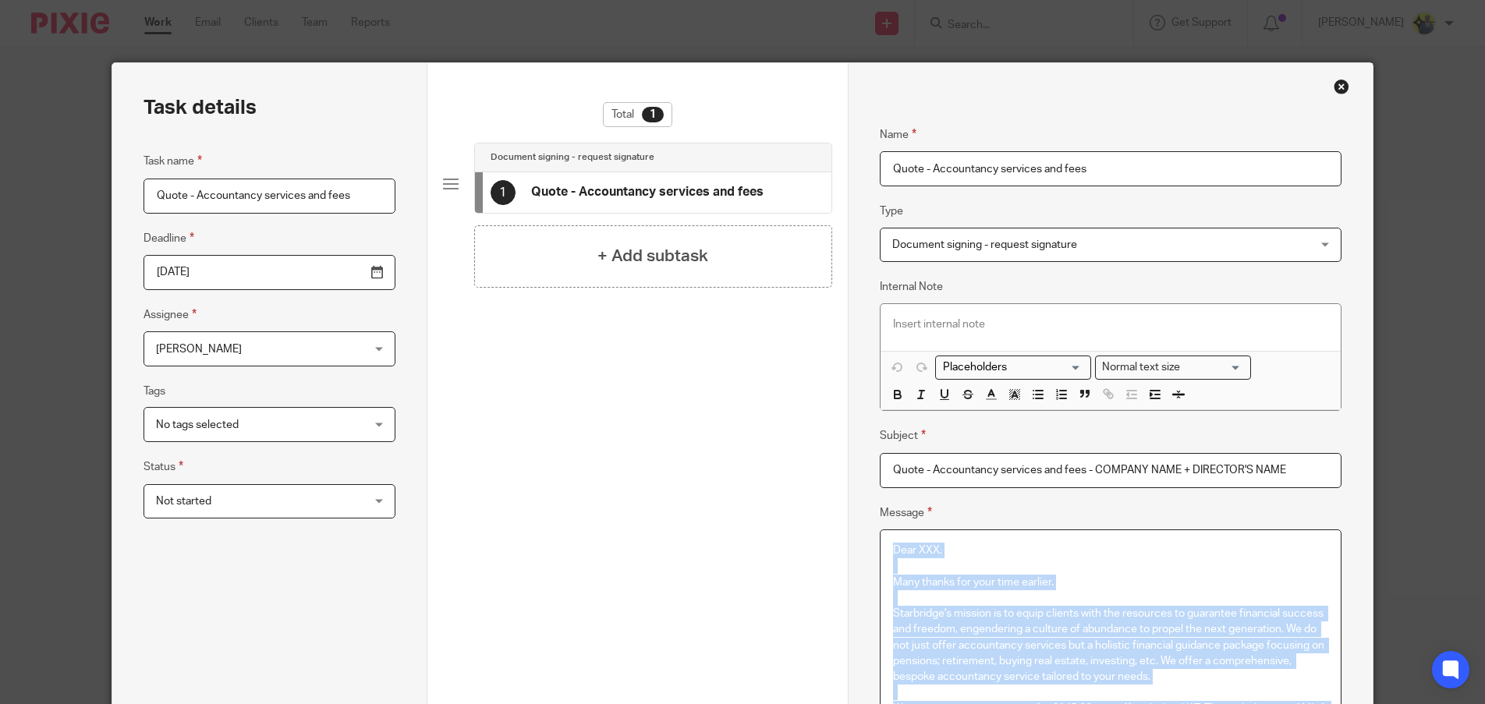
drag, startPoint x: 981, startPoint y: 430, endPoint x: 750, endPoint y: -78, distance: 557.6
click at [750, 0] on html "Work Email Clients Team Reports Work Email Clients Team Reports Settings Send n…" at bounding box center [742, 352] width 1485 height 704
copy div "Dear XXX, Many thanks for your time earlier. Starbridge's mission is to equip c…"
click at [1333, 87] on div "Close this dialog window" at bounding box center [1341, 87] width 16 height 16
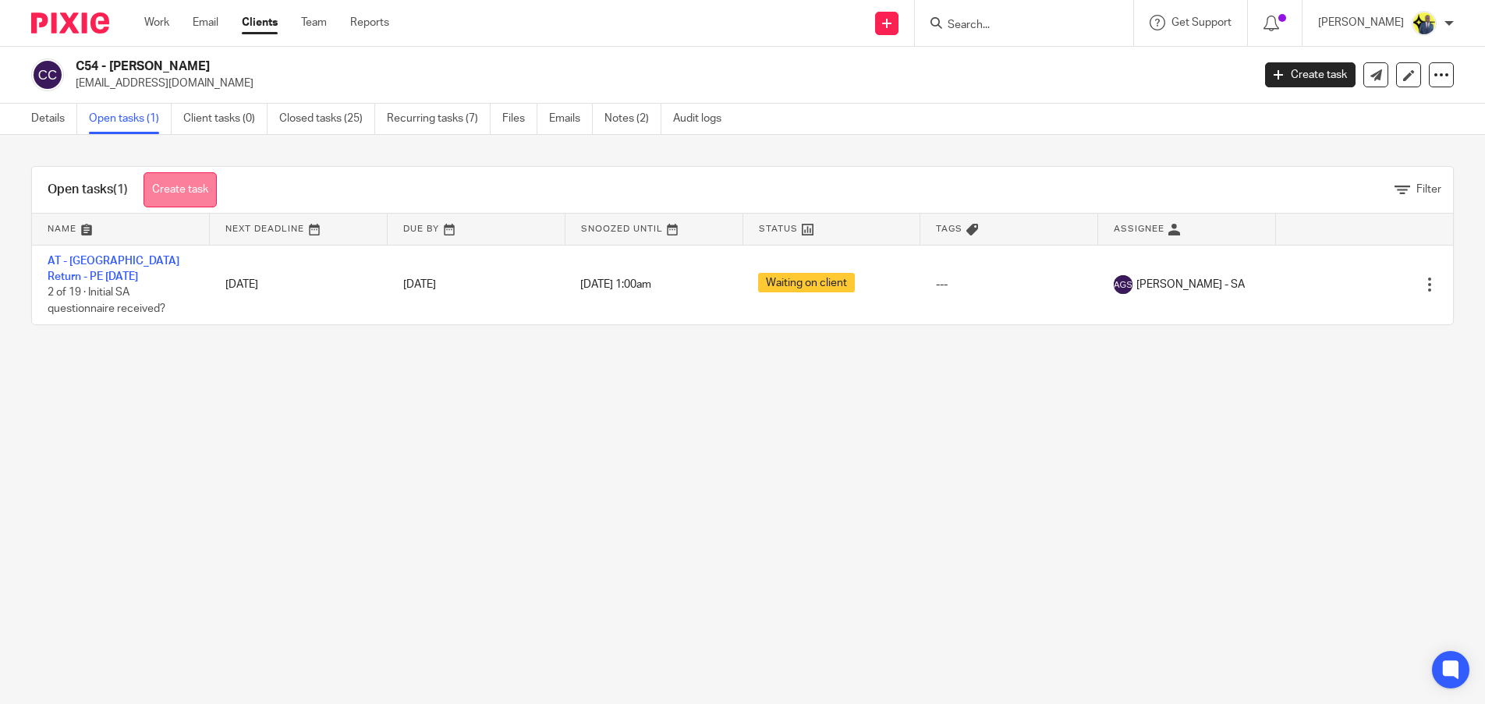
click at [196, 198] on link "Create task" at bounding box center [179, 189] width 73 height 35
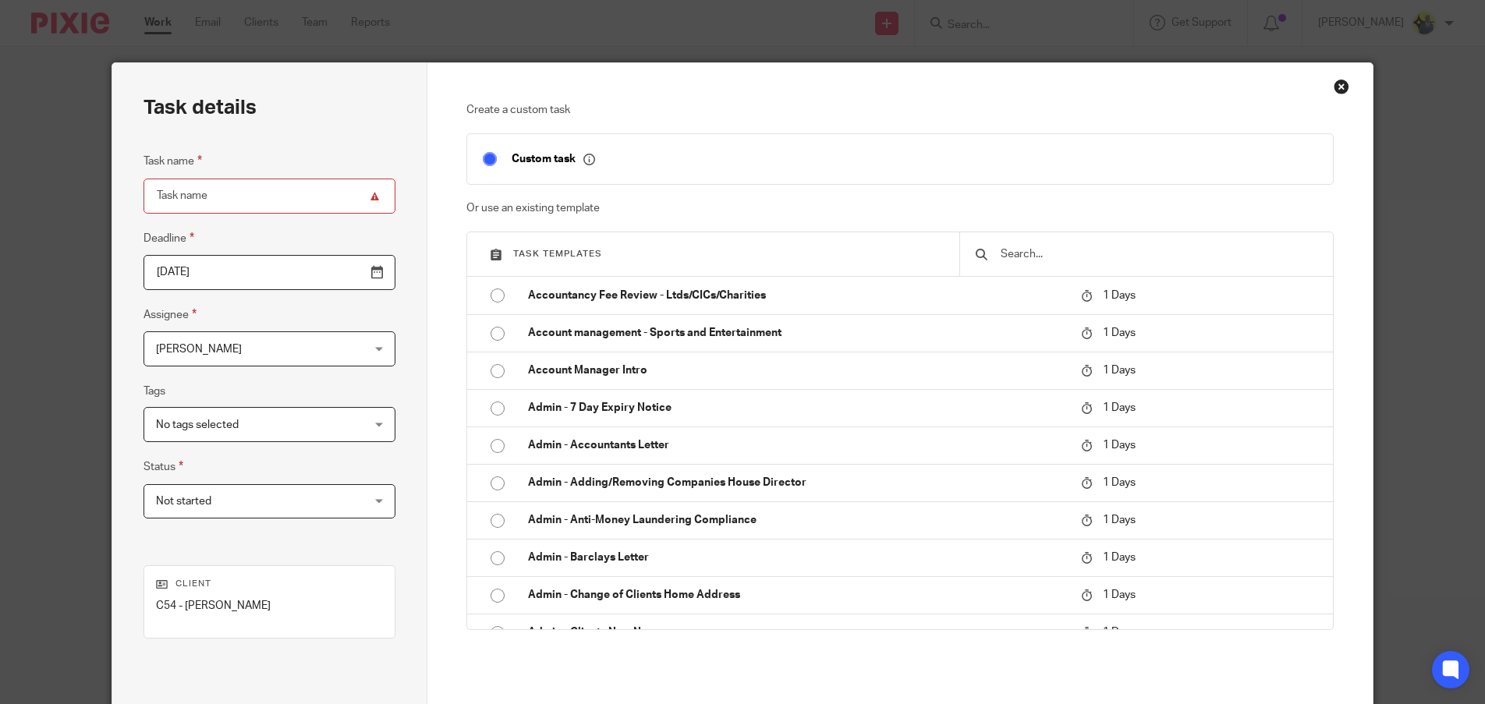
click at [1007, 248] on input "text" at bounding box center [1158, 254] width 318 height 17
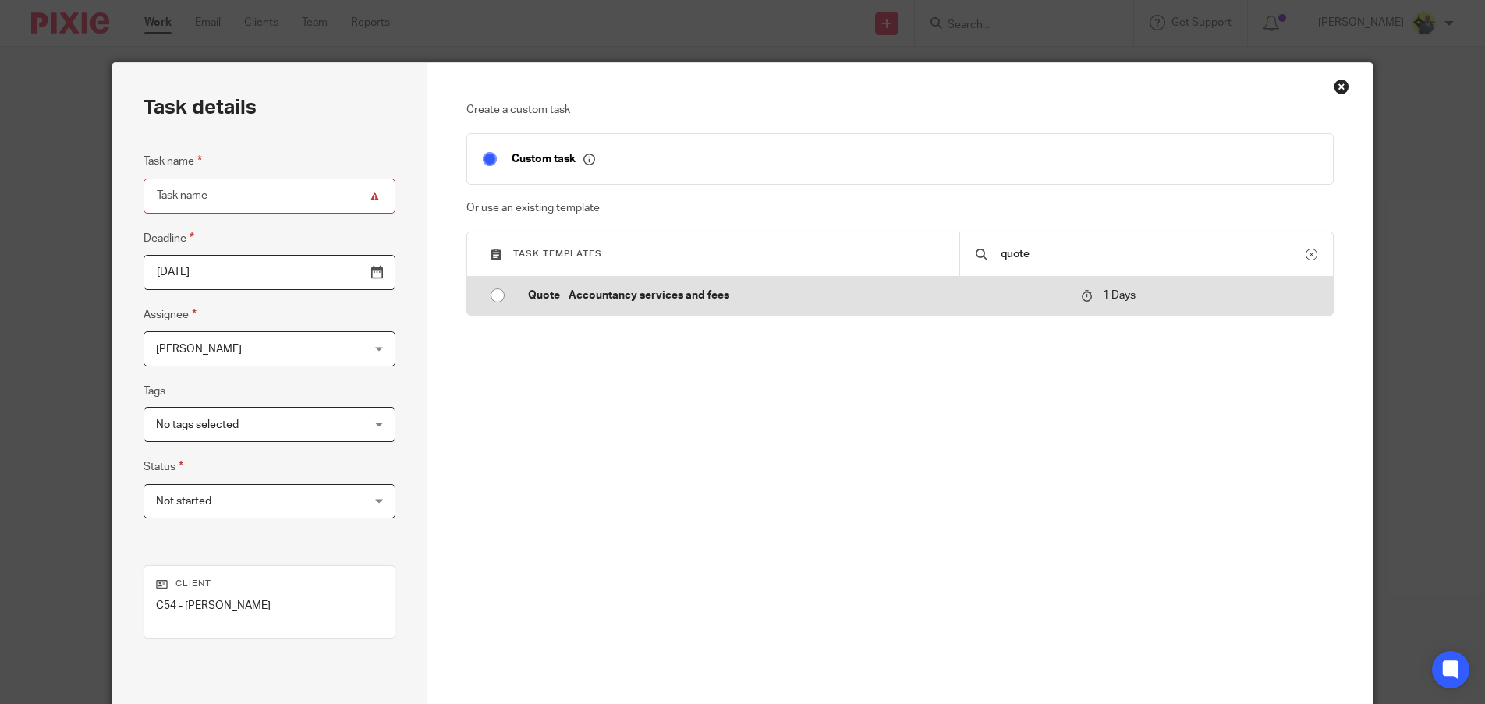
type input "quote"
click at [593, 292] on p "Quote - Accountancy services and fees" at bounding box center [796, 296] width 537 height 16
type input "2025-08-16"
type input "Quote - Accountancy services and fees"
checkbox input "false"
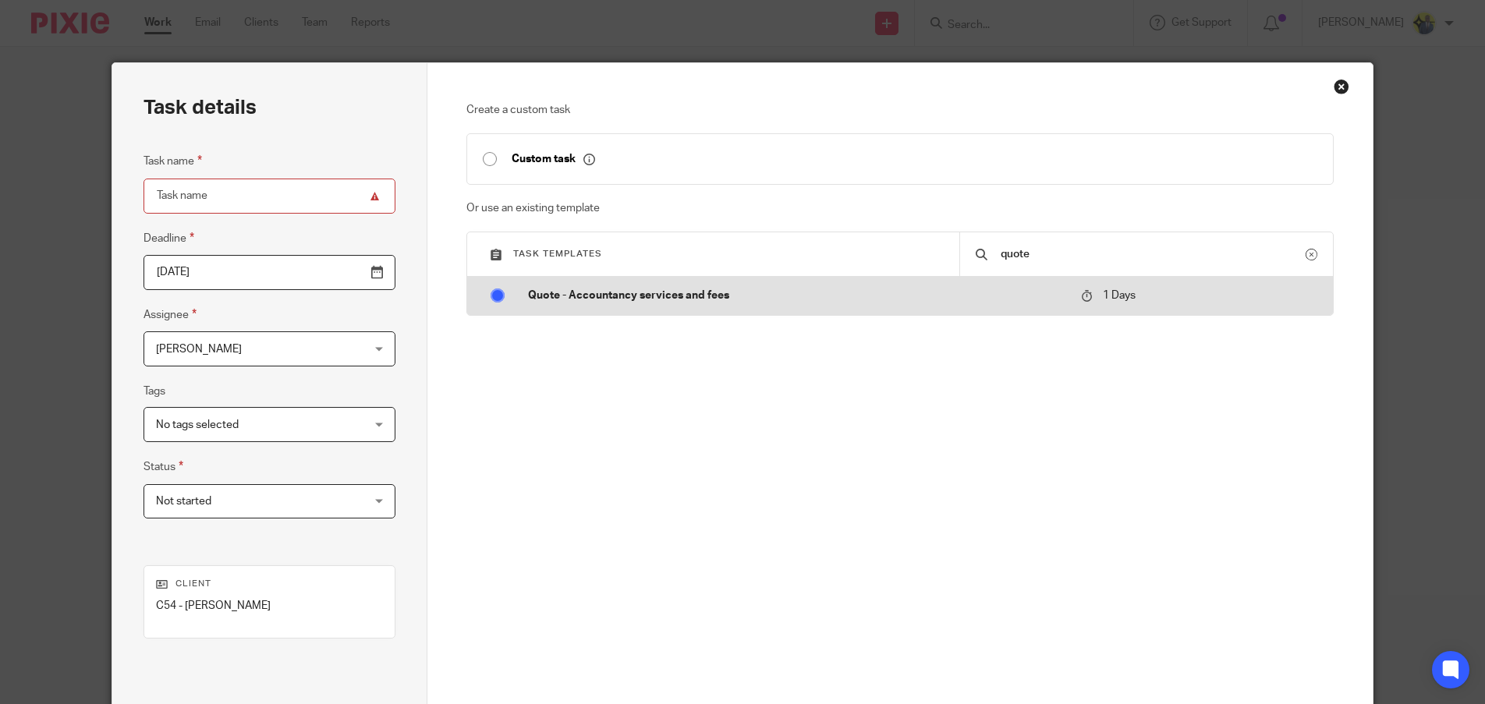
radio input "true"
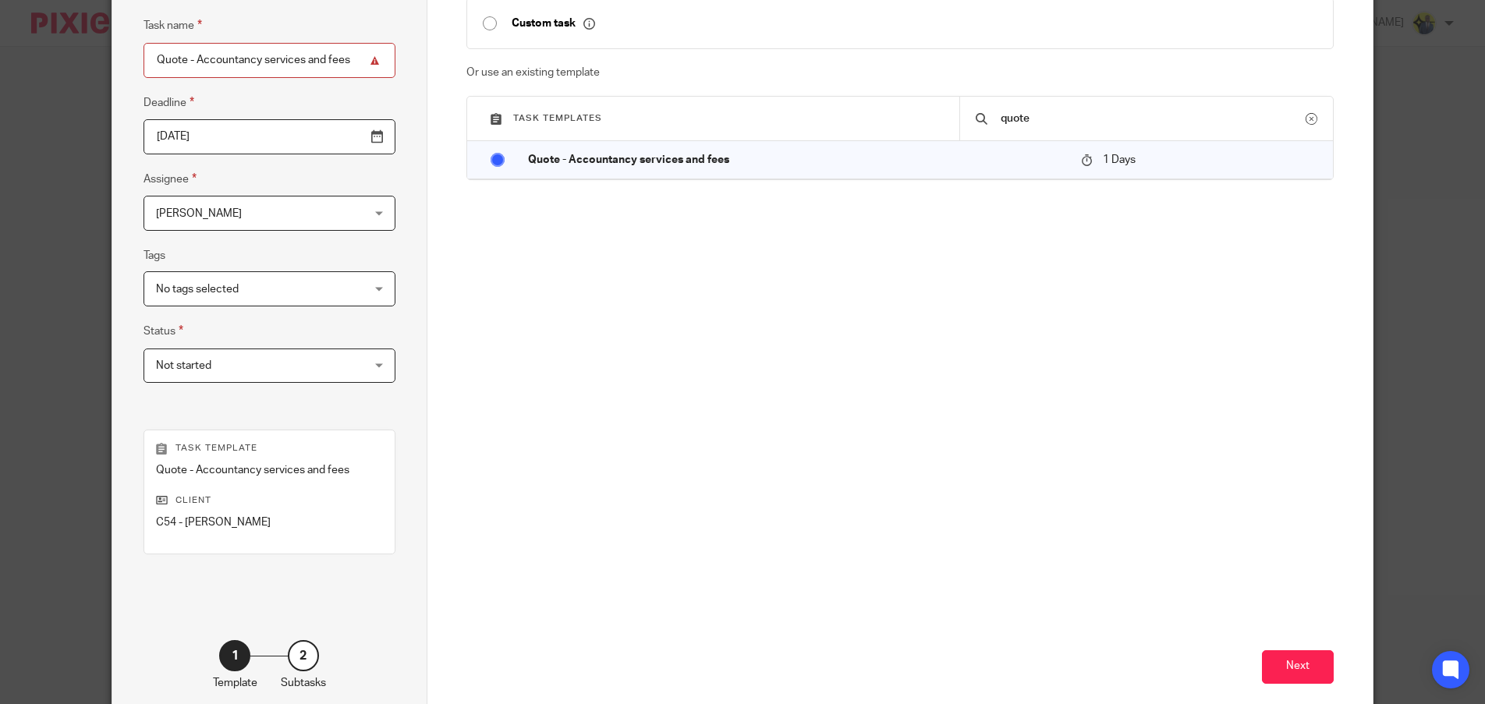
scroll to position [218, 0]
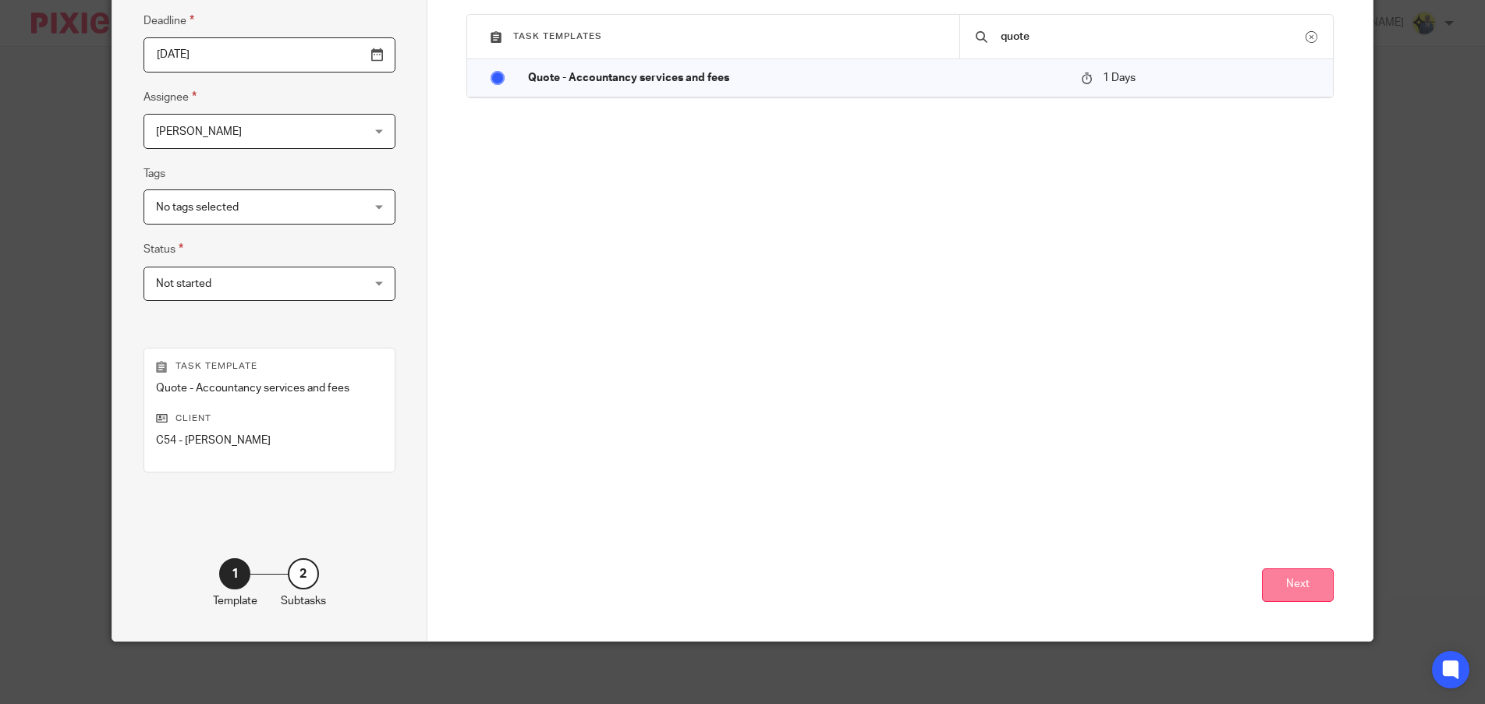
click at [1294, 578] on button "Next" at bounding box center [1298, 585] width 72 height 34
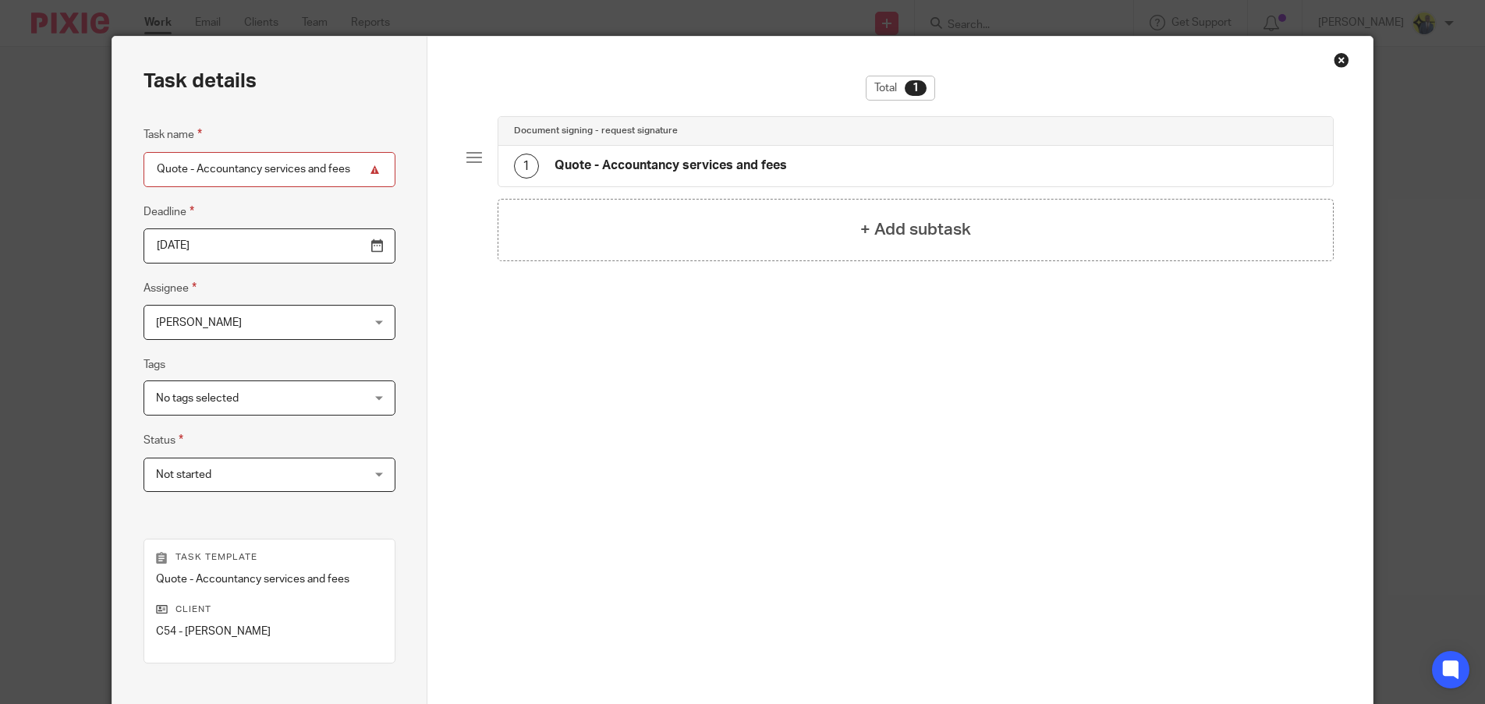
scroll to position [0, 0]
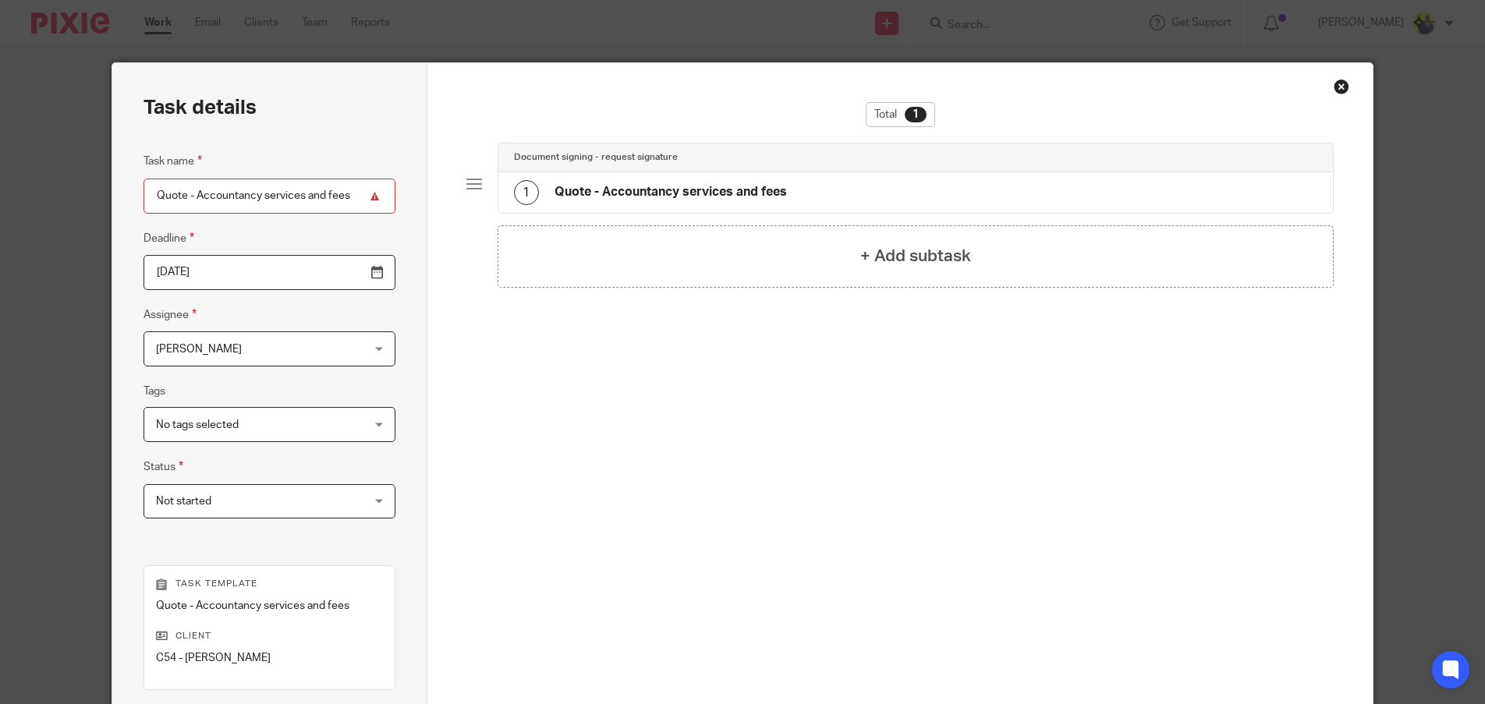
click at [751, 188] on h4 "Quote - Accountancy services and fees" at bounding box center [670, 192] width 232 height 16
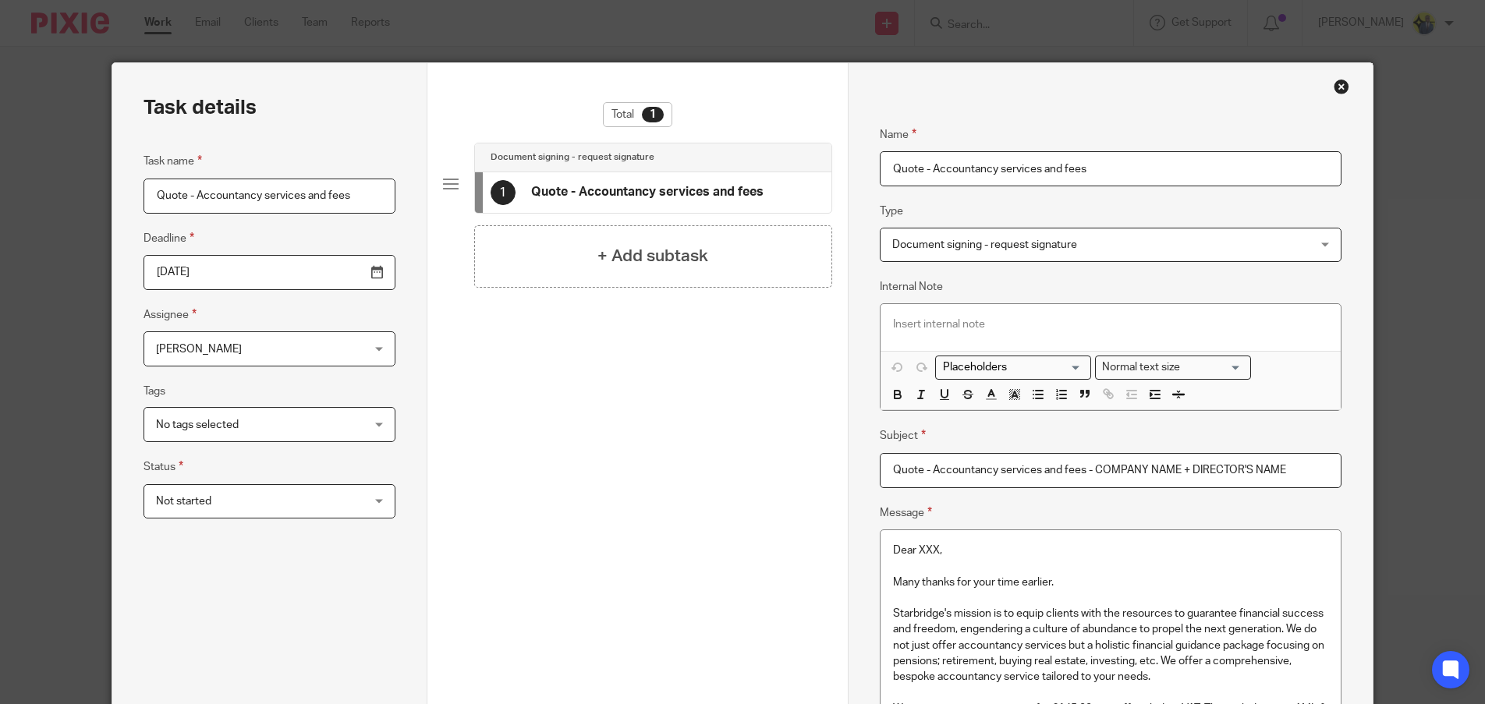
click at [980, 172] on input "Quote - Accountancy services and fees" at bounding box center [1111, 168] width 462 height 35
click at [1336, 87] on div "Close this dialog window" at bounding box center [1341, 87] width 16 height 16
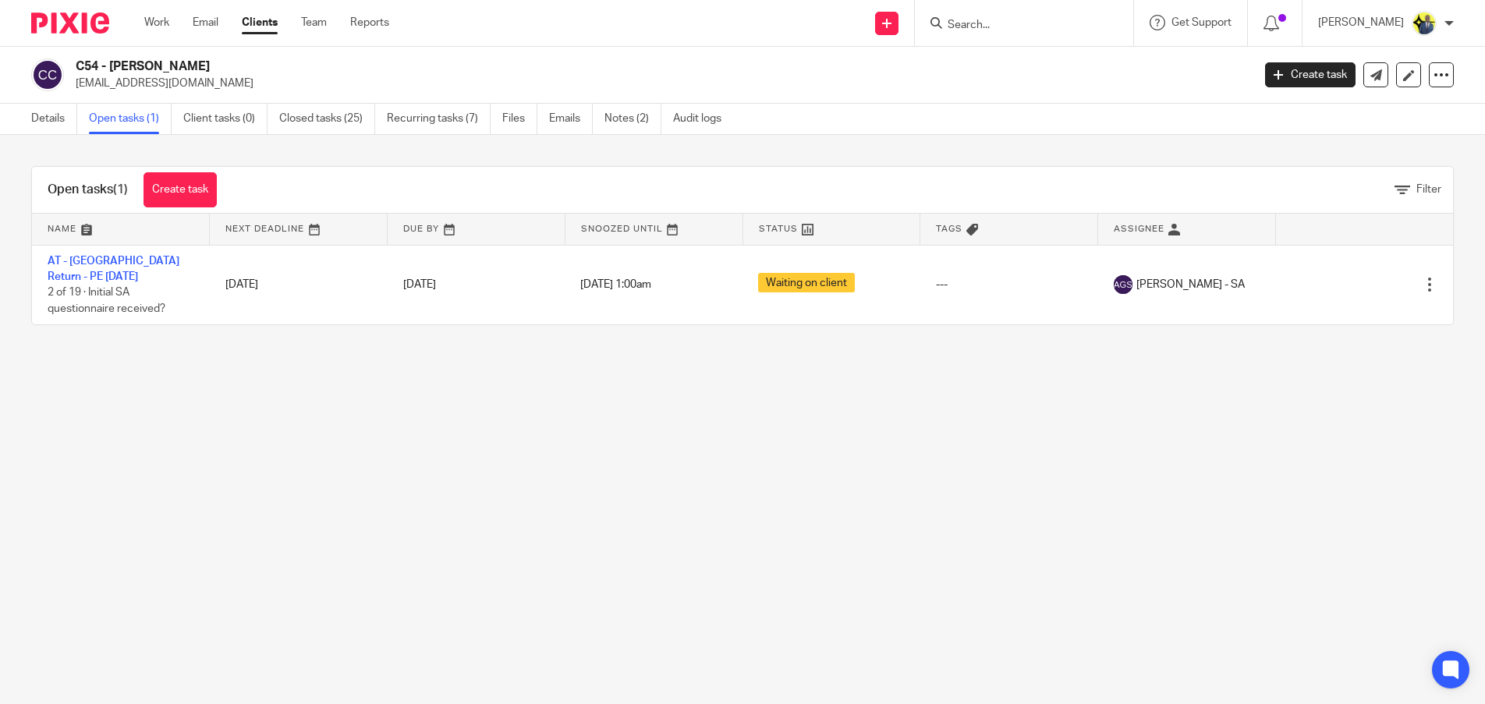
drag, startPoint x: 235, startPoint y: 69, endPoint x: 112, endPoint y: 62, distance: 122.6
click at [112, 62] on h2 "C54 - [PERSON_NAME]" at bounding box center [542, 66] width 933 height 16
copy h2 "ANN-MARIE CHAN"
click at [44, 122] on link "Details" at bounding box center [54, 119] width 46 height 30
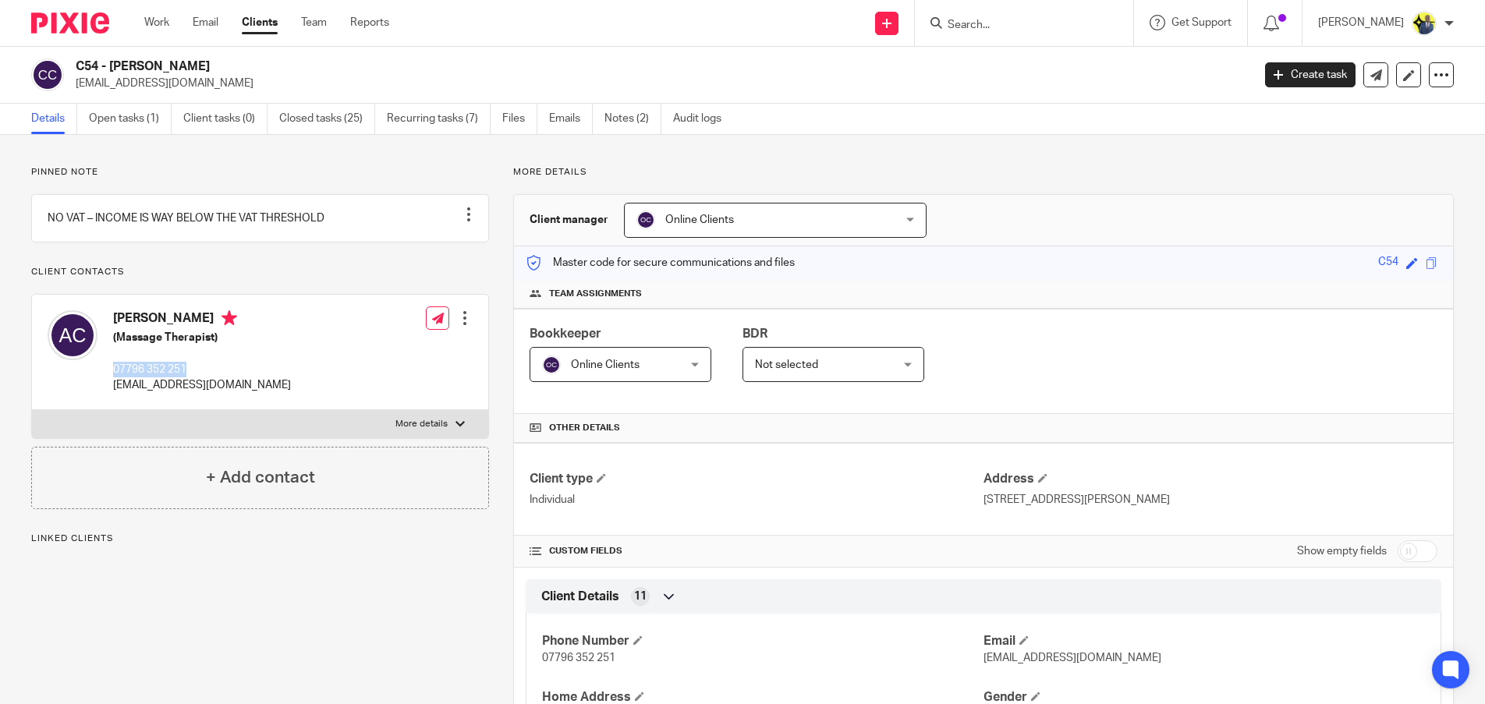
drag, startPoint x: 193, startPoint y: 381, endPoint x: 113, endPoint y: 377, distance: 79.6
click at [113, 377] on p "07796 352 251" at bounding box center [202, 370] width 178 height 16
copy p "07796 352 251"
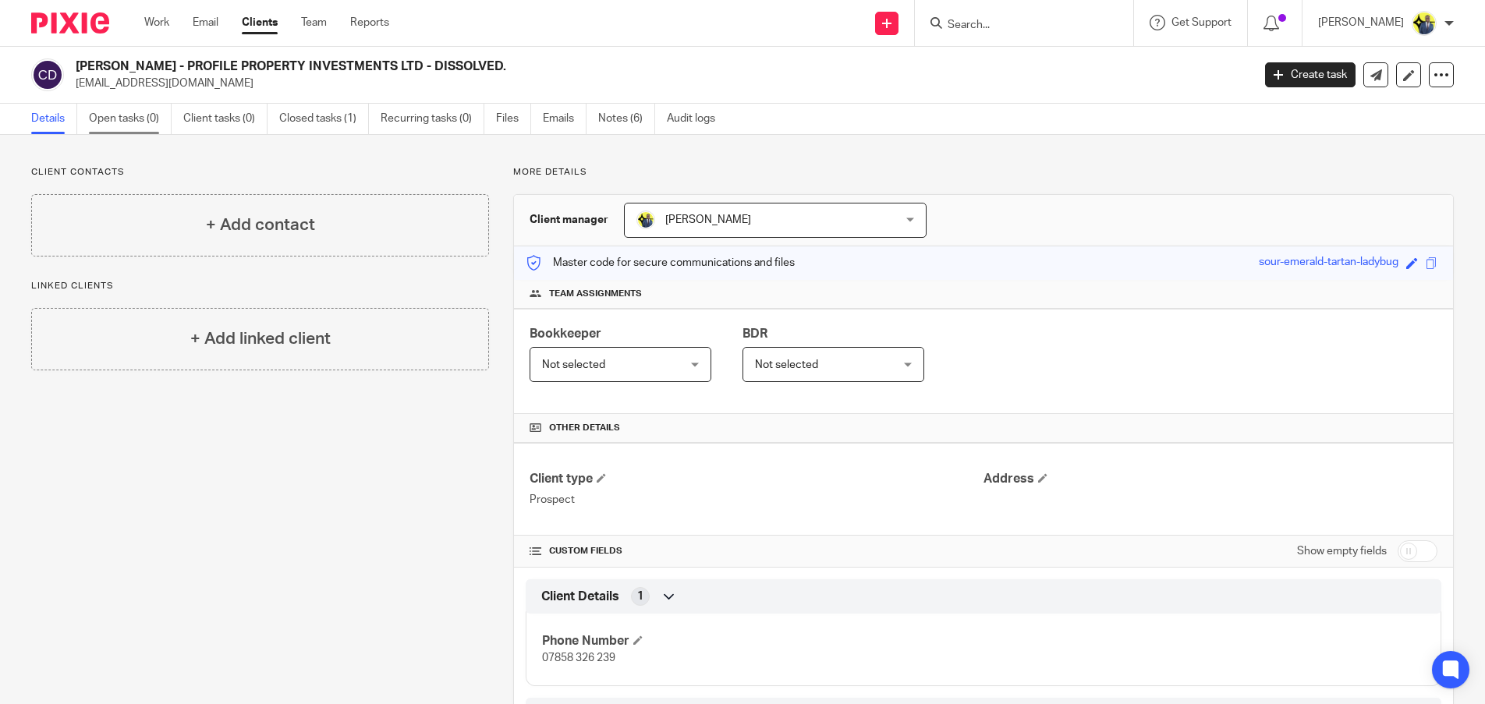
click at [141, 112] on link "Open tasks (0)" at bounding box center [130, 119] width 83 height 30
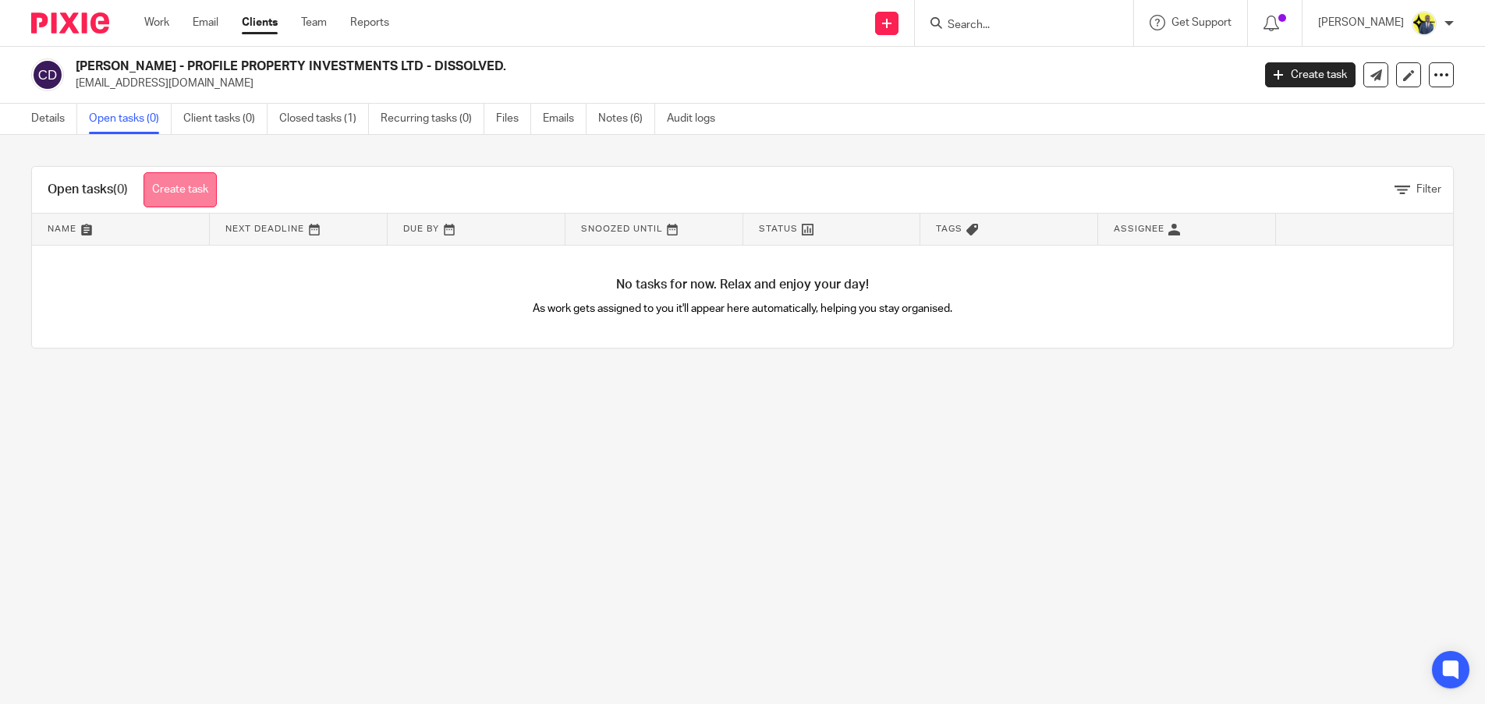
click at [193, 193] on link "Create task" at bounding box center [179, 189] width 73 height 35
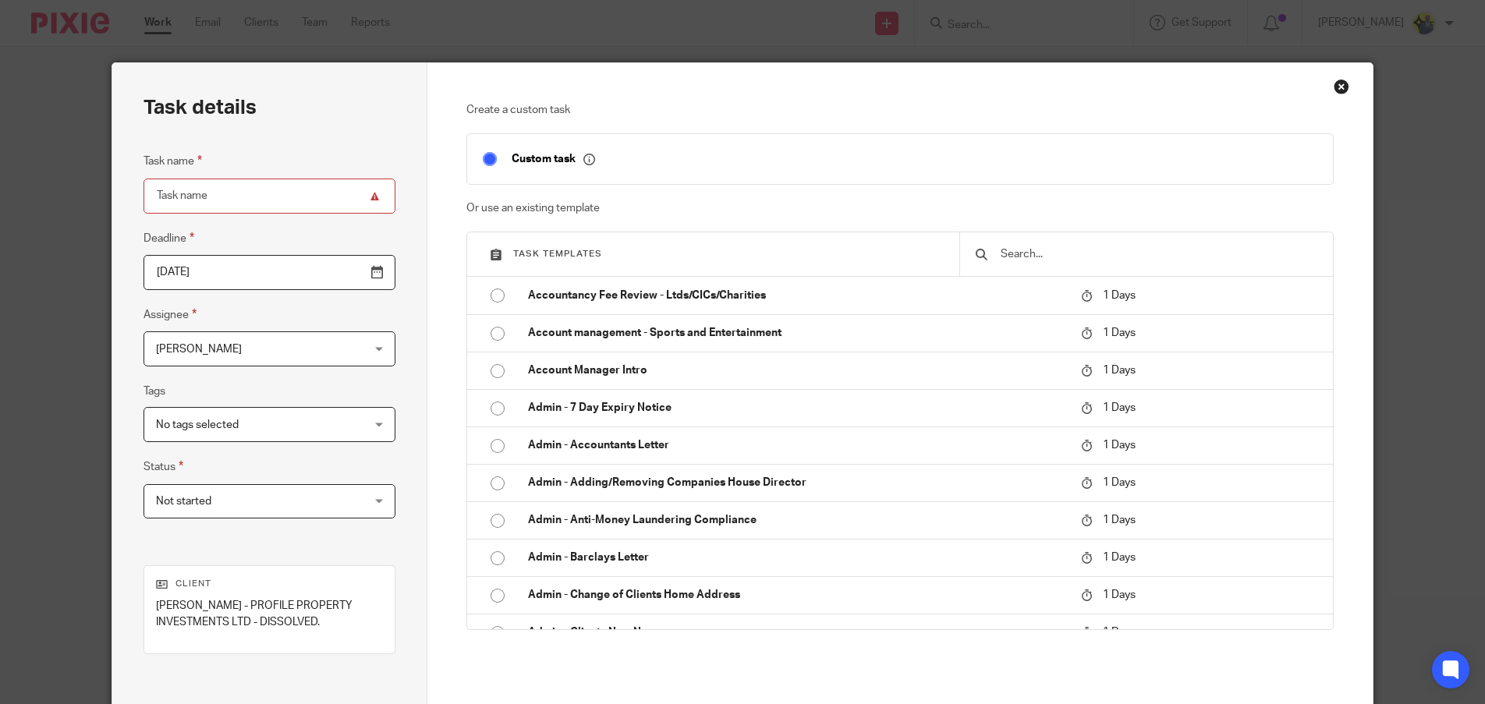
click at [1037, 257] on input "text" at bounding box center [1158, 254] width 318 height 17
type input "h"
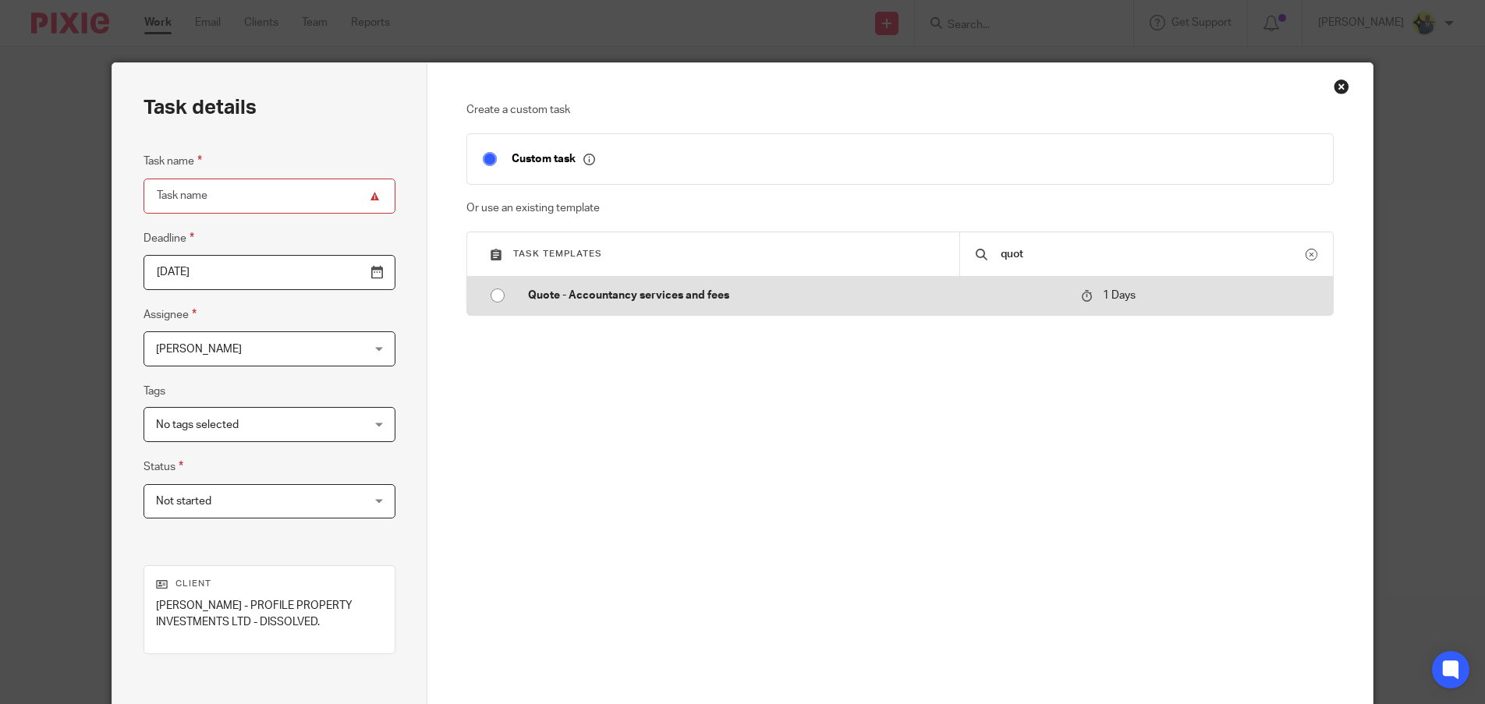
type input "quot"
click at [738, 288] on p "Quote - Accountancy services and fees" at bounding box center [796, 296] width 537 height 16
type input "2025-08-16"
type input "Quote - Accountancy services and fees"
checkbox input "false"
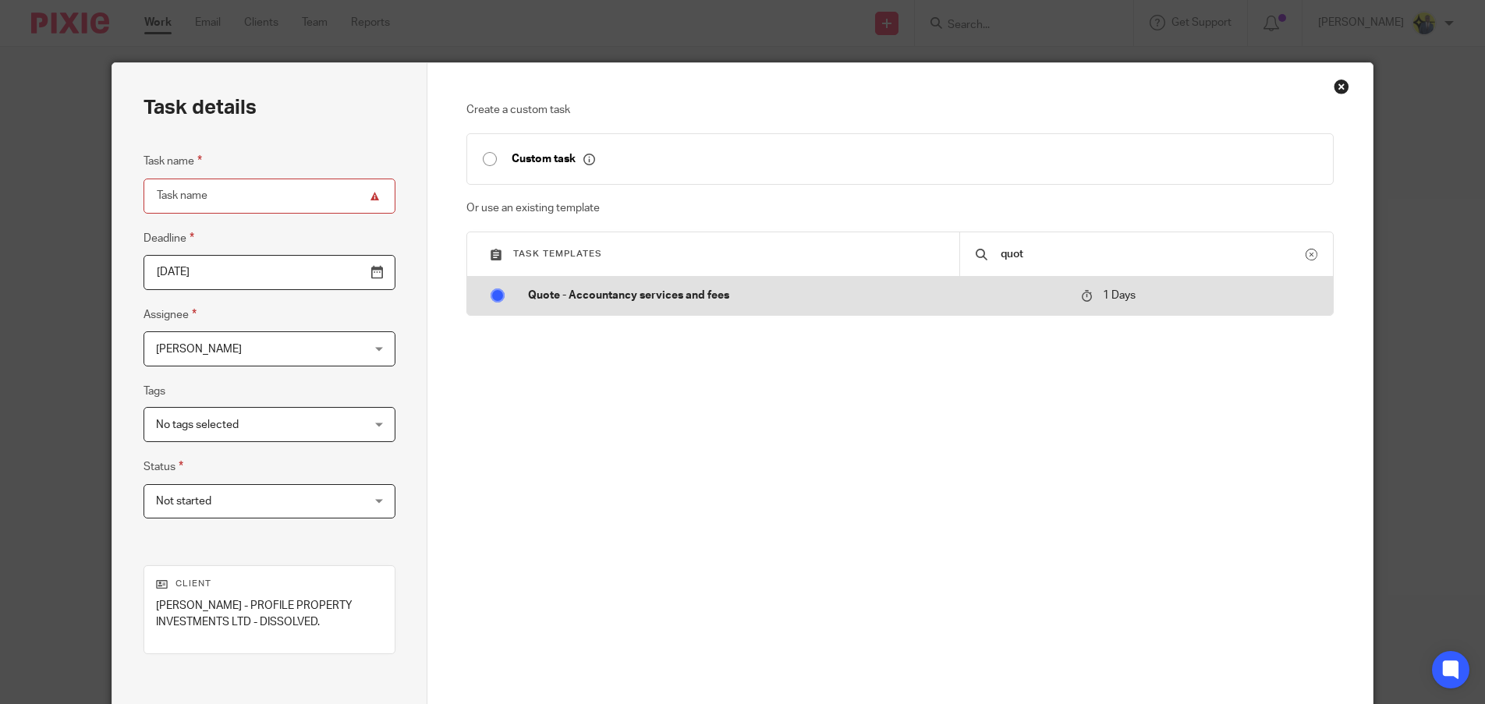
radio input "true"
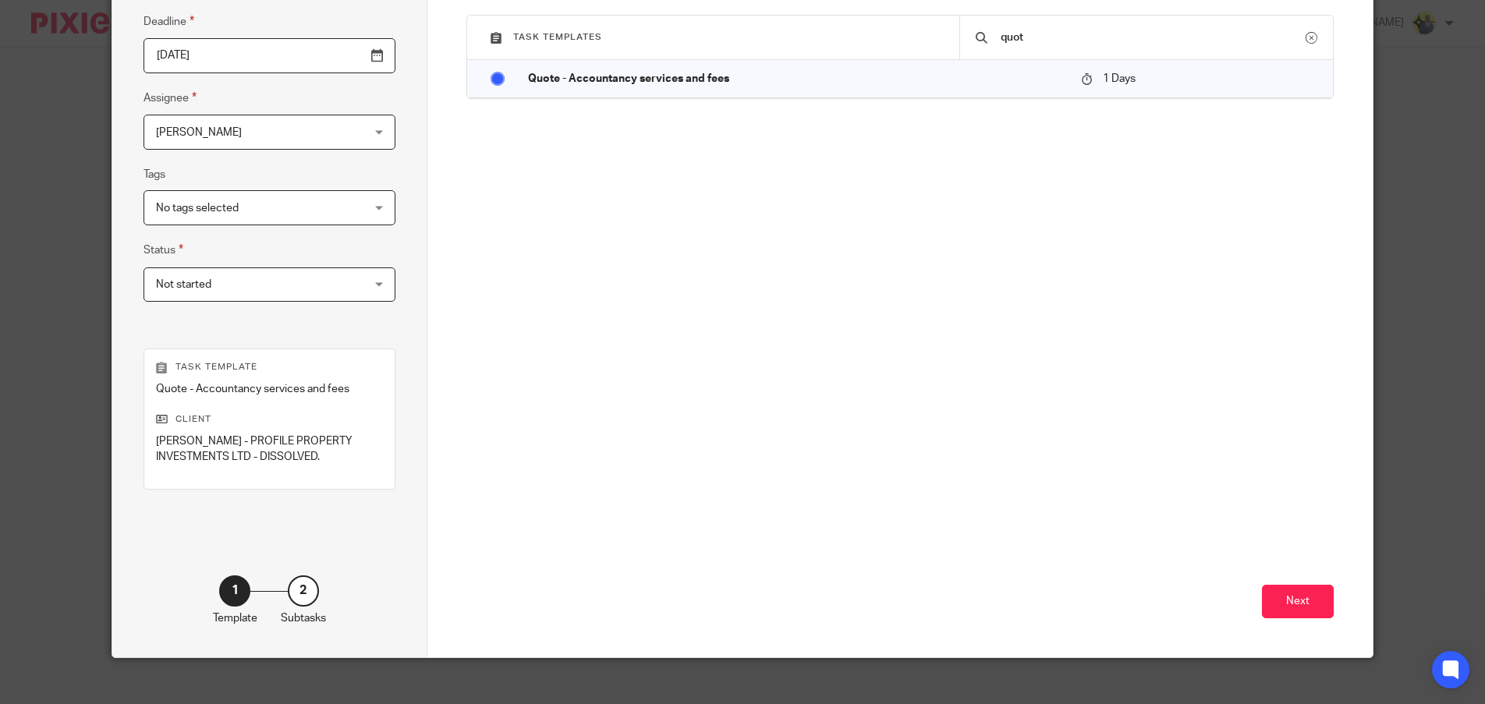
scroll to position [233, 0]
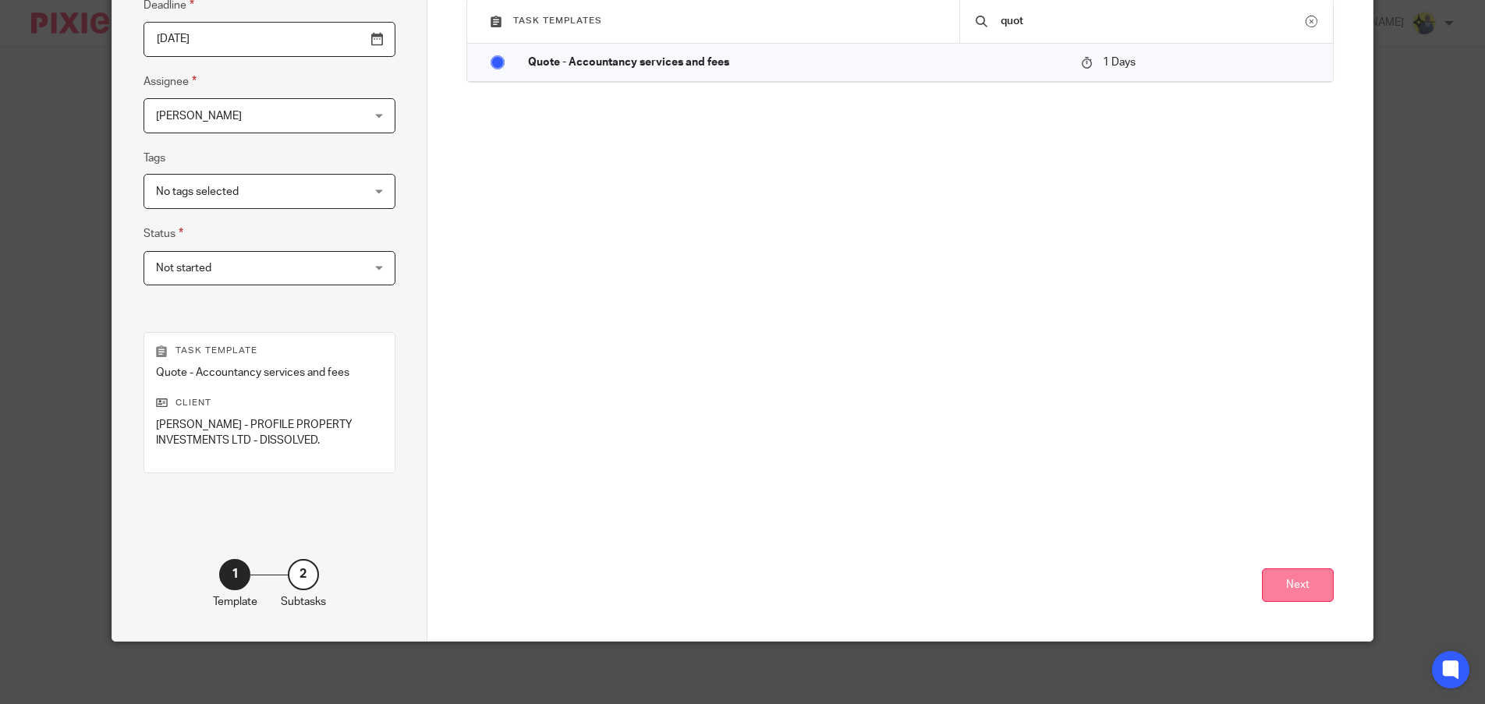
click at [1289, 589] on button "Next" at bounding box center [1298, 585] width 72 height 34
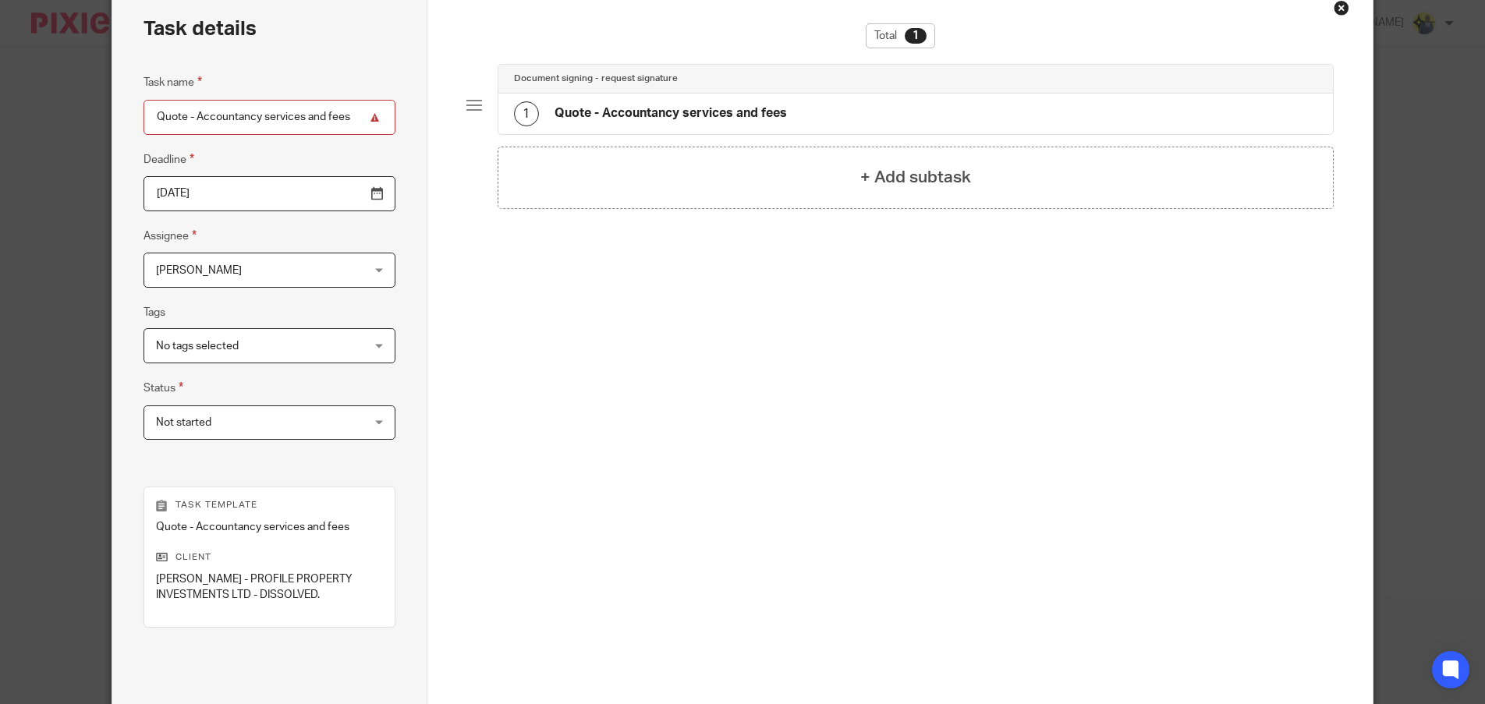
scroll to position [0, 0]
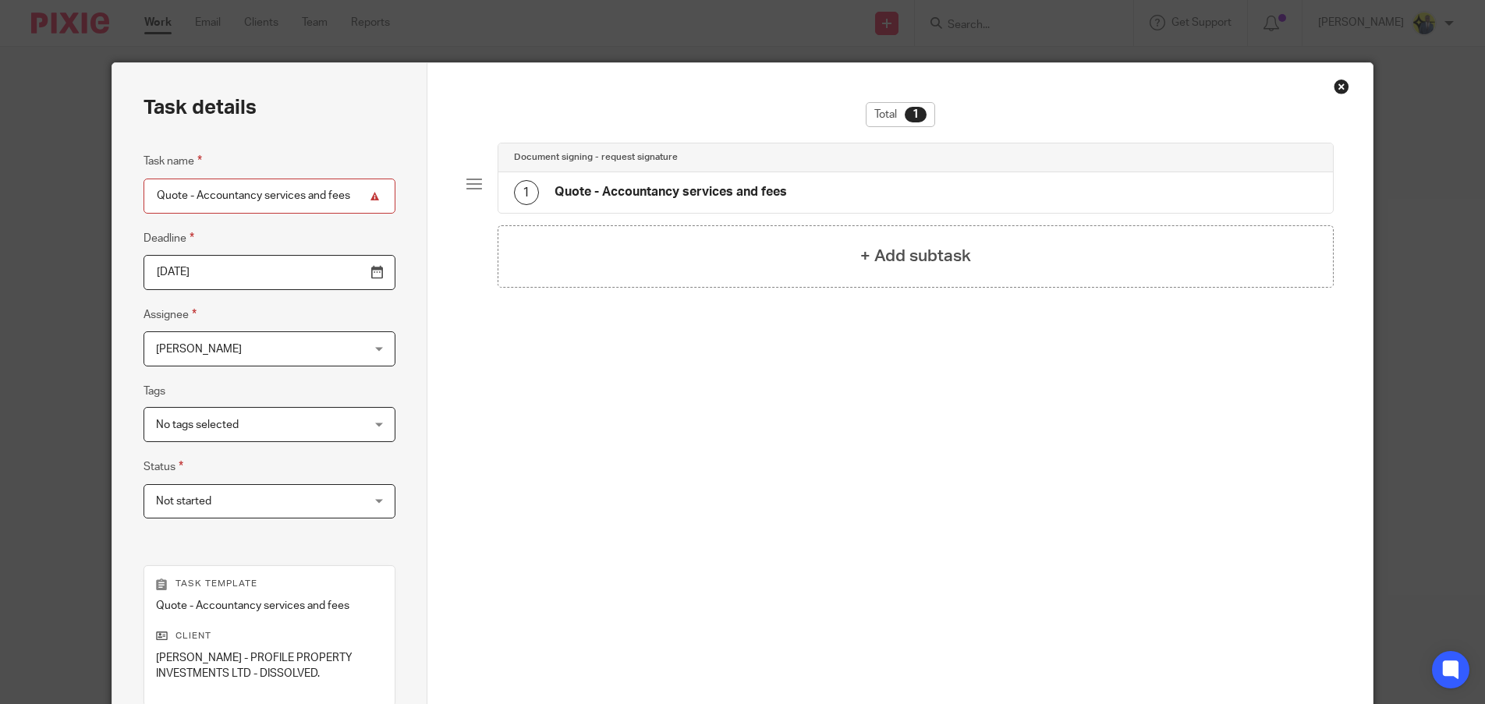
click at [693, 185] on h4 "Quote - Accountancy services and fees" at bounding box center [670, 192] width 232 height 16
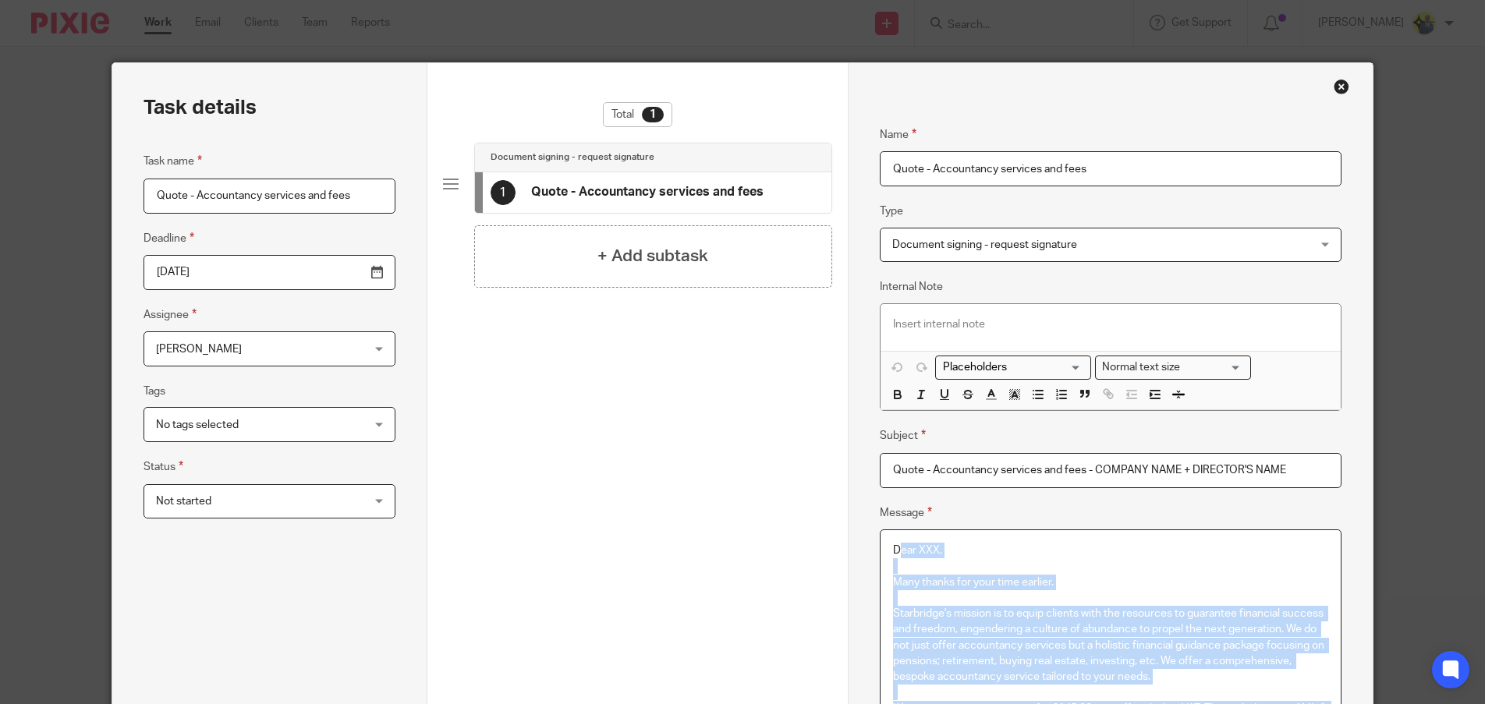
drag, startPoint x: 967, startPoint y: 437, endPoint x: 894, endPoint y: -94, distance: 536.7
click at [894, 0] on html "Work Email Clients Team Reports Work Email Clients Team Reports Settings Send n…" at bounding box center [742, 352] width 1485 height 704
copy div "ear XXX, Many thanks for your time earlier. Starbridge's mission is to equip cl…"
click at [1340, 87] on div "Close this dialog window" at bounding box center [1341, 87] width 16 height 16
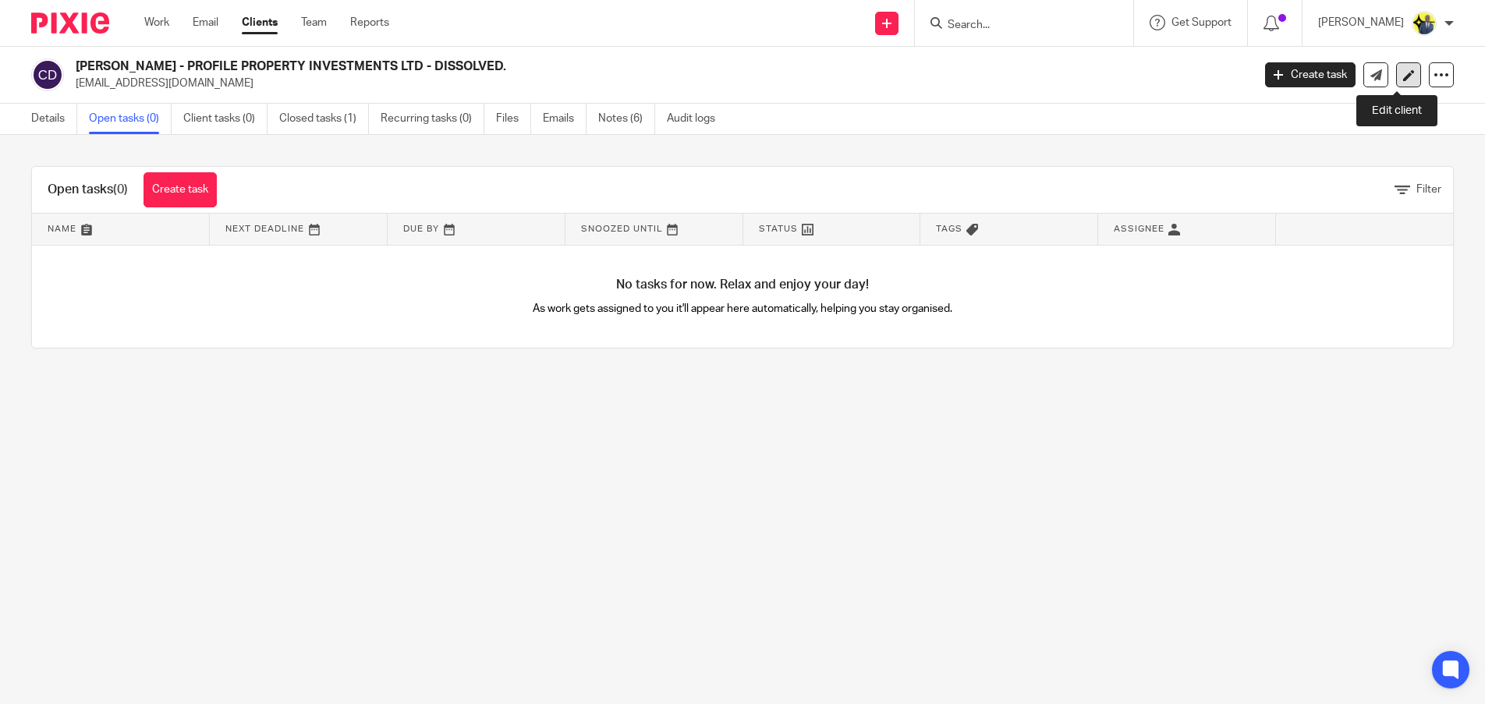
click at [1406, 76] on link at bounding box center [1408, 74] width 25 height 25
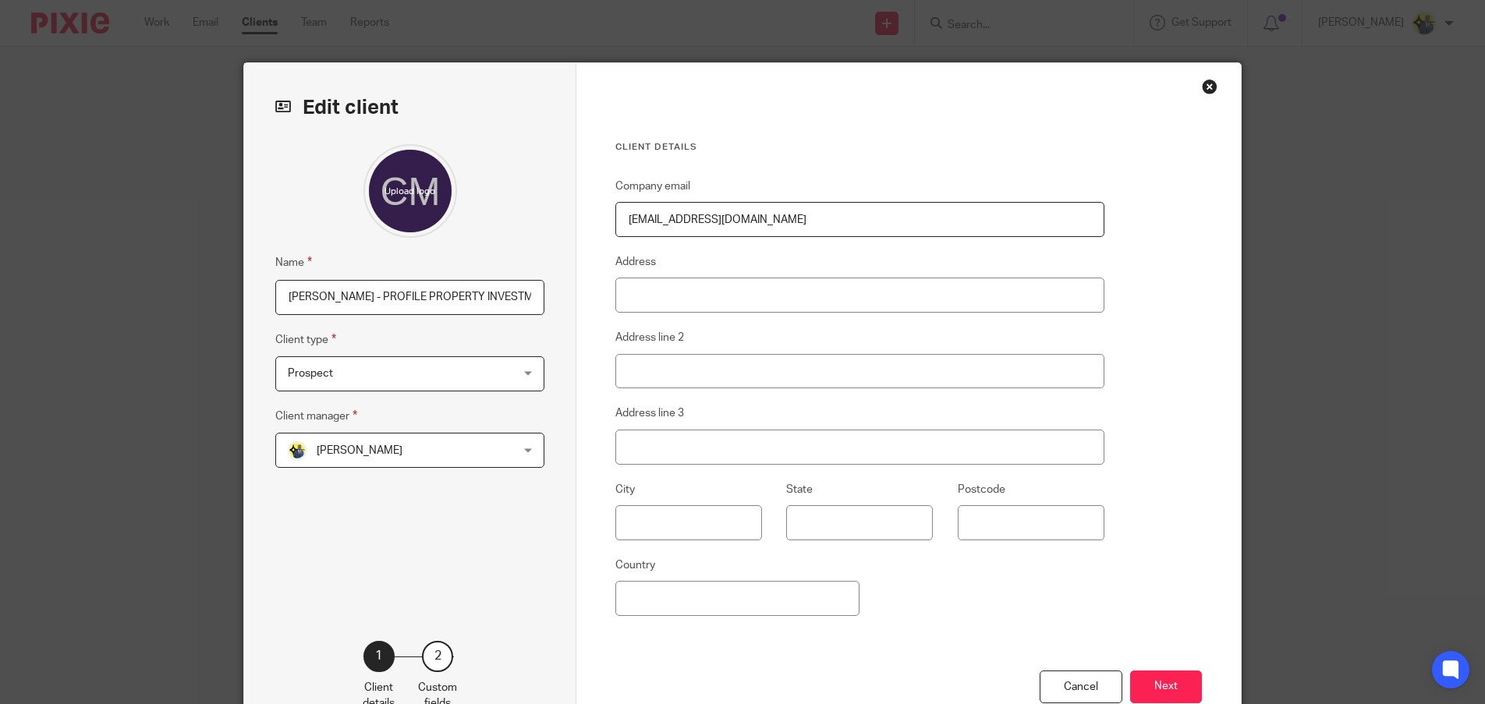
click at [515, 299] on input "[PERSON_NAME] - PROFILE PROPERTY INVESTMENTS LTD - DISSOLVED." at bounding box center [409, 297] width 269 height 35
type input "[PERSON_NAME] - PROFILE PROPERTY INVESTMENTS LTD"
click at [1148, 697] on button "Next" at bounding box center [1166, 688] width 72 height 34
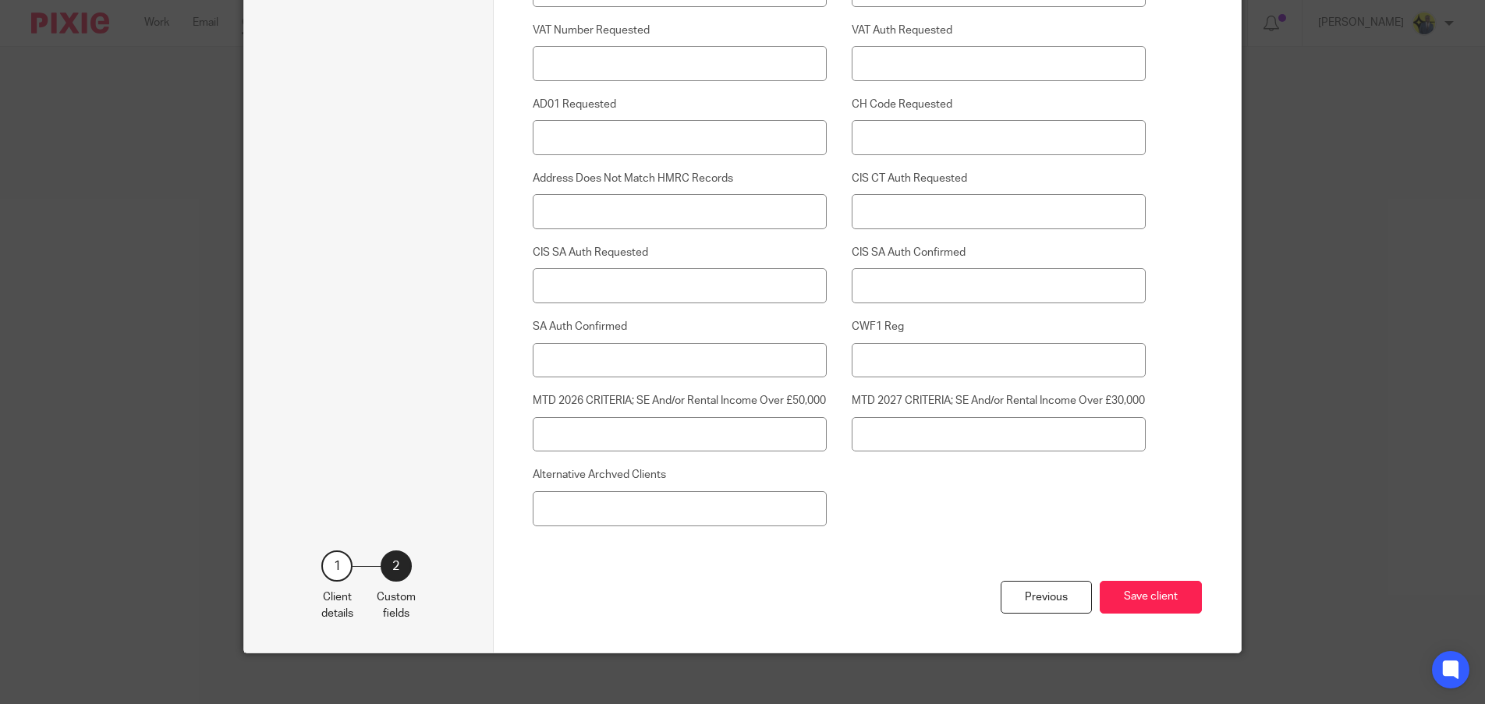
scroll to position [3900, 0]
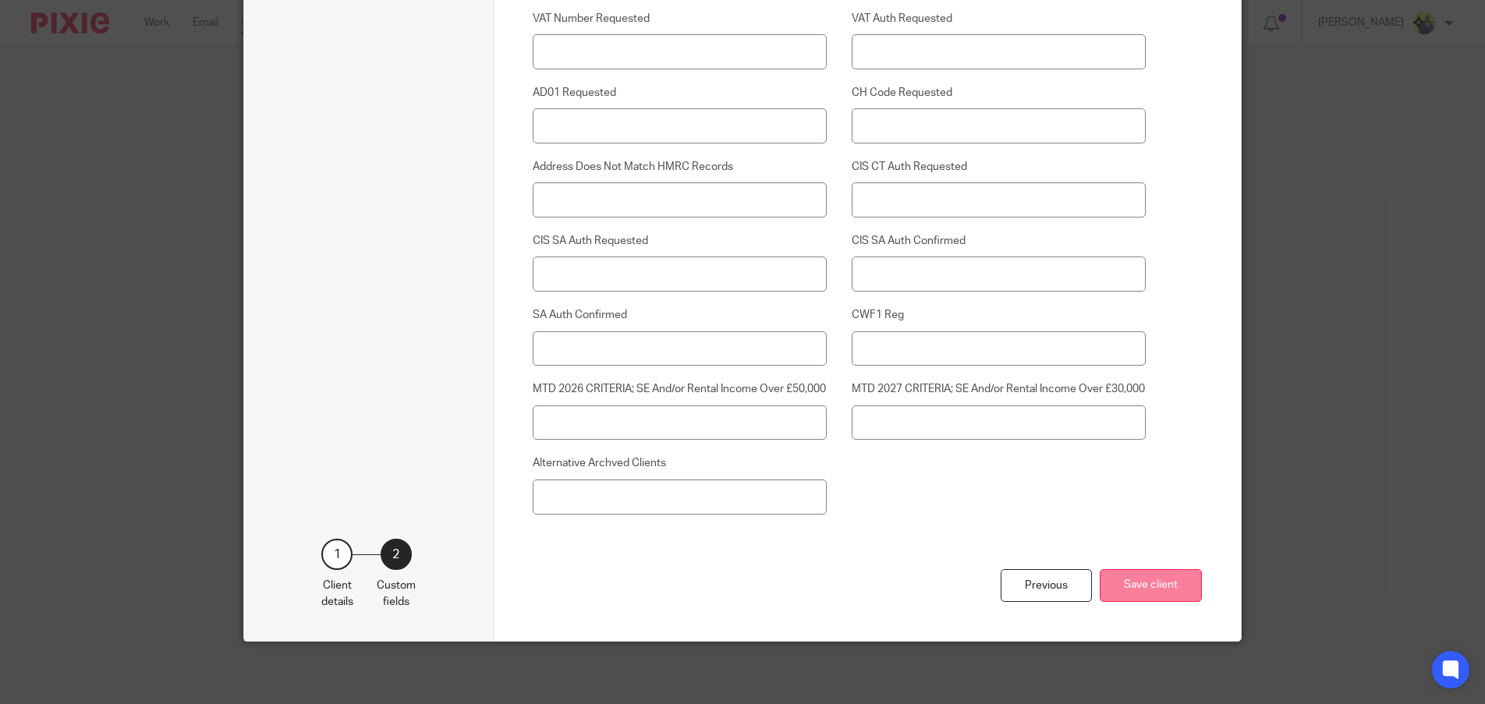
click at [1127, 583] on button "Save client" at bounding box center [1150, 586] width 102 height 34
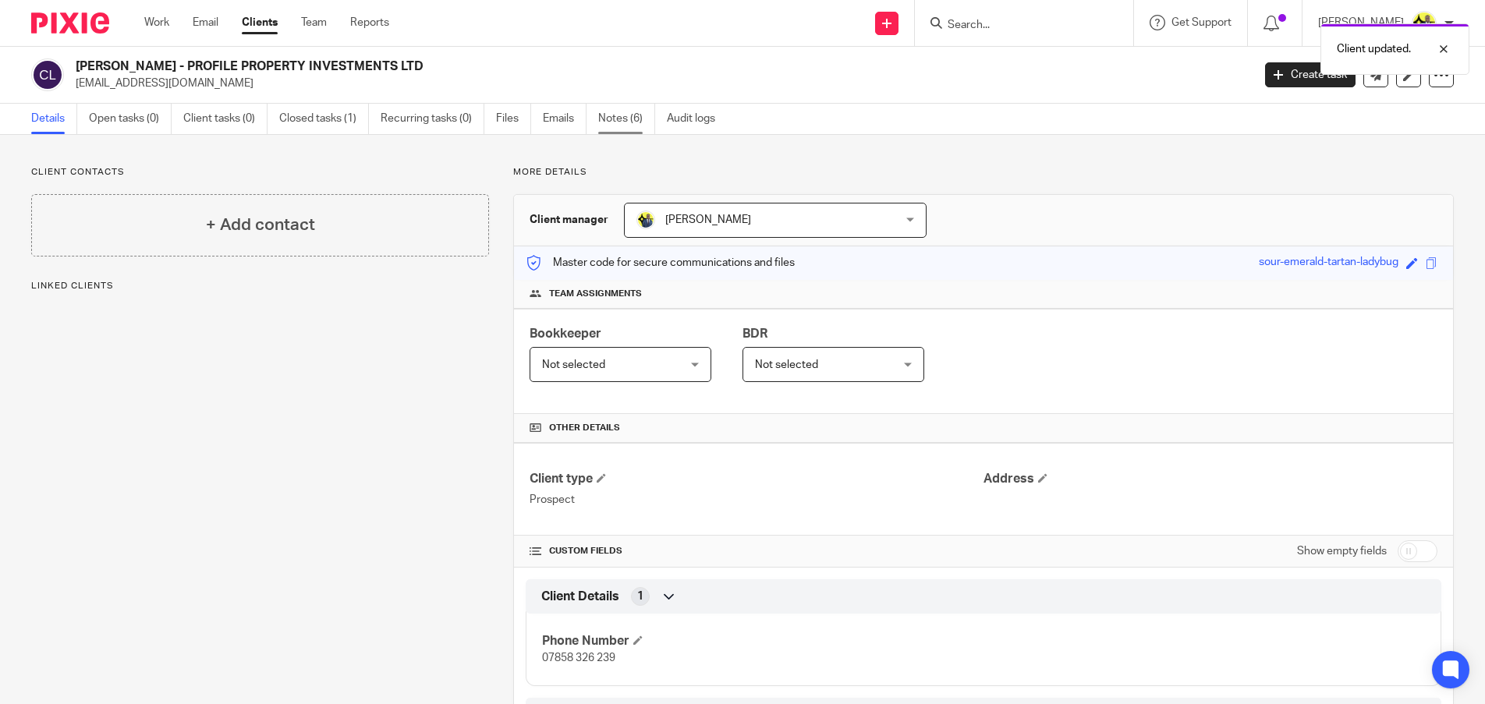
click at [612, 114] on link "Notes (6)" at bounding box center [626, 119] width 57 height 30
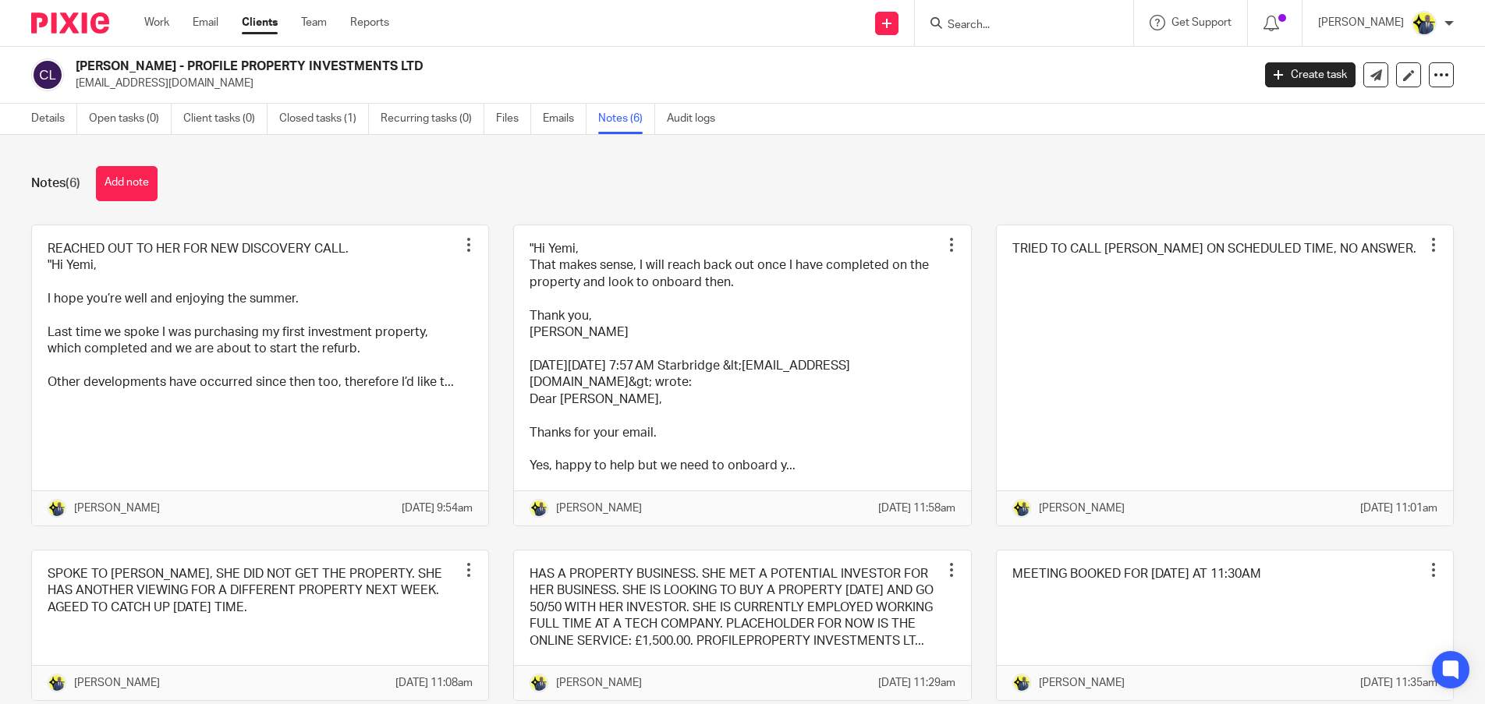
drag, startPoint x: 426, startPoint y: 62, endPoint x: 175, endPoint y: 60, distance: 250.3
click at [175, 60] on h2 "[PERSON_NAME] - PROFILE PROPERTY INVESTMENTS LTD" at bounding box center [542, 66] width 933 height 16
copy h2 "PROFILE PROPERTY INVESTMENTS LTD"
